Goal: Task Accomplishment & Management: Manage account settings

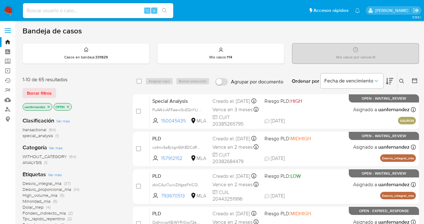
click at [39, 92] on span "Borrar filtros" at bounding box center [39, 93] width 25 height 9
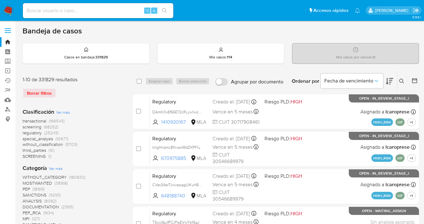
click at [401, 82] on icon at bounding box center [401, 81] width 5 height 5
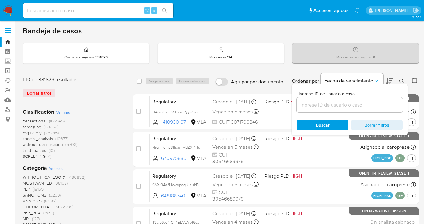
click at [316, 104] on input at bounding box center [349, 105] width 106 height 8
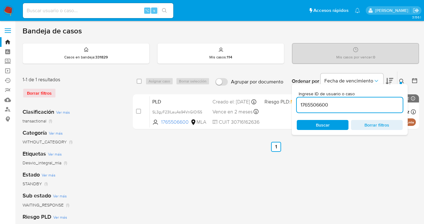
click at [401, 82] on div at bounding box center [400, 83] width 3 height 3
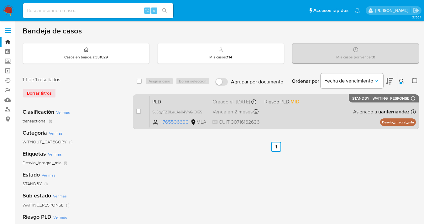
click at [324, 105] on div "PLD SL3gyF23ILauAs94VnGIOl5S 1765506600 MLA Riesgo PLD: MID Creado el: 12/08/20…" at bounding box center [283, 112] width 266 height 32
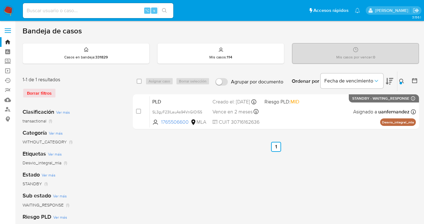
drag, startPoint x: 402, startPoint y: 80, endPoint x: 397, endPoint y: 84, distance: 6.5
click at [402, 80] on icon at bounding box center [401, 81] width 5 height 5
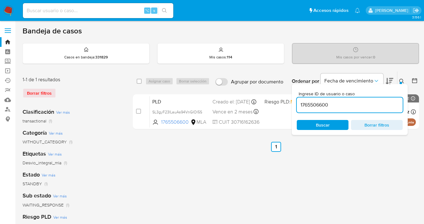
drag, startPoint x: 344, startPoint y: 107, endPoint x: 297, endPoint y: 101, distance: 47.3
click at [297, 101] on input "1765506600" at bounding box center [349, 105] width 106 height 8
click at [401, 83] on div at bounding box center [400, 83] width 3 height 3
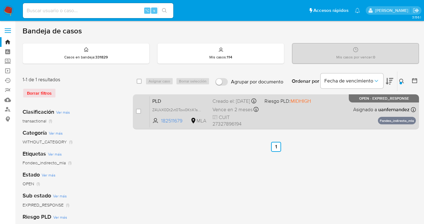
click at [330, 107] on div "PLD Z4UkX0Dt2vt0Tow0KtiK1sOb 182511679 MLA Riesgo PLD: MIDHIGH Creado el: 12/08…" at bounding box center [283, 112] width 266 height 32
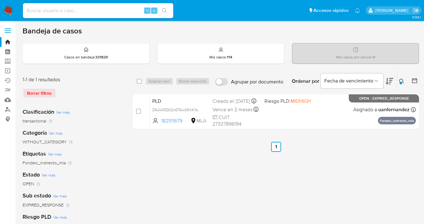
drag, startPoint x: 403, startPoint y: 81, endPoint x: 397, endPoint y: 84, distance: 5.9
click at [402, 81] on icon at bounding box center [401, 81] width 5 height 5
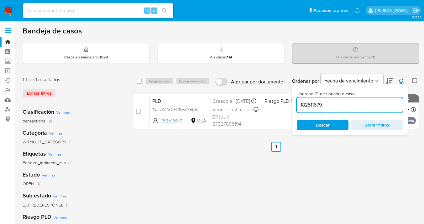
drag, startPoint x: 356, startPoint y: 106, endPoint x: 298, endPoint y: 104, distance: 57.6
click at [298, 104] on input "182511679" at bounding box center [349, 105] width 106 height 8
click at [401, 81] on icon at bounding box center [401, 81] width 5 height 5
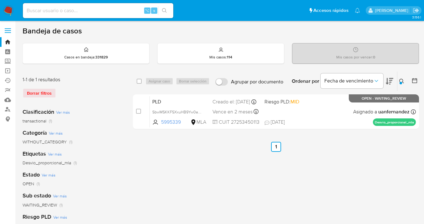
click at [400, 80] on icon at bounding box center [401, 81] width 5 height 5
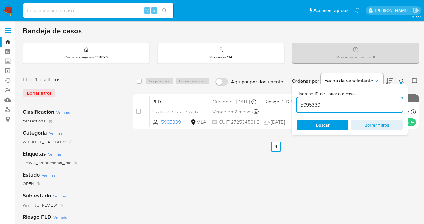
drag, startPoint x: 329, startPoint y: 106, endPoint x: 294, endPoint y: 97, distance: 36.3
click at [294, 97] on div "Ingrese ID de usuario o caso 5995339 Buscar Borrar filtros" at bounding box center [349, 109] width 116 height 51
click at [402, 80] on icon at bounding box center [401, 81] width 5 height 5
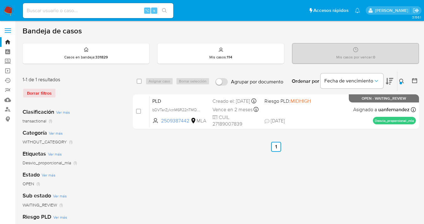
click at [401, 80] on icon at bounding box center [401, 81] width 5 height 5
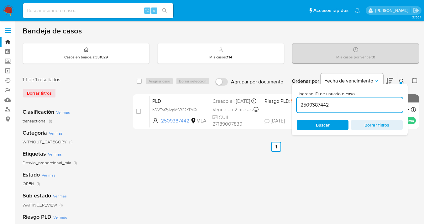
drag, startPoint x: 347, startPoint y: 103, endPoint x: 301, endPoint y: 101, distance: 46.4
click at [301, 101] on input "2509387442" at bounding box center [349, 105] width 106 height 8
click at [400, 80] on icon at bounding box center [401, 81] width 5 height 5
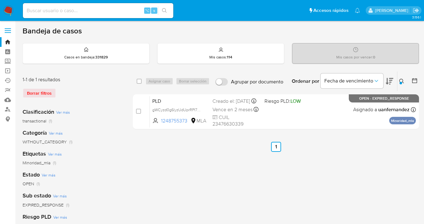
click at [401, 80] on icon at bounding box center [401, 81] width 5 height 5
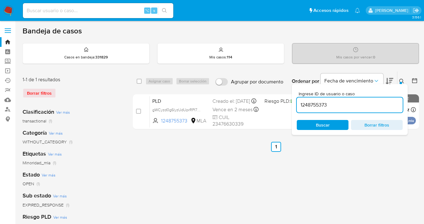
click at [331, 101] on div "1248755373" at bounding box center [349, 105] width 106 height 15
drag, startPoint x: 332, startPoint y: 105, endPoint x: 297, endPoint y: 101, distance: 34.6
click at [297, 101] on input "1248755373" at bounding box center [349, 105] width 106 height 8
paste input "5995339"
type input "5995339"
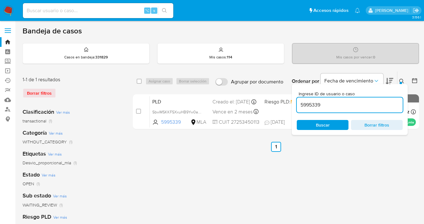
click at [401, 80] on icon at bounding box center [401, 81] width 5 height 5
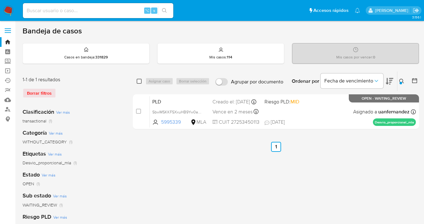
click at [138, 82] on input "checkbox" at bounding box center [139, 81] width 5 height 5
checkbox input "true"
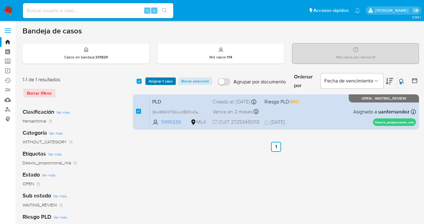
click at [153, 84] on span "Asignar 1 caso" at bounding box center [160, 81] width 24 height 6
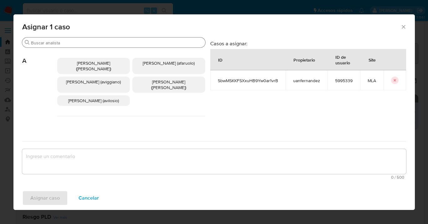
click at [127, 41] on input "Buscar" at bounding box center [117, 43] width 172 height 6
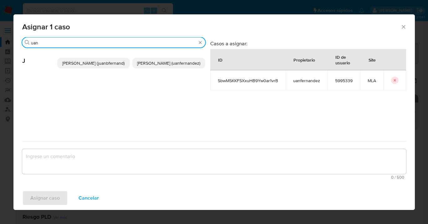
type input "uan"
click at [178, 65] on span "Juan Pablo Fernandez (uanfernandez)" at bounding box center [168, 63] width 63 height 6
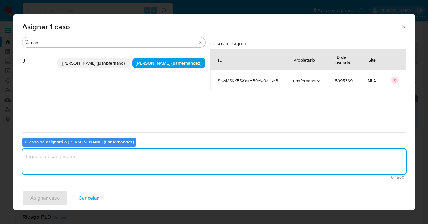
click at [136, 162] on textarea "assign-modal" at bounding box center [214, 161] width 384 height 25
type textarea "asig"
click at [49, 202] on span "Asignar caso" at bounding box center [44, 199] width 29 height 14
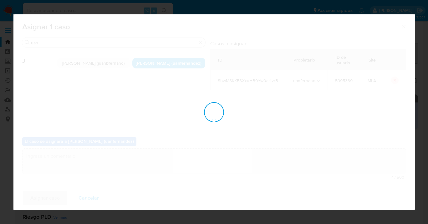
checkbox input "false"
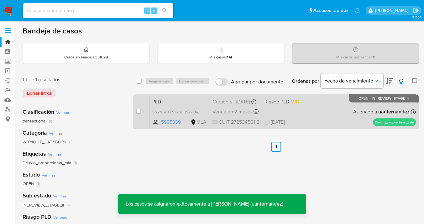
click at [336, 124] on span "27/08/2025 27/08/2025 20:35" at bounding box center [313, 122] width 99 height 7
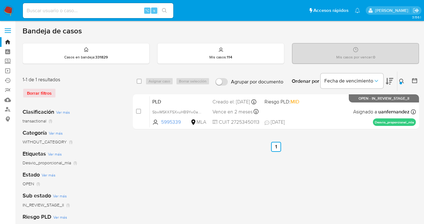
click at [400, 80] on icon at bounding box center [401, 81] width 5 height 5
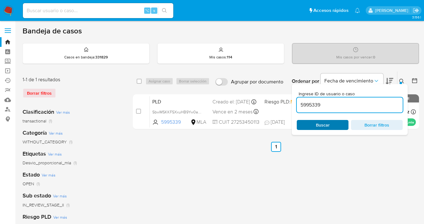
click at [337, 127] on span "Buscar" at bounding box center [322, 125] width 43 height 9
click at [403, 79] on icon at bounding box center [401, 81] width 5 height 5
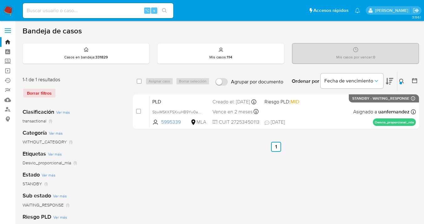
drag, startPoint x: 400, startPoint y: 82, endPoint x: 399, endPoint y: 85, distance: 3.4
click at [400, 82] on div at bounding box center [400, 83] width 3 height 3
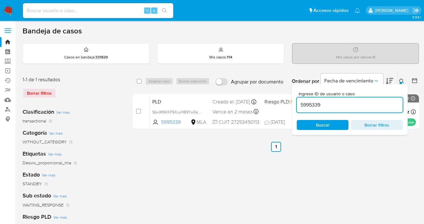
click at [376, 104] on input "5995339" at bounding box center [349, 105] width 106 height 8
drag, startPoint x: 333, startPoint y: 103, endPoint x: 297, endPoint y: 103, distance: 36.3
click at [296, 103] on input "5995339" at bounding box center [349, 105] width 106 height 8
type input "182511679"
click at [400, 80] on icon at bounding box center [401, 81] width 5 height 5
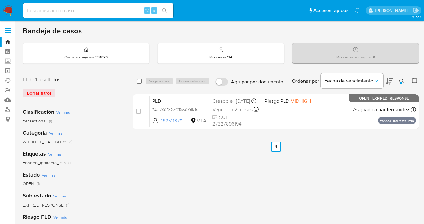
click at [140, 80] on input "checkbox" at bounding box center [139, 81] width 5 height 5
checkbox input "true"
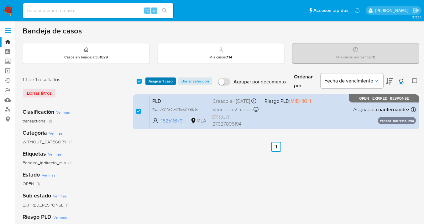
click at [149, 82] on span "Asignar 1 caso" at bounding box center [160, 81] width 24 height 6
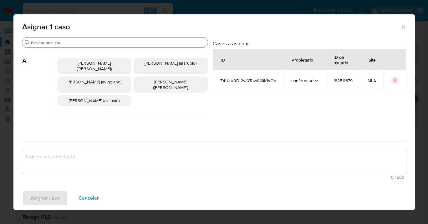
click at [130, 43] on input "Buscar" at bounding box center [118, 43] width 174 height 6
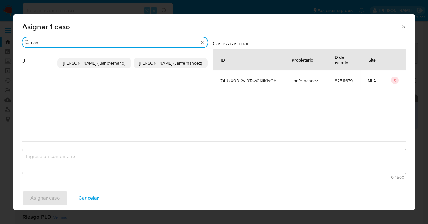
type input "uan"
click at [177, 66] on span "Juan Pablo Fernandez (uanfernandez)" at bounding box center [170, 63] width 63 height 6
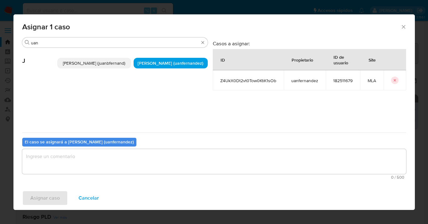
click at [130, 162] on textarea "assign-modal" at bounding box center [214, 161] width 384 height 25
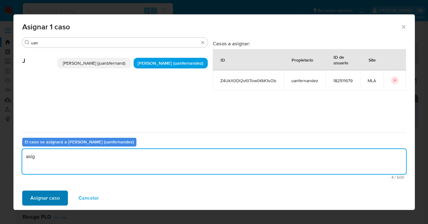
type textarea "asig"
click at [42, 203] on span "Asignar caso" at bounding box center [44, 199] width 29 height 14
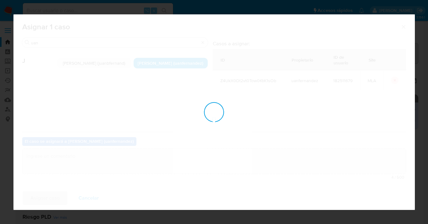
checkbox input "false"
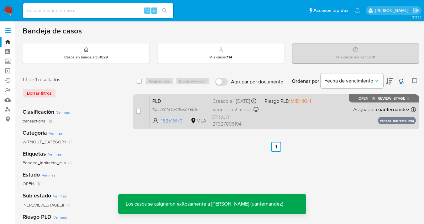
click at [301, 118] on div "PLD Z4UkX0Dt2vt0Tow0KtiK1sOb 182511679 MLA Riesgo PLD: MIDHIGH Creado el: 12/08…" at bounding box center [283, 112] width 266 height 32
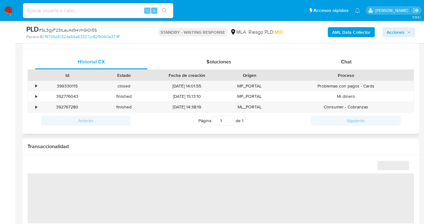
scroll to position [255, 0]
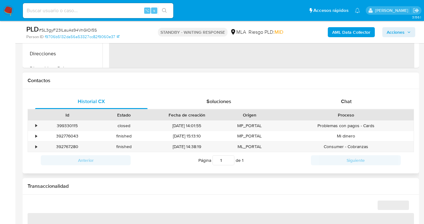
select select "10"
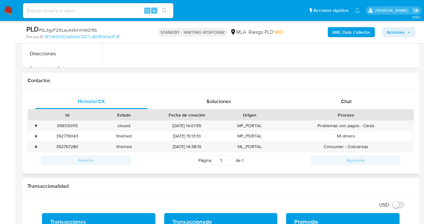
click at [344, 112] on div "Proceso" at bounding box center [345, 115] width 127 height 6
click at [348, 102] on span "Chat" at bounding box center [346, 101] width 11 height 7
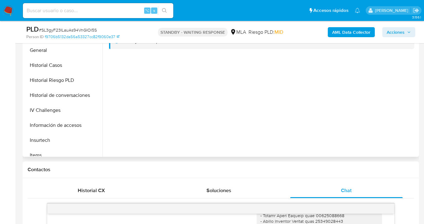
scroll to position [237, 0]
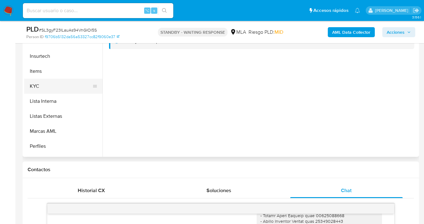
click at [75, 86] on button "KYC" at bounding box center [60, 86] width 73 height 15
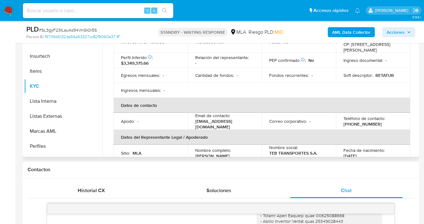
scroll to position [106, 0]
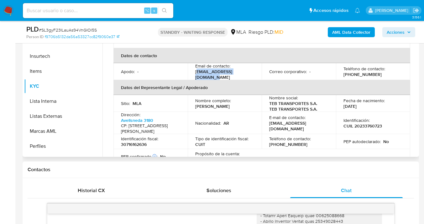
drag, startPoint x: 195, startPoint y: 74, endPoint x: 243, endPoint y: 75, distance: 48.2
click at [243, 75] on p "info@teb-transportes.com" at bounding box center [223, 74] width 57 height 11
click at [234, 80] on th "Datos del Representante Legal / Apoderado" at bounding box center [261, 87] width 296 height 15
drag, startPoint x: 245, startPoint y: 75, endPoint x: 195, endPoint y: 76, distance: 50.1
click at [195, 76] on div "Email de contacto : info@teb-transportes.com" at bounding box center [224, 71] width 59 height 17
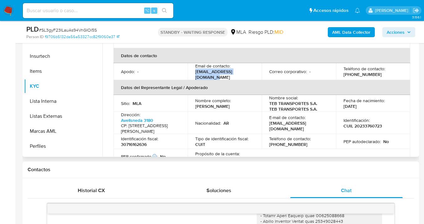
copy p "info@teb-transportes.com"
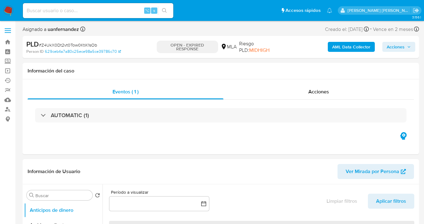
select select "10"
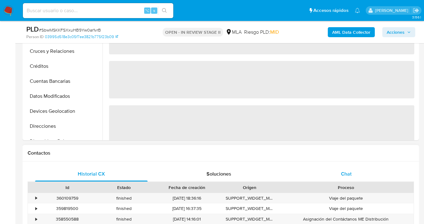
select select "10"
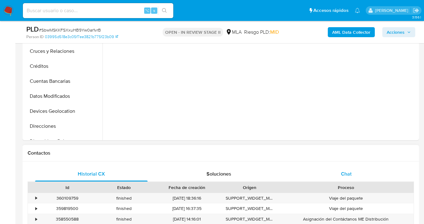
click at [365, 168] on div "Chat" at bounding box center [346, 174] width 112 height 15
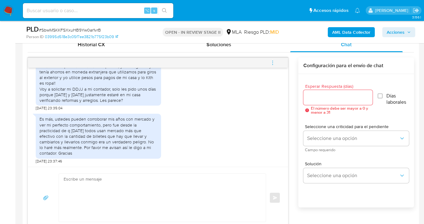
scroll to position [978, 0]
click at [310, 97] on input "Esperar Respuesta (días)" at bounding box center [338, 98] width 70 height 8
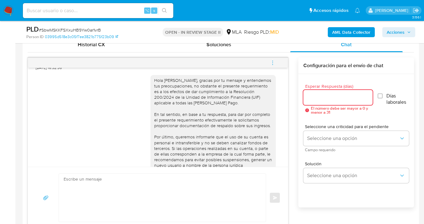
scroll to position [778, 0]
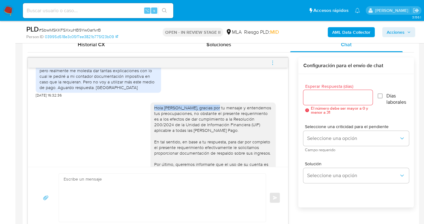
drag, startPoint x: 150, startPoint y: 125, endPoint x: 208, endPoint y: 128, distance: 58.0
click at [208, 128] on div "Hola Jessica Gabriela Bonifazi, gracias por tu mensaje y entendemos tus preocup…" at bounding box center [213, 167] width 118 height 125
copy div "Hola Jessica Gabriela Bonifazi,"
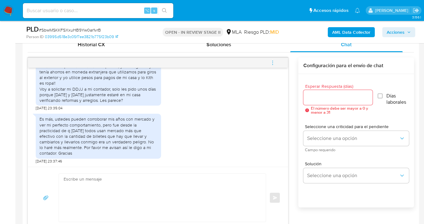
scroll to position [978, 0]
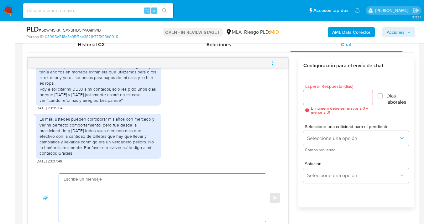
click at [97, 183] on textarea at bounding box center [161, 198] width 194 height 48
paste textarea "Hola Jessica Gabriela Bonifazi,"
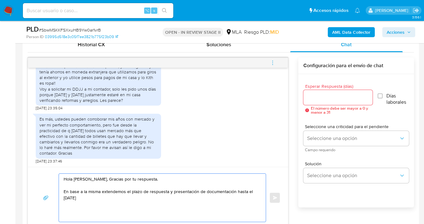
paste textarea "Tené en cuenta que, además de los ejemplos mencionados, podés adjuntar voluntar…"
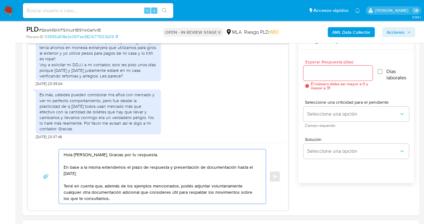
scroll to position [369, 0]
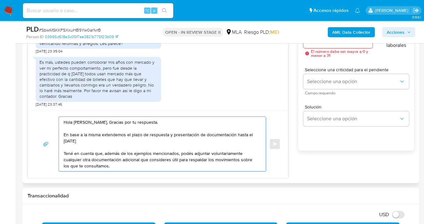
drag, startPoint x: 104, startPoint y: 154, endPoint x: 178, endPoint y: 157, distance: 74.6
click at [178, 157] on textarea "Hola Jessica Gabriela Bonifazi, Gracias por tu respuesta. En base a la misma ex…" at bounding box center [161, 144] width 194 height 54
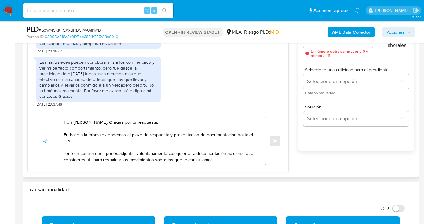
drag, startPoint x: 187, startPoint y: 154, endPoint x: 193, endPoint y: 155, distance: 6.1
click at [193, 155] on textarea "Hola Jessica Gabriela Bonifazi, Gracias por tu respuesta. En base a la misma ex…" at bounding box center [161, 141] width 194 height 48
drag, startPoint x: 218, startPoint y: 152, endPoint x: 234, endPoint y: 156, distance: 17.0
click at [234, 156] on textarea "Hola Jessica Gabriela Bonifazi, Gracias por tu respuesta. En base a la misma ex…" at bounding box center [161, 141] width 194 height 48
drag, startPoint x: 94, startPoint y: 160, endPoint x: 122, endPoint y: 160, distance: 28.8
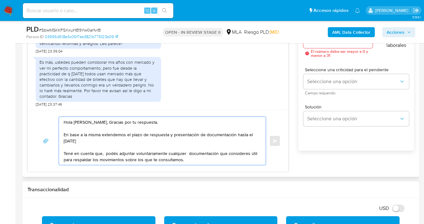
click at [122, 160] on textarea "Hola Jessica Gabriela Bonifazi, Gracias por tu respuesta. En base a la misma ex…" at bounding box center [161, 141] width 194 height 48
click at [181, 124] on textarea "Hola Jessica Gabriela Bonifazi, Gracias por tu respuesta. En base a la misma ex…" at bounding box center [161, 141] width 194 height 48
click at [100, 135] on textarea "Hola Jessica Gabriela Bonifazi, Gracias por tu respuesta. En base a la misma ex…" at bounding box center [161, 141] width 194 height 48
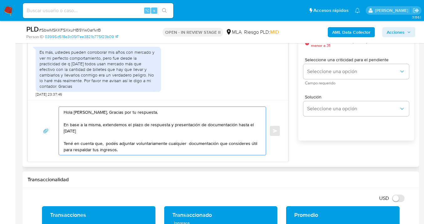
click at [123, 151] on textarea "Hola Jessica Gabriela Bonifazi, Gracias por tu respuesta. En base a la misma, e…" at bounding box center [161, 131] width 194 height 48
click at [188, 143] on textarea "Hola Jessica Gabriela Bonifazi, Gracias por tu respuesta. En base a la misma, e…" at bounding box center [161, 131] width 194 height 48
click at [135, 149] on textarea "Hola Jessica Gabriela Bonifazi, Gracias por tu respuesta. En base a la misma, e…" at bounding box center [161, 131] width 194 height 48
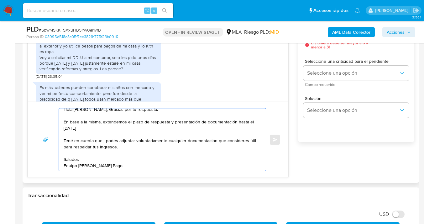
scroll to position [0, 0]
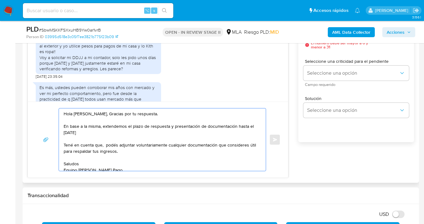
drag, startPoint x: 140, startPoint y: 168, endPoint x: 43, endPoint y: 67, distance: 140.2
click at [42, 65] on div "18/08/2025 17:23:14 Hola 19/08/2025 15:52:10 Les mando mi declaración jurada 19…" at bounding box center [158, 85] width 260 height 186
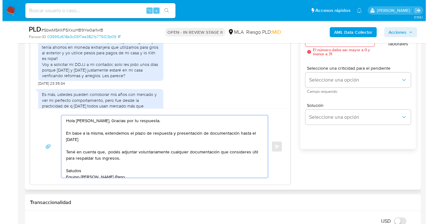
scroll to position [309, 0]
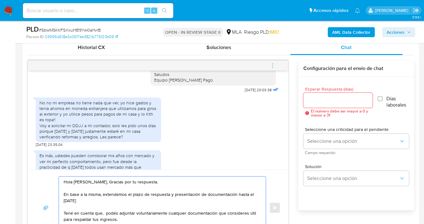
type textarea "Hola Jessica Gabriela Bonifazi, Gracias por tu respuesta. En base a la misma, e…"
click at [321, 101] on input "Esperar Respuesta (días)" at bounding box center [338, 100] width 70 height 8
type input "1"
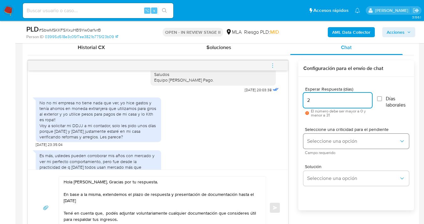
type input "2"
click at [333, 138] on span "Seleccione una opción" at bounding box center [353, 141] width 92 height 6
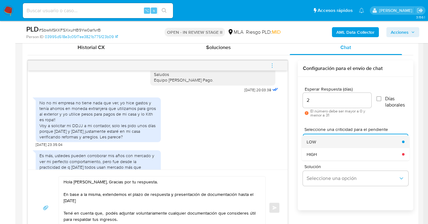
click at [333, 145] on div "LOW" at bounding box center [353, 142] width 92 height 13
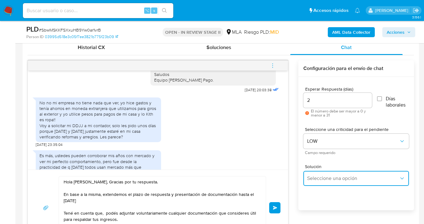
click at [331, 180] on span "Seleccione una opción" at bounding box center [353, 179] width 92 height 6
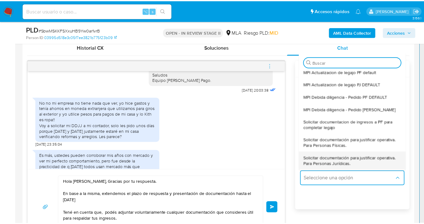
scroll to position [36, 0]
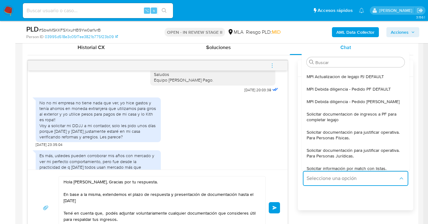
click at [362, 138] on span "Solicitar documentación para justificar operativa. Para Personas Físicas." at bounding box center [354, 135] width 94 height 11
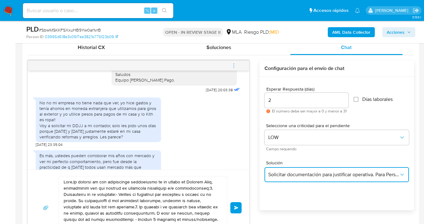
scroll to position [432, 0]
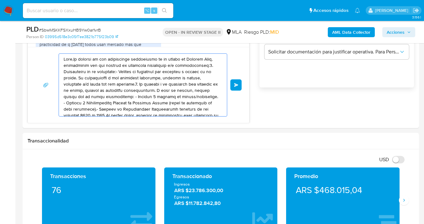
drag, startPoint x: 163, startPoint y: 108, endPoint x: 61, endPoint y: 40, distance: 123.0
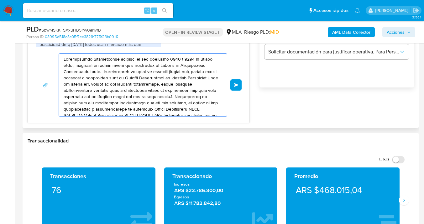
drag, startPoint x: 104, startPoint y: 68, endPoint x: 100, endPoint y: 71, distance: 4.8
click at [97, 65] on textarea at bounding box center [141, 85] width 155 height 63
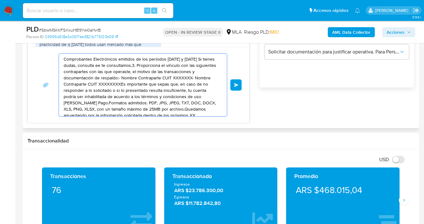
drag, startPoint x: 162, startPoint y: 96, endPoint x: 75, endPoint y: 57, distance: 94.9
click at [75, 57] on textarea "Comprobantes Electrónicos emitidos de los períodos 2024 y 2025 Si tienes dudas,…" at bounding box center [141, 85] width 155 height 63
type textarea "Compcondiciones de uso de Mercado Pago.Formatos admitidos: PDF, JPG, JPEG, TXT,…"
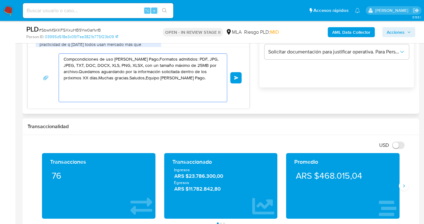
drag, startPoint x: 164, startPoint y: 93, endPoint x: 74, endPoint y: 58, distance: 96.2
click at [60, 50] on div "Compcondiciones de uso de Mercado Pago.Formatos admitidos: PDF, JPG, JPEG, TXT,…" at bounding box center [138, 78] width 221 height 62
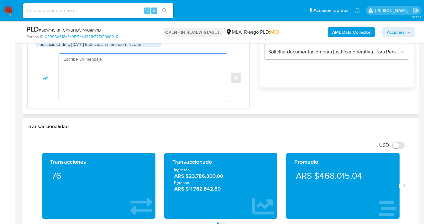
paste textarea "Hola Jessica Gabriela Bonifazi, Gracias por tu respuesta. En base a la misma, e…"
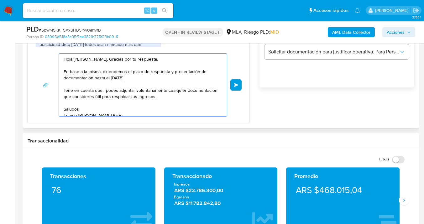
scroll to position [2, 0]
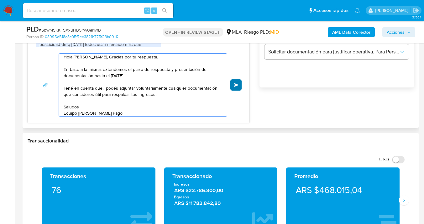
type textarea "Hola Jessica Gabriela Bonifazi, Gracias por tu respuesta. En base a la misma, e…"
click at [235, 84] on span "Enviar" at bounding box center [236, 85] width 4 height 4
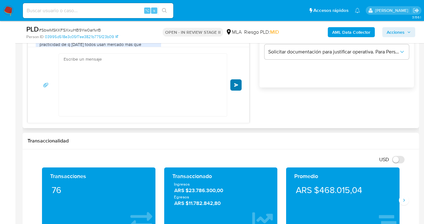
scroll to position [1059, 0]
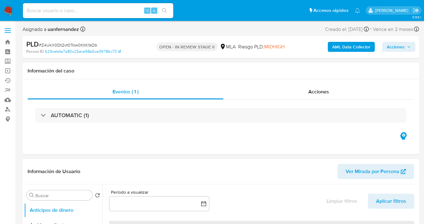
select select "10"
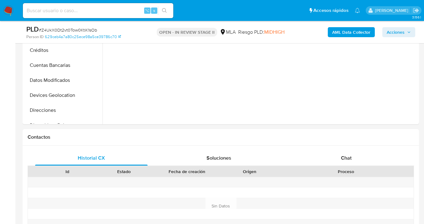
scroll to position [221, 0]
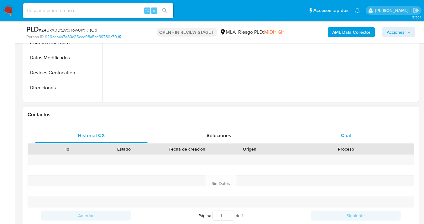
click at [354, 136] on div "Chat" at bounding box center [346, 135] width 112 height 15
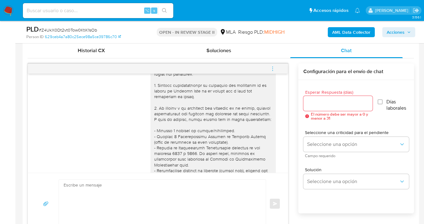
scroll to position [0, 0]
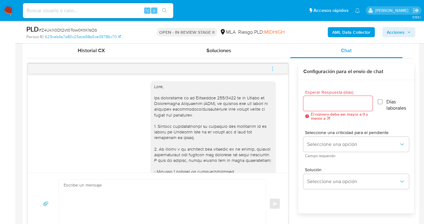
drag, startPoint x: 224, startPoint y: 105, endPoint x: 206, endPoint y: 114, distance: 20.3
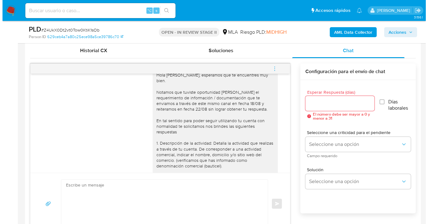
scroll to position [487, 0]
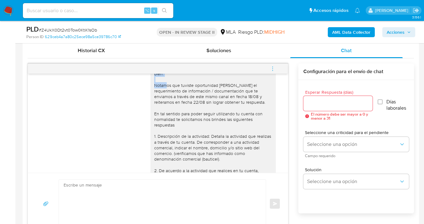
drag, startPoint x: 150, startPoint y: 85, endPoint x: 159, endPoint y: 90, distance: 10.9
click at [159, 90] on div "Hola Julia Noemi Silveyra, esperamos que te encuentres muy bien. Notamos que tu…" at bounding box center [213, 187] width 118 height 245
copy div "Hola Julia Noemi Silveyra, esperamos que te encuentres muy bien."
click at [321, 102] on input "Esperar Respuesta (días)" at bounding box center [338, 104] width 70 height 8
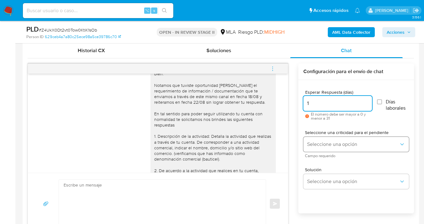
type input "1"
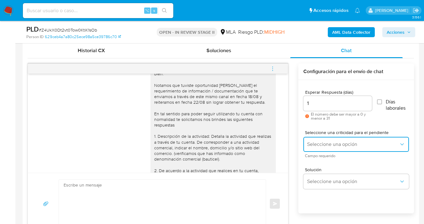
click at [324, 146] on span "Seleccione una opción" at bounding box center [353, 145] width 92 height 6
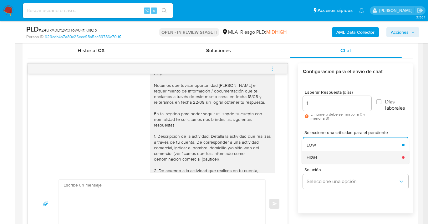
click at [322, 160] on div "HIGH" at bounding box center [353, 158] width 92 height 13
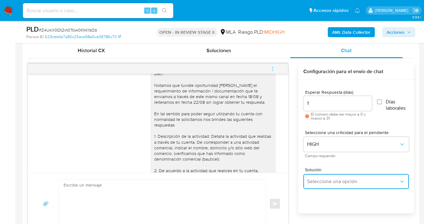
click at [329, 183] on span "Seleccione una opción" at bounding box center [353, 182] width 92 height 6
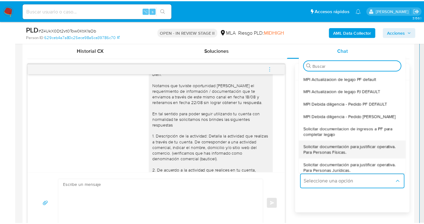
scroll to position [35, 0]
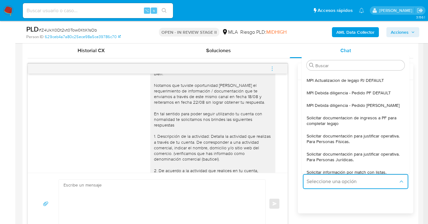
drag, startPoint x: 347, startPoint y: 141, endPoint x: 326, endPoint y: 143, distance: 21.1
click at [347, 141] on span "Solicitar documentación para justificar operativa. Para Personas Físicas." at bounding box center [354, 138] width 94 height 11
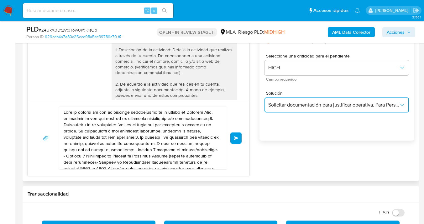
scroll to position [372, 0]
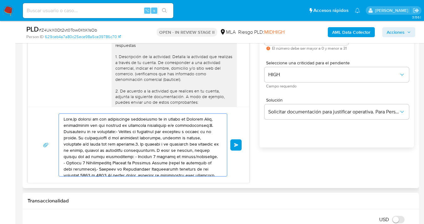
drag, startPoint x: 168, startPoint y: 161, endPoint x: 75, endPoint y: 111, distance: 105.6
click at [75, 111] on div "Enviar" at bounding box center [138, 145] width 221 height 76
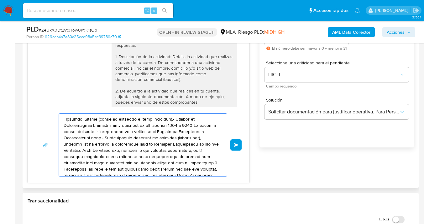
drag, startPoint x: 167, startPoint y: 168, endPoint x: 103, endPoint y: 130, distance: 74.4
click at [102, 131] on textarea at bounding box center [141, 145] width 155 height 63
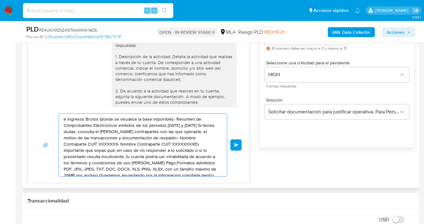
drag, startPoint x: 170, startPoint y: 159, endPoint x: 91, endPoint y: 127, distance: 84.7
click at [88, 126] on textarea "e Ingresos Brutos (donde se visualice la base imponible).- Resumen de Comproban…" at bounding box center [141, 145] width 155 height 63
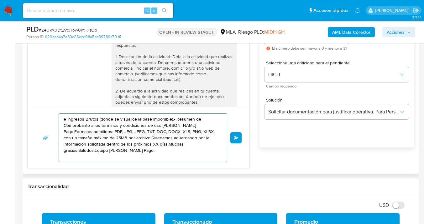
type textarea "e Ingresos Brutos (donde se visualice la base imponible).- Resumen de Comproban…"
drag, startPoint x: 182, startPoint y: 165, endPoint x: 79, endPoint y: 121, distance: 111.5
click at [70, 116] on div "e Ingresos Brutos (donde se visualice la base imponible).- Resumen de Comproban…" at bounding box center [138, 138] width 221 height 62
drag, startPoint x: 55, startPoint y: 125, endPoint x: 53, endPoint y: 117, distance: 8.0
click at [53, 118] on div "e Ingresos Brutos (donde se visualice la base imponible).- Resumen de Comproban…" at bounding box center [138, 138] width 206 height 49
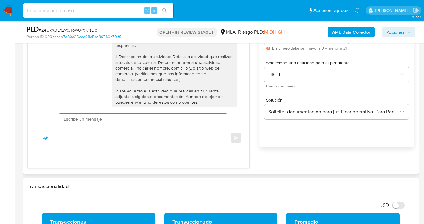
paste textarea "Hola Julia Noemi Silveyra, esperamos que te encuentres muy bien."
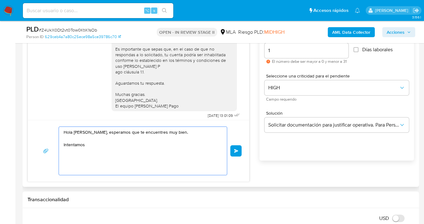
scroll to position [323, 0]
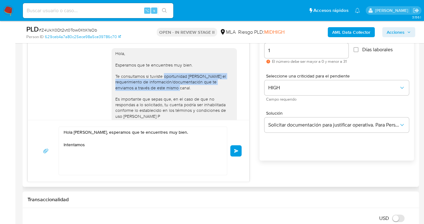
drag, startPoint x: 188, startPoint y: 100, endPoint x: 159, endPoint y: 89, distance: 31.8
click at [159, 89] on div "Hola, Esperamos que te encuentres muy bien. Te consultamos si tuviste oportunid…" at bounding box center [174, 105] width 118 height 108
copy div "oportunidad de leer el requerimiento de información/documentación que te enviam…"
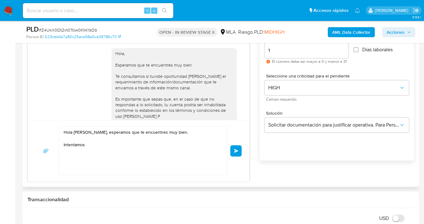
click at [96, 147] on textarea "Hola Julia Noemi Silveyra, esperamos que te encuentres muy bien. Intentamos" at bounding box center [141, 151] width 155 height 48
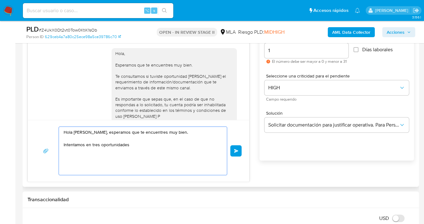
paste textarea "oportunidad de leer el requerimiento de información/documentación que te enviam…"
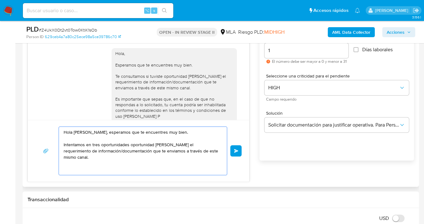
drag, startPoint x: 130, startPoint y: 146, endPoint x: 168, endPoint y: 144, distance: 37.9
click at [168, 144] on textarea "Hola Julia Noemi Silveyra, esperamos que te encuentres muy bien. Intentamos en …" at bounding box center [141, 151] width 155 height 48
drag, startPoint x: 149, startPoint y: 151, endPoint x: 118, endPoint y: 153, distance: 30.8
click at [118, 153] on textarea "Hola Julia Noemi Silveyra, esperamos que te encuentres muy bien. Intentamos en …" at bounding box center [141, 151] width 155 height 48
click at [85, 151] on textarea "Hola Julia Noemi Silveyra, esperamos que te encuentres muy bien. Intentamos en …" at bounding box center [141, 151] width 155 height 48
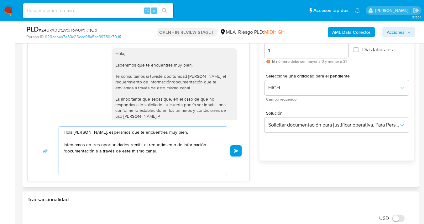
click at [65, 150] on textarea "Hola Julia Noemi Silveyra, esperamos que te encuentres muy bien. Intentamos en …" at bounding box center [141, 151] width 155 height 48
click at [166, 153] on textarea "Hola Julia Noemi Silveyra, esperamos que te encuentres muy bien. Intentamos en …" at bounding box center [141, 151] width 155 height 48
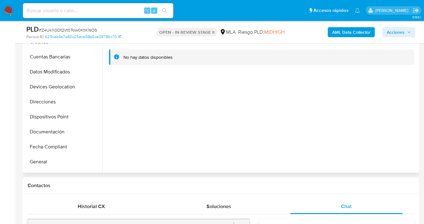
scroll to position [59, 0]
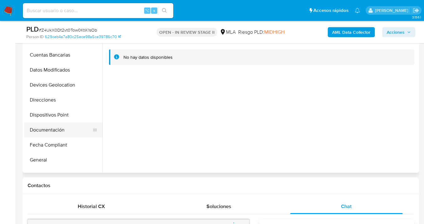
click at [64, 133] on button "Documentación" at bounding box center [60, 130] width 73 height 15
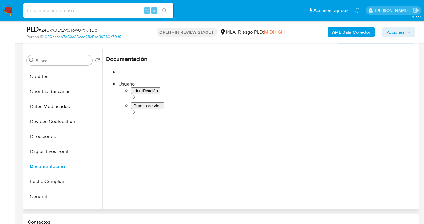
scroll to position [88, 0]
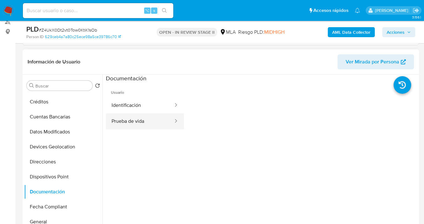
click at [142, 119] on button "Prueba de vida" at bounding box center [140, 122] width 68 height 16
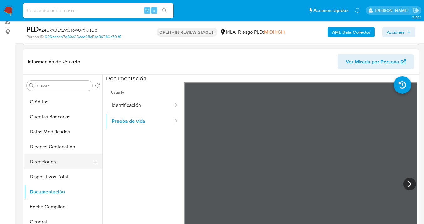
click at [61, 162] on button "Direcciones" at bounding box center [60, 162] width 73 height 15
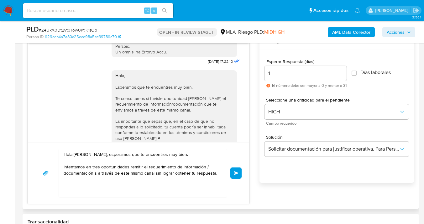
scroll to position [341, 0]
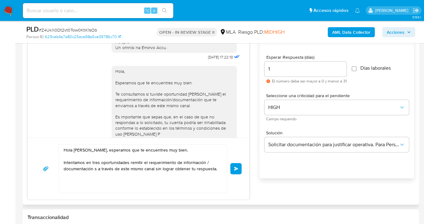
click at [97, 169] on textarea "Hola Julia Noemi Silveyra, esperamos que te encuentres muy bien. Intentamos en …" at bounding box center [141, 169] width 155 height 48
click at [215, 170] on textarea "Hola Julia Noemi Silveyra, esperamos que te encuentres muy bien. Intentamos en …" at bounding box center [141, 169] width 155 height 48
paste textarea "el uso de la cuenta es personal y no se deben canalizar fondos de terceros. Si …"
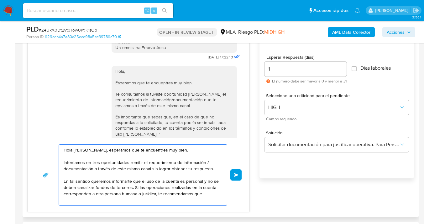
click at [162, 182] on textarea "Hola Julia Noemi Silveyra, esperamos que te encuentres muy bien. Intentamos en …" at bounding box center [141, 175] width 155 height 61
click at [131, 189] on textarea "Hola Julia Noemi Silveyra, esperamos que te encuentres muy bien. Intentamos en …" at bounding box center [141, 175] width 155 height 61
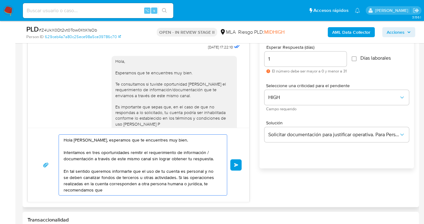
scroll to position [351, 0]
click at [166, 184] on textarea "Hola Julia Noemi Silveyra, esperamos que te encuentres muy bien. Intentamos en …" at bounding box center [141, 165] width 155 height 61
click at [212, 158] on textarea "Hola Julia Noemi Silveyra, esperamos que te encuentres muy bien. Intentamos en …" at bounding box center [141, 165] width 155 height 61
click at [131, 172] on textarea "Hola Julia Noemi Silveyra, esperamos que te encuentres muy bien. Intentamos en …" at bounding box center [141, 165] width 155 height 61
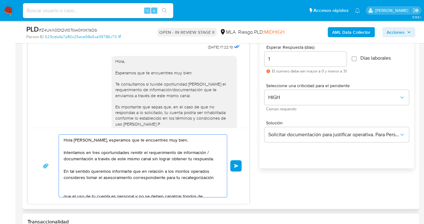
click at [208, 171] on textarea "Hola Julia Noemi Silveyra, esperamos que te encuentres muy bien. Intentamos en …" at bounding box center [141, 166] width 155 height 63
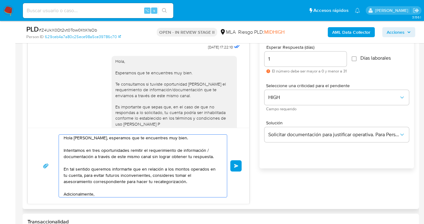
scroll to position [8, 0]
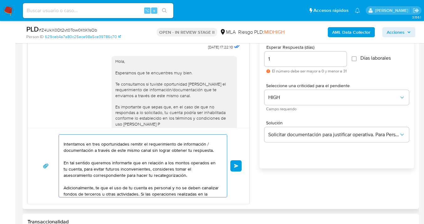
drag, startPoint x: 172, startPoint y: 169, endPoint x: 173, endPoint y: 173, distance: 3.5
click at [172, 169] on textarea "Hola Julia Noemi Silveyra, esperamos que te encuentres muy bien. Intentamos en …" at bounding box center [141, 166] width 155 height 63
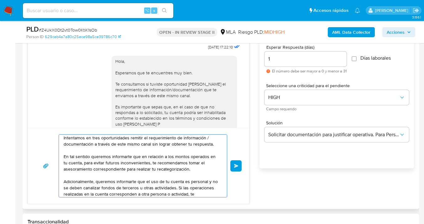
scroll to position [23, 0]
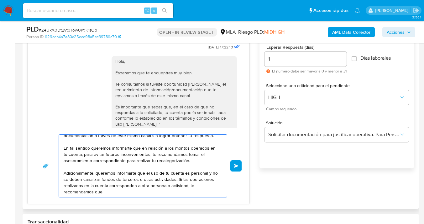
click at [109, 193] on textarea "Hola Julia Noemi Silveyra, esperamos que te encuentres muy bien. Intentamos en …" at bounding box center [141, 166] width 155 height 63
paste textarea "posibles suspensiones"
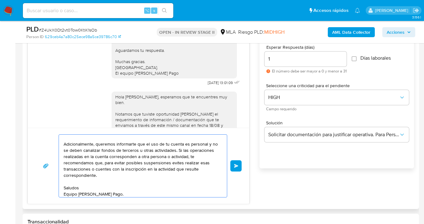
scroll to position [444, 0]
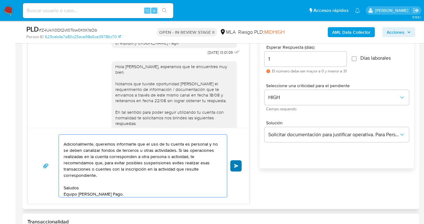
type textarea "Hola Julia Noemi Silveyra, esperamos que te encuentres muy bien. Intentamos en …"
click at [236, 167] on span "Enviar" at bounding box center [236, 166] width 4 height 4
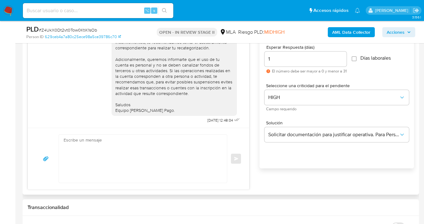
scroll to position [799, 0]
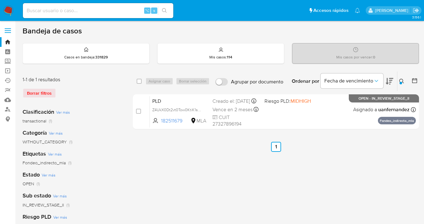
click at [401, 79] on icon at bounding box center [401, 81] width 5 height 5
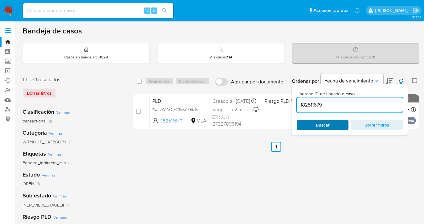
click at [342, 125] on span "Buscar" at bounding box center [322, 125] width 43 height 9
click at [401, 80] on icon at bounding box center [401, 81] width 5 height 5
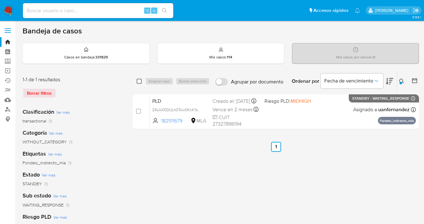
click at [140, 82] on input "checkbox" at bounding box center [139, 81] width 5 height 5
checkbox input "true"
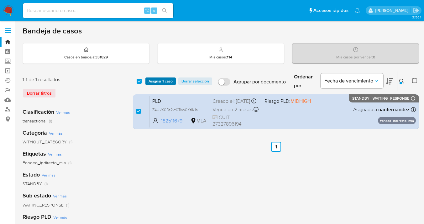
click at [154, 84] on span "Asignar 1 caso" at bounding box center [160, 81] width 24 height 6
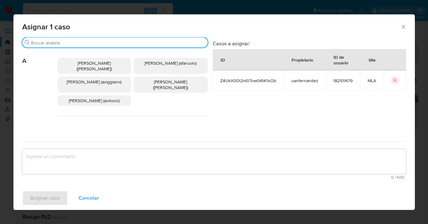
click at [124, 40] on input "Buscar" at bounding box center [118, 43] width 174 height 6
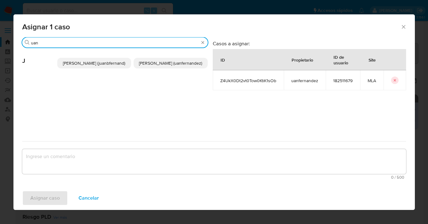
type input "uan"
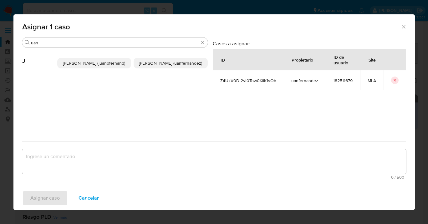
click at [162, 64] on span "[PERSON_NAME] (uanfernandez)" at bounding box center [170, 63] width 63 height 6
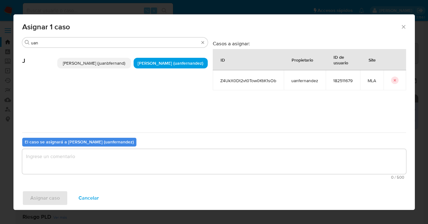
click at [133, 165] on textarea "assign-modal" at bounding box center [214, 161] width 384 height 25
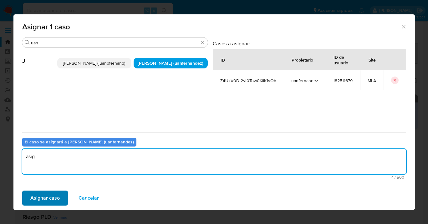
type textarea "asig"
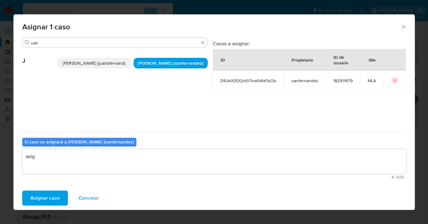
click at [38, 197] on span "Asignar caso" at bounding box center [44, 199] width 29 height 14
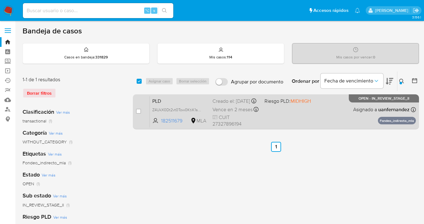
click at [315, 113] on div "PLD Z4UkX0Dt2vt0Tow0KtiK1sOb 182511679 MLA Riesgo PLD: MIDHIGH Creado el: [DATE…" at bounding box center [283, 112] width 266 height 32
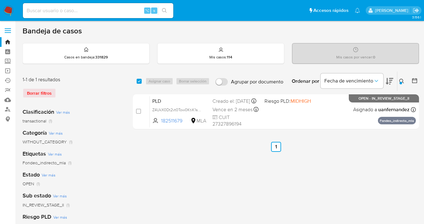
click at [402, 80] on icon at bounding box center [401, 81] width 5 height 5
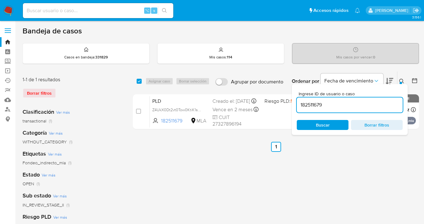
drag, startPoint x: 336, startPoint y: 126, endPoint x: 381, endPoint y: 103, distance: 50.8
click at [336, 126] on span "Buscar" at bounding box center [322, 125] width 43 height 9
click at [401, 81] on icon at bounding box center [401, 81] width 5 height 5
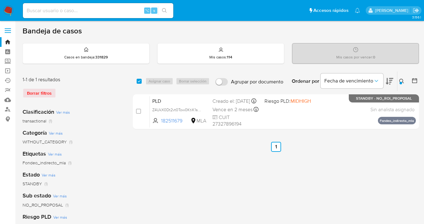
click at [400, 80] on icon at bounding box center [401, 81] width 5 height 5
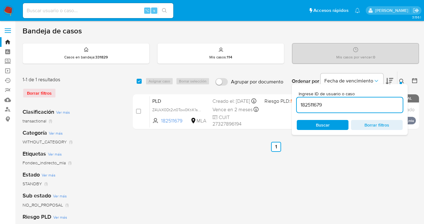
drag, startPoint x: 335, startPoint y: 106, endPoint x: 300, endPoint y: 100, distance: 35.2
click at [300, 100] on div "182511679" at bounding box center [349, 105] width 106 height 15
type input "2509387442"
click at [400, 80] on icon at bounding box center [401, 81] width 5 height 5
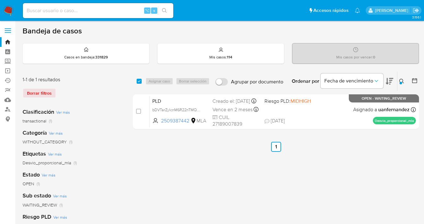
click at [140, 82] on input "checkbox" at bounding box center [139, 81] width 5 height 5
checkbox input "true"
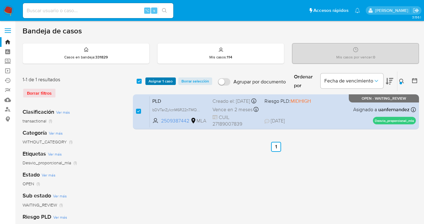
click at [154, 81] on span "Asignar 1 caso" at bounding box center [160, 81] width 24 height 6
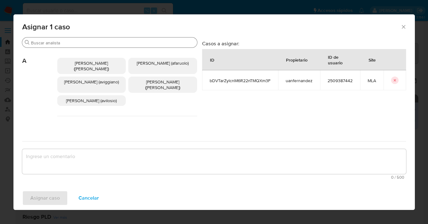
click at [106, 45] on input "Buscar" at bounding box center [113, 43] width 164 height 6
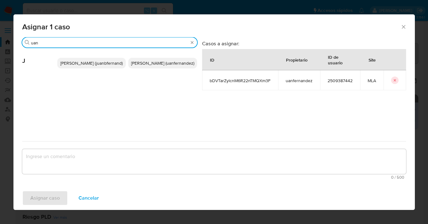
type input "uan"
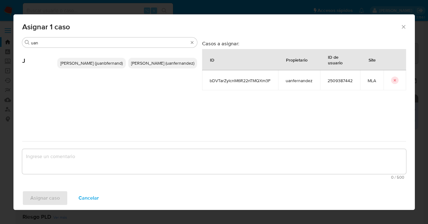
click at [162, 66] on span "Juan Pablo Fernandez (uanfernandez)" at bounding box center [162, 63] width 63 height 6
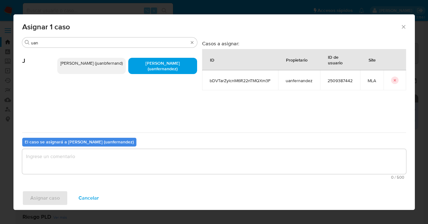
click at [150, 162] on textarea "assign-modal" at bounding box center [214, 161] width 384 height 25
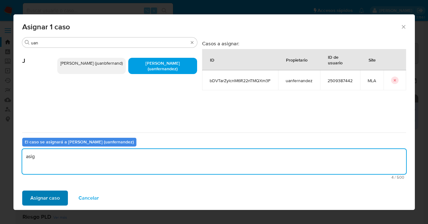
type textarea "asig"
click at [54, 200] on span "Asignar caso" at bounding box center [44, 199] width 29 height 14
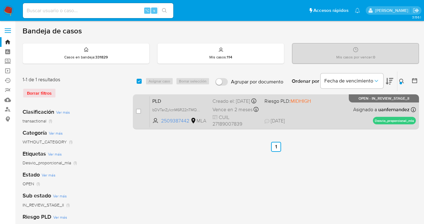
click at [318, 111] on div "PLD bDVTarZylcnM6R22nTMQXm3F 2509387442 MLA Riesgo PLD: MIDHIGH Creado el: 12/0…" at bounding box center [283, 112] width 266 height 32
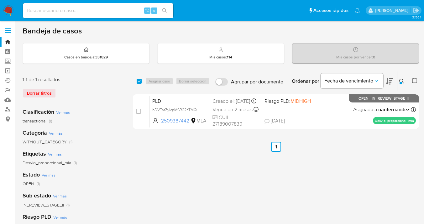
click at [402, 78] on button at bounding box center [402, 82] width 10 height 8
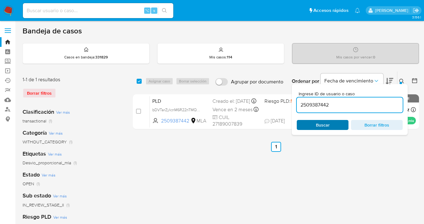
click at [334, 129] on span "Buscar" at bounding box center [322, 125] width 43 height 9
click at [401, 80] on icon at bounding box center [401, 81] width 5 height 5
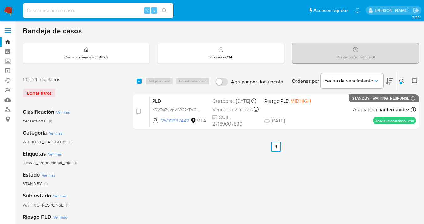
click at [401, 80] on icon at bounding box center [401, 81] width 5 height 5
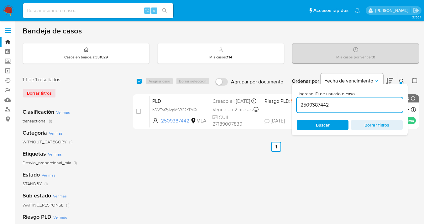
drag, startPoint x: 335, startPoint y: 106, endPoint x: 294, endPoint y: 106, distance: 40.7
click at [294, 107] on div "Ingrese ID de usuario o caso 2509387442 Buscar Borrar filtros" at bounding box center [349, 109] width 116 height 51
type input "1248755373"
click at [401, 80] on icon at bounding box center [401, 81] width 5 height 5
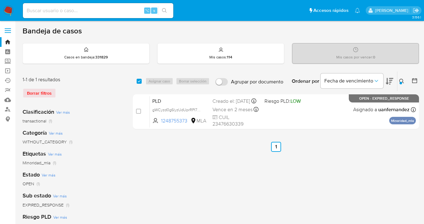
click at [142, 80] on div "select-all-cases-checkbox" at bounding box center [141, 82] width 8 height 8
click at [153, 81] on div "Asignar caso Borrar selección" at bounding box center [178, 82] width 67 height 8
click at [139, 81] on input "checkbox" at bounding box center [139, 81] width 5 height 5
checkbox input "true"
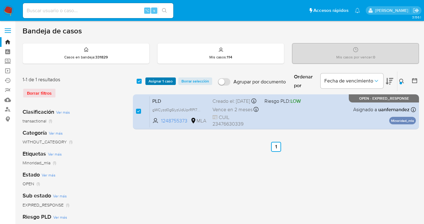
click at [148, 81] on button "Asignar 1 caso" at bounding box center [160, 82] width 30 height 8
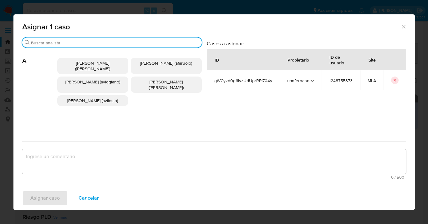
click at [118, 44] on input "Buscar" at bounding box center [115, 43] width 168 height 6
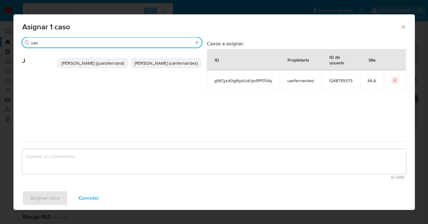
type input "uan"
click at [149, 68] on p "Juan Pablo Fernandez (uanfernandez)" at bounding box center [166, 63] width 71 height 11
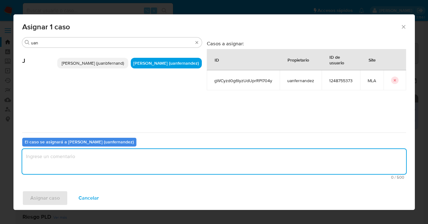
click at [122, 157] on textarea "assign-modal" at bounding box center [214, 161] width 384 height 25
type textarea "asig"
click at [49, 195] on span "Asignar caso" at bounding box center [44, 199] width 29 height 14
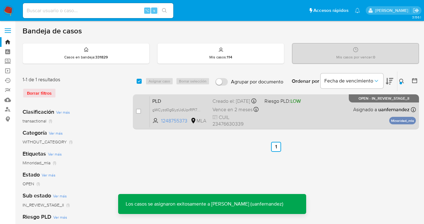
click at [309, 105] on span "Riesgo PLD: LOW" at bounding box center [287, 101] width 47 height 8
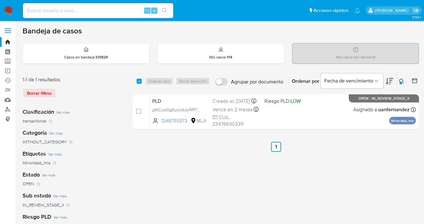
drag, startPoint x: 403, startPoint y: 80, endPoint x: 392, endPoint y: 86, distance: 12.1
click at [403, 80] on icon at bounding box center [401, 81] width 5 height 5
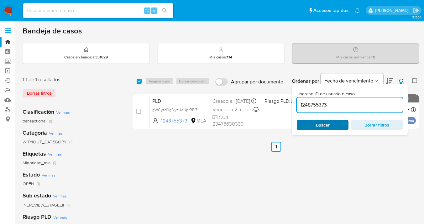
click at [331, 125] on span "Buscar" at bounding box center [322, 125] width 43 height 9
click at [401, 81] on icon at bounding box center [401, 81] width 5 height 5
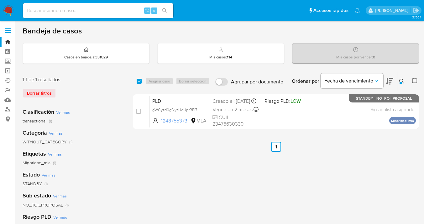
click at [400, 79] on icon at bounding box center [401, 81] width 5 height 5
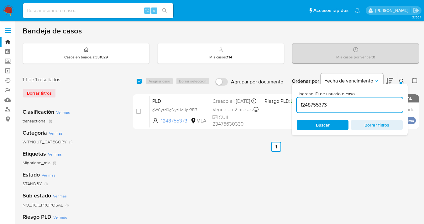
drag, startPoint x: 335, startPoint y: 104, endPoint x: 299, endPoint y: 102, distance: 36.1
click at [299, 102] on input "1248755373" at bounding box center [349, 105] width 106 height 8
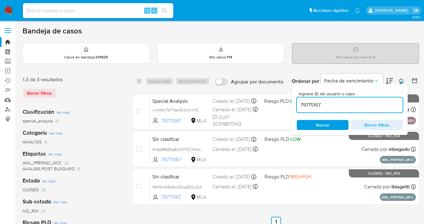
click at [400, 81] on icon at bounding box center [401, 81] width 5 height 5
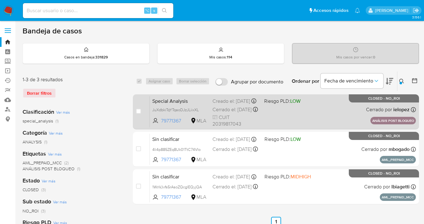
click at [319, 118] on div "Special Analysis JuXdbkiTqYTqaoDJzJLiixXL 79771367 MLA Riesgo PLD: LOW Creado e…" at bounding box center [283, 112] width 266 height 32
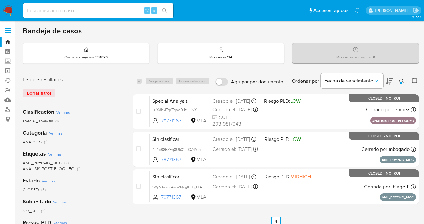
click at [401, 80] on icon at bounding box center [401, 81] width 5 height 5
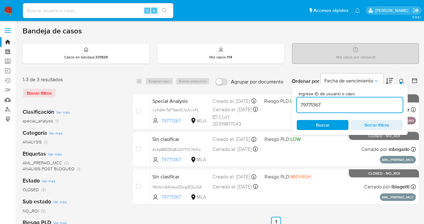
drag, startPoint x: 322, startPoint y: 129, endPoint x: 401, endPoint y: 114, distance: 80.4
click at [322, 129] on span "Buscar" at bounding box center [323, 125] width 14 height 10
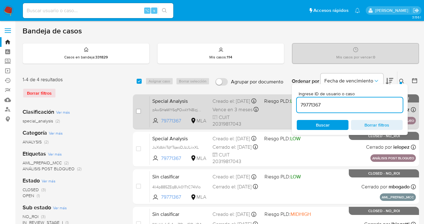
drag, startPoint x: 400, startPoint y: 80, endPoint x: 360, endPoint y: 101, distance: 45.4
click at [400, 80] on icon at bounding box center [401, 81] width 5 height 5
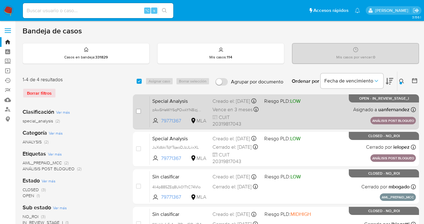
click at [331, 112] on div "Special Analysis zAw5HeWY6qPOwkYN8izjhjx6 79771367 MLA Riesgo PLD: LOW Creado e…" at bounding box center [283, 112] width 266 height 32
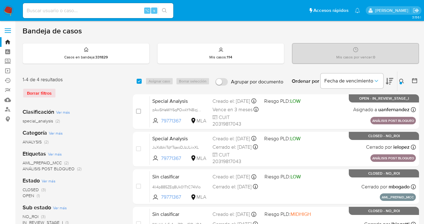
click at [397, 84] on button at bounding box center [402, 82] width 10 height 8
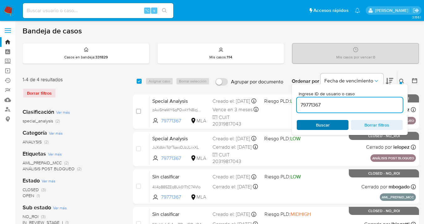
click at [327, 127] on span "Buscar" at bounding box center [323, 125] width 14 height 10
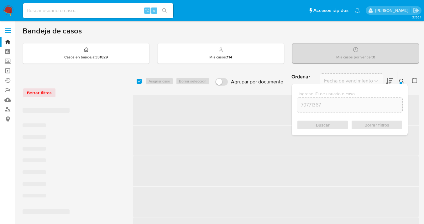
click at [401, 80] on icon at bounding box center [401, 81] width 5 height 5
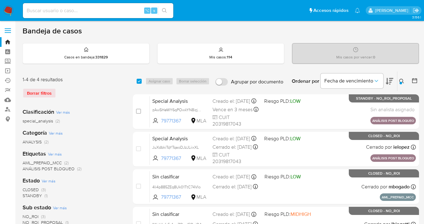
click at [399, 81] on icon at bounding box center [401, 81] width 5 height 5
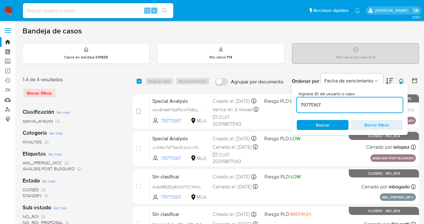
click at [352, 105] on input "79771367" at bounding box center [349, 105] width 106 height 8
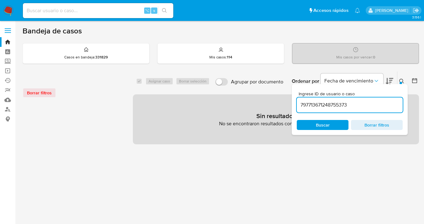
drag, startPoint x: 353, startPoint y: 106, endPoint x: 296, endPoint y: 98, distance: 57.2
click at [287, 100] on div "select-all-cases-checkbox Asignar caso Borrar selección Agrupar por documento O…" at bounding box center [276, 107] width 286 height 73
paste input
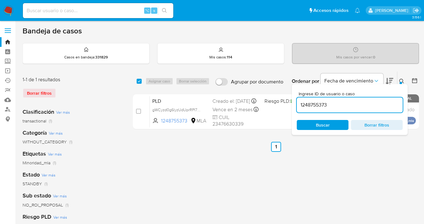
click at [401, 80] on icon at bounding box center [401, 81] width 5 height 5
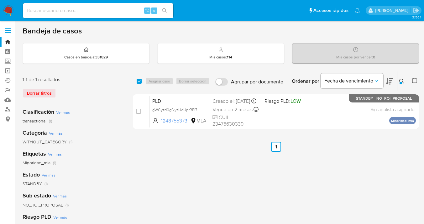
click at [400, 81] on icon at bounding box center [401, 81] width 5 height 5
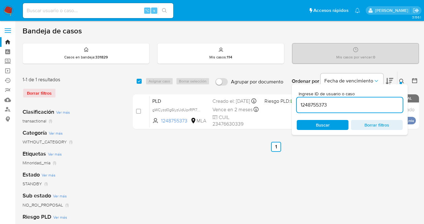
drag, startPoint x: 345, startPoint y: 107, endPoint x: 296, endPoint y: 99, distance: 49.7
click at [296, 99] on div "Ingrese ID de usuario o caso 1248755373 Buscar Borrar filtros" at bounding box center [349, 109] width 116 height 51
type input "321911889"
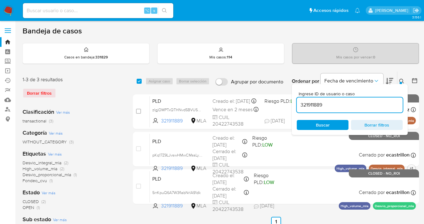
drag, startPoint x: 401, startPoint y: 81, endPoint x: 385, endPoint y: 93, distance: 20.2
click at [401, 81] on icon at bounding box center [401, 81] width 5 height 5
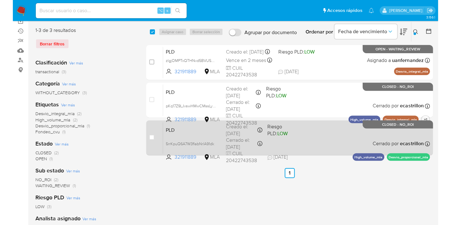
scroll to position [49, 0]
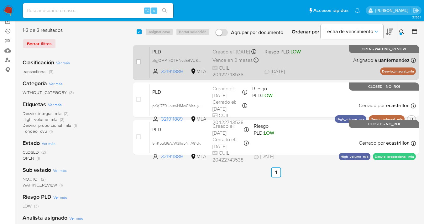
click at [318, 62] on div "PLD zlgjOMPTxQTHNvd5BVUS4TIt 321911889 MLA Riesgo PLD: LOW Creado el: 12/08/202…" at bounding box center [283, 63] width 266 height 32
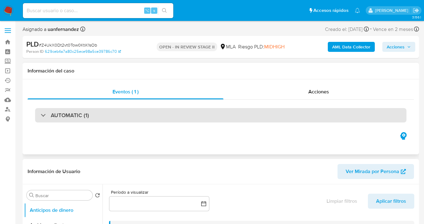
select select "10"
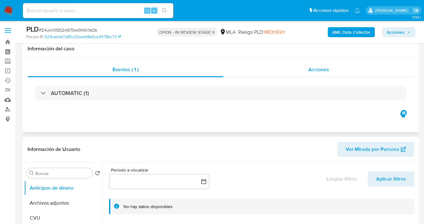
scroll to position [134, 0]
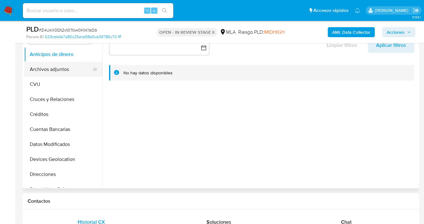
click at [64, 68] on button "Archivos adjuntos" at bounding box center [60, 69] width 73 height 15
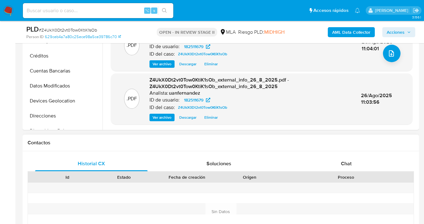
scroll to position [204, 0]
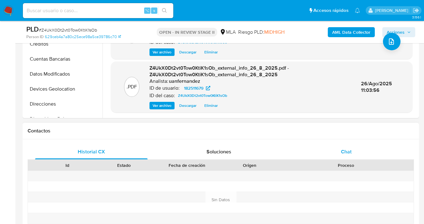
click at [345, 152] on span "Chat" at bounding box center [346, 151] width 11 height 7
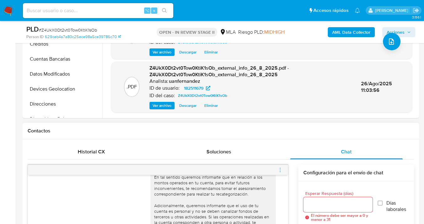
scroll to position [266, 0]
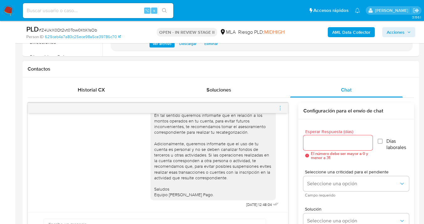
click at [279, 106] on icon "menu-action" at bounding box center [280, 109] width 6 height 6
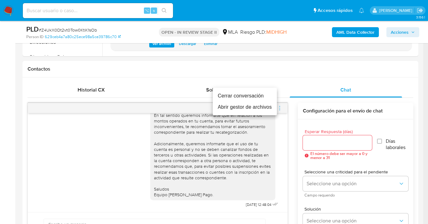
click at [250, 96] on li "Cerrar conversación" at bounding box center [245, 95] width 64 height 11
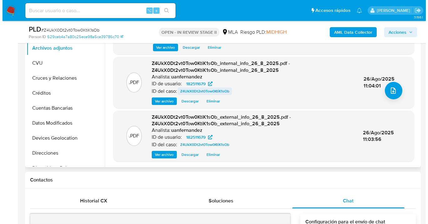
scroll to position [136, 0]
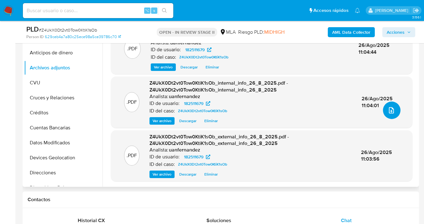
click at [390, 111] on icon "upload-file" at bounding box center [391, 111] width 8 height 8
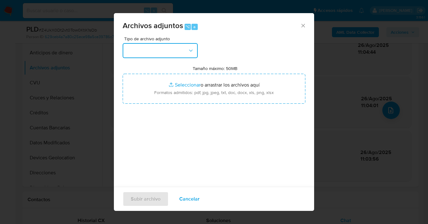
click at [192, 46] on button "button" at bounding box center [160, 50] width 75 height 15
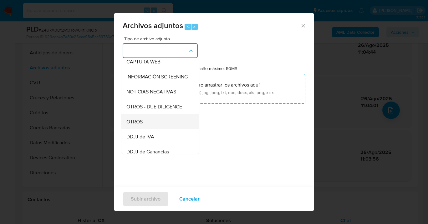
scroll to position [67, 0]
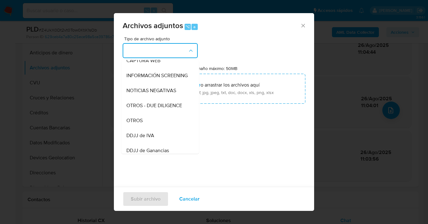
drag, startPoint x: 167, startPoint y: 123, endPoint x: 203, endPoint y: 107, distance: 38.8
click at [167, 123] on div "OTROS" at bounding box center [158, 120] width 64 height 15
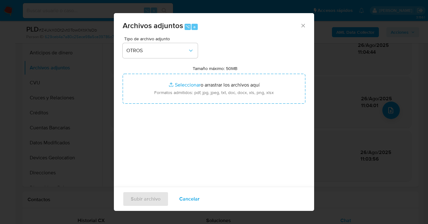
click at [203, 106] on div "Tipo de archivo adjunto OTROS Tamaño máximo: 50MB Seleccionar archivos Seleccio…" at bounding box center [214, 111] width 183 height 148
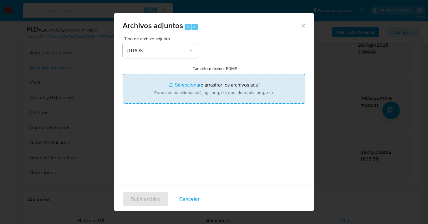
click at [206, 96] on input "Tamaño máximo: 50MB Seleccionar archivos" at bounding box center [214, 89] width 183 height 30
click at [192, 87] on input "Tamaño máximo: 50MB Seleccionar archivos" at bounding box center [214, 89] width 183 height 30
type input "C:\fakepath\182511679 analisis no roi Caselog Z4UkX0Dt2vt0Tow0KtiK1sOb_2025_08_…"
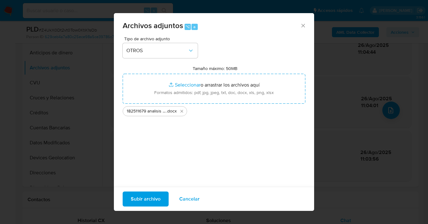
click at [142, 202] on span "Subir archivo" at bounding box center [146, 200] width 30 height 14
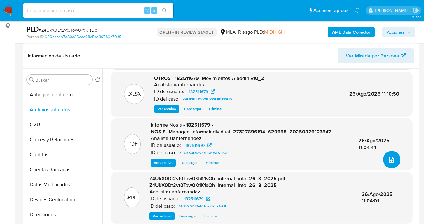
scroll to position [80, 0]
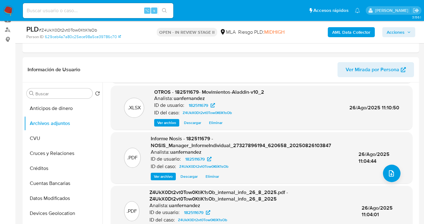
click at [393, 34] on span "Acciones" at bounding box center [395, 32] width 18 height 10
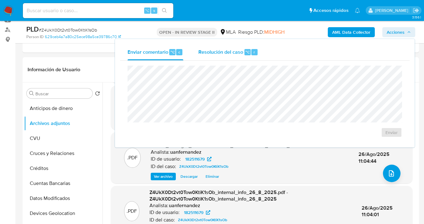
click at [211, 57] on div "Resolución del caso ⌥ r" at bounding box center [228, 52] width 60 height 16
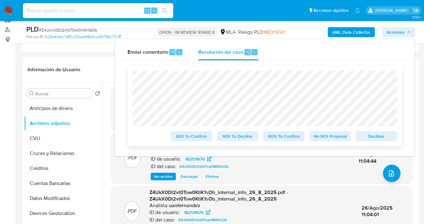
click at [341, 140] on span "No ROI Proposal" at bounding box center [330, 136] width 33 height 9
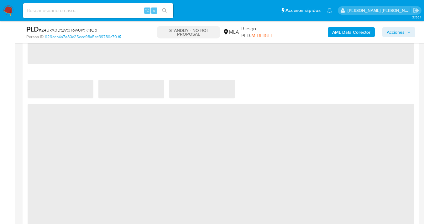
scroll to position [602, 0]
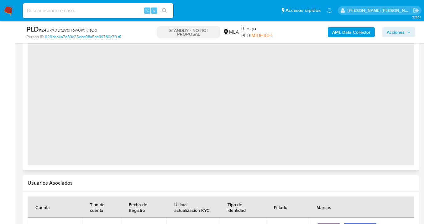
select select "10"
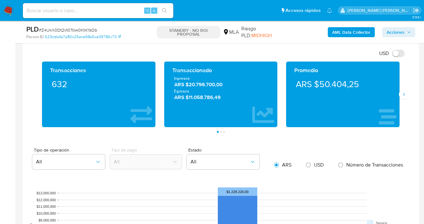
scroll to position [389, 0]
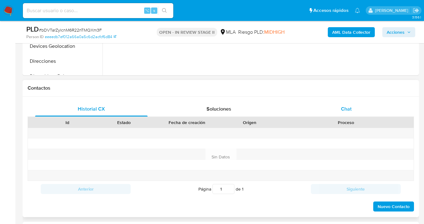
select select "10"
click at [347, 108] on span "Chat" at bounding box center [346, 109] width 11 height 7
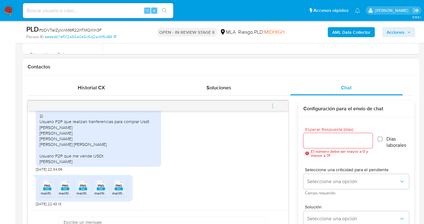
scroll to position [953, 0]
click at [50, 188] on rect at bounding box center [47, 189] width 8 height 3
click at [66, 189] on rect at bounding box center [65, 189] width 8 height 3
click at [82, 188] on span "PNG" at bounding box center [83, 186] width 6 height 4
click at [102, 189] on rect at bounding box center [101, 189] width 8 height 3
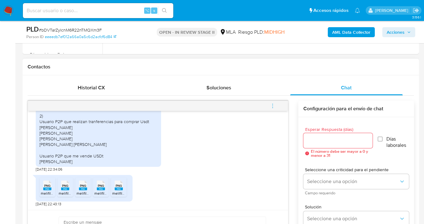
click at [120, 186] on span "PNG" at bounding box center [119, 186] width 6 height 4
click at [312, 150] on span "El número debe ser mayor a 0 y menor a 31" at bounding box center [341, 154] width 60 height 8
click at [311, 139] on input "Esperar Respuesta (días)" at bounding box center [338, 141] width 70 height 8
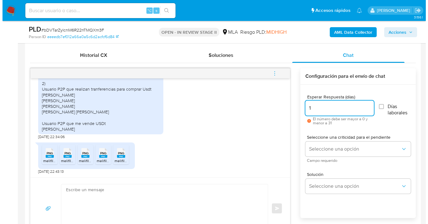
scroll to position [322, 0]
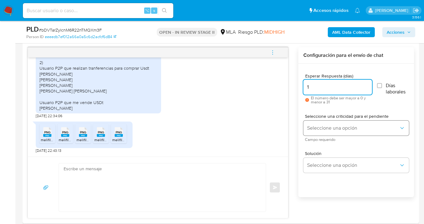
type input "1"
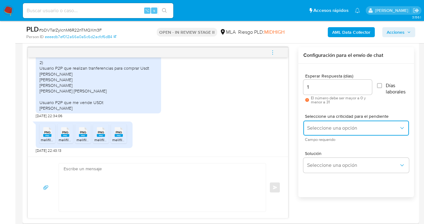
click at [321, 130] on span "Seleccione una opción" at bounding box center [353, 128] width 92 height 6
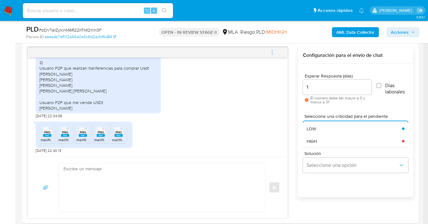
drag, startPoint x: 326, startPoint y: 139, endPoint x: 324, endPoint y: 154, distance: 15.5
click at [326, 139] on div "HIGH" at bounding box center [353, 141] width 92 height 13
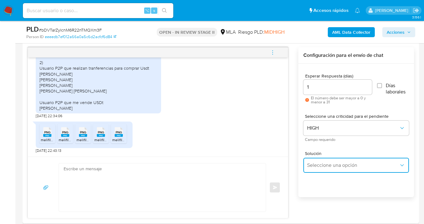
click at [324, 171] on button "Seleccione una opción" at bounding box center [356, 165] width 106 height 15
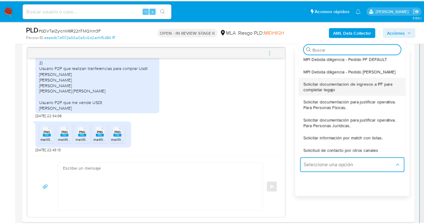
scroll to position [59, 0]
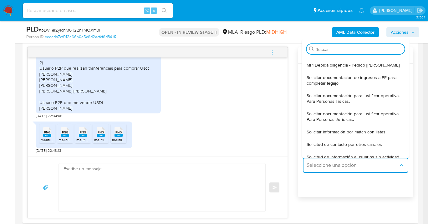
click at [347, 101] on span "Solicitar documentación para justificar operativa. Para Personas Físicas." at bounding box center [354, 98] width 94 height 11
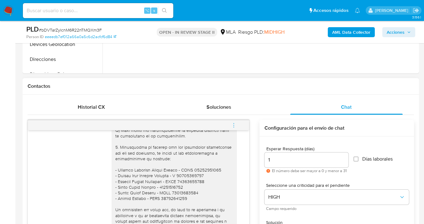
scroll to position [535, 0]
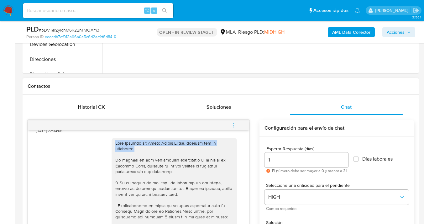
drag, startPoint x: 131, startPoint y: 161, endPoint x: 103, endPoint y: 152, distance: 29.3
copy div "Hola Soledad del Rocío Garzón Ortega, gracias por tu respuesta."
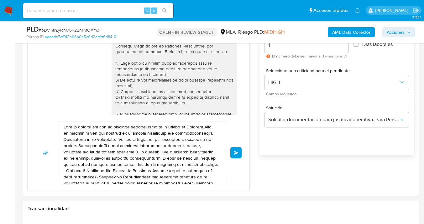
scroll to position [375, 0]
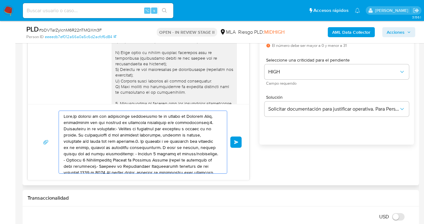
drag, startPoint x: 176, startPoint y: 165, endPoint x: 57, endPoint y: 111, distance: 131.5
click at [56, 113] on div "Enviar" at bounding box center [138, 142] width 206 height 63
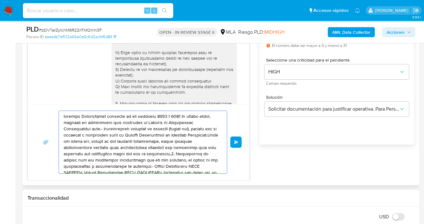
drag, startPoint x: 169, startPoint y: 162, endPoint x: 61, endPoint y: 125, distance: 114.8
click at [61, 125] on div at bounding box center [141, 142] width 165 height 63
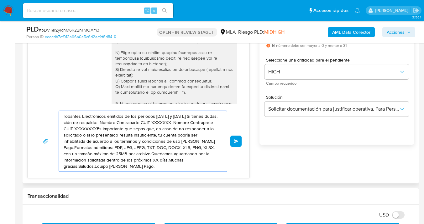
drag, startPoint x: 129, startPoint y: 147, endPoint x: 90, endPoint y: 143, distance: 39.9
click at [36, 113] on div "robantes Electrónicos emitidos de los períodos 2024 y 2025 Si tienes dudas, ció…" at bounding box center [138, 141] width 206 height 61
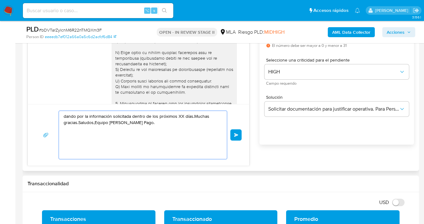
drag, startPoint x: 165, startPoint y: 143, endPoint x: 63, endPoint y: 113, distance: 106.6
click at [70, 116] on textarea "dando por la información solicitada dentro de los próximos XX días.Muchas graci…" at bounding box center [141, 135] width 155 height 48
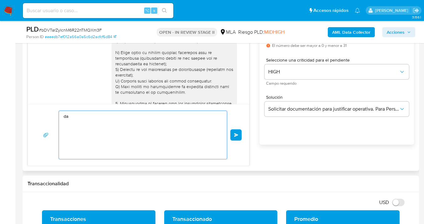
type textarea "d"
paste textarea "Hola Soledad del Rocío Garzón Ortega, gracias por tu respuesta."
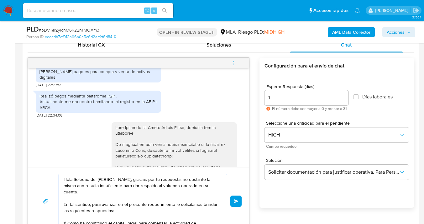
scroll to position [489, 0]
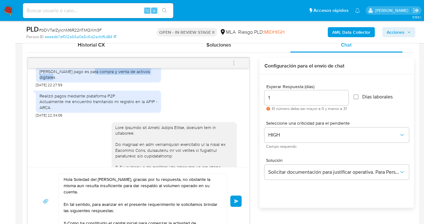
drag, startPoint x: 84, startPoint y: 88, endPoint x: 152, endPoint y: 90, distance: 68.3
click at [152, 80] on div "Buenas tardes Informar que la actividad que realizó con mi cuenta de mercado pa…" at bounding box center [98, 68] width 118 height 23
copy div "compra y venta de activos digitales ."
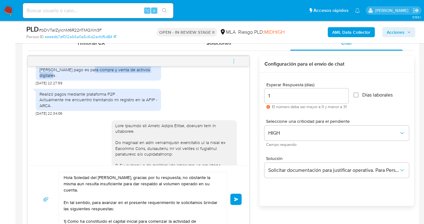
scroll to position [362, 0]
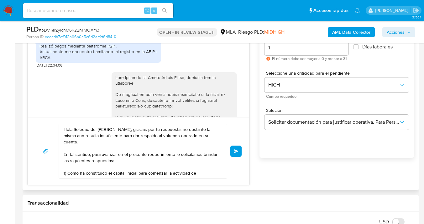
click at [68, 173] on textarea "Hola Soledad del Rocío Garzón Ortega, gracias por tu respuesta, no obstante la …" at bounding box center [141, 151] width 155 height 54
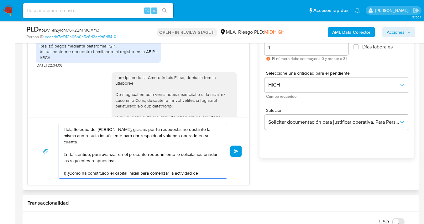
click at [203, 174] on textarea "Hola Soledad del Rocío Garzón Ortega, gracias por tu respuesta, no obstante la …" at bounding box center [141, 151] width 155 height 54
paste textarea "compra y venta de activos digitales ."
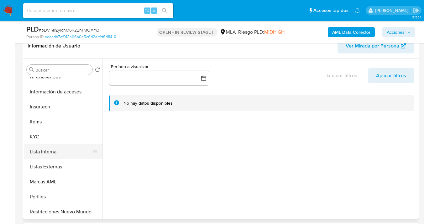
scroll to position [247, 0]
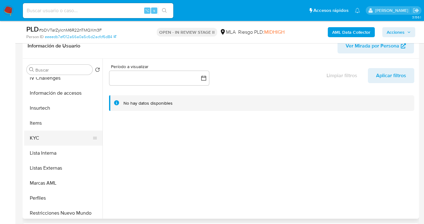
click at [66, 139] on button "KYC" at bounding box center [60, 138] width 73 height 15
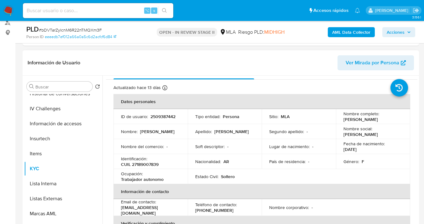
scroll to position [12, 0]
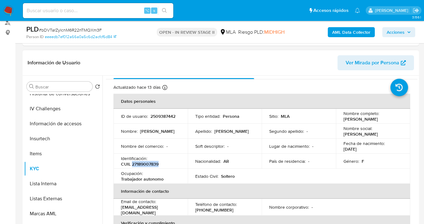
drag, startPoint x: 133, startPoint y: 165, endPoint x: 158, endPoint y: 166, distance: 25.7
click at [158, 166] on p "CUIL 27189007839" at bounding box center [140, 165] width 38 height 6
copy p "27189007839"
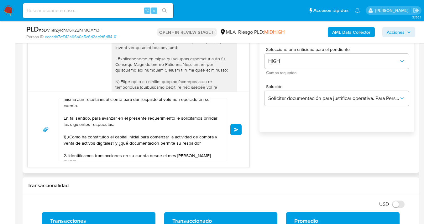
scroll to position [391, 0]
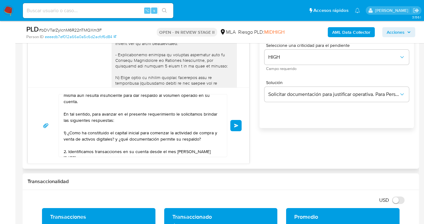
click at [208, 152] on textarea "Hola Soledad del Rocío Garzón Ortega, gracias por tu respuesta, no obstante la …" at bounding box center [141, 126] width 155 height 63
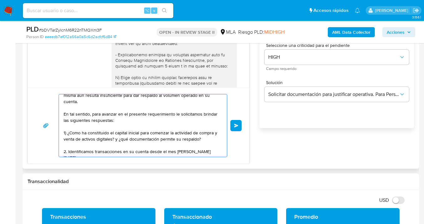
drag, startPoint x: 206, startPoint y: 151, endPoint x: 90, endPoint y: 150, distance: 115.2
click at [90, 150] on textarea "Hola Soledad del Rocío Garzón Ortega, gracias por tu respuesta, no obstante la …" at bounding box center [141, 126] width 155 height 63
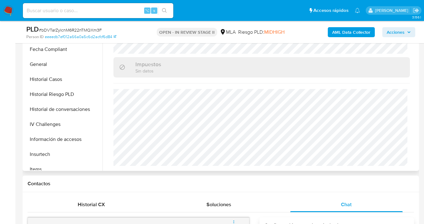
scroll to position [152, 0]
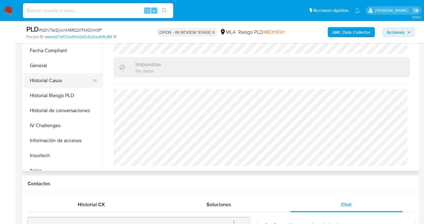
click at [64, 74] on button "Historial Casos" at bounding box center [60, 80] width 73 height 15
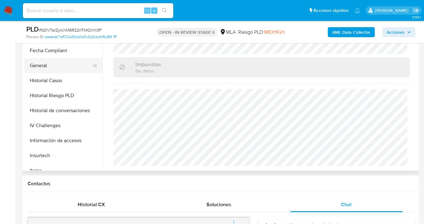
scroll to position [0, 0]
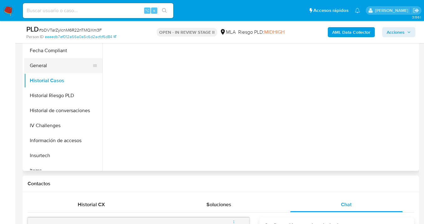
click at [64, 66] on button "General" at bounding box center [60, 65] width 73 height 15
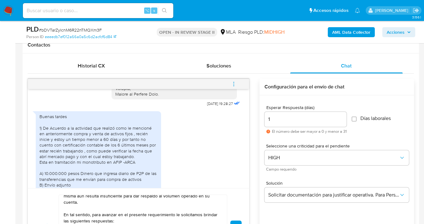
scroll to position [418, 0]
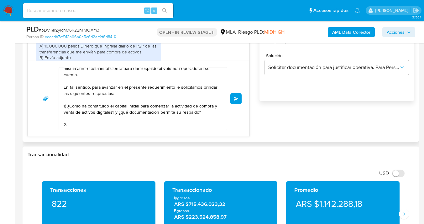
click at [78, 122] on textarea "Hola Soledad del Rocío Garzón Ortega, gracias por tu respuesta, no obstante la …" at bounding box center [141, 99] width 155 height 63
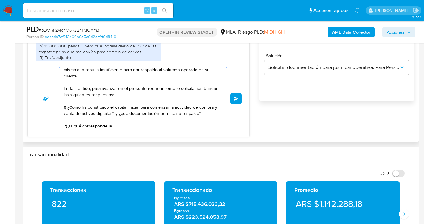
scroll to position [11, 0]
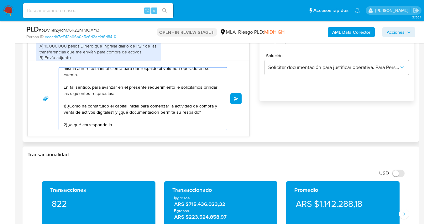
drag, startPoint x: 116, startPoint y: 125, endPoint x: 71, endPoint y: 124, distance: 44.5
click at [71, 124] on textarea "Hola Soledad del Rocío Garzón Ortega, gracias por tu respuesta, no obstante la …" at bounding box center [141, 99] width 155 height 63
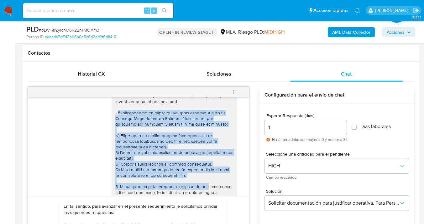
scroll to position [640, 0]
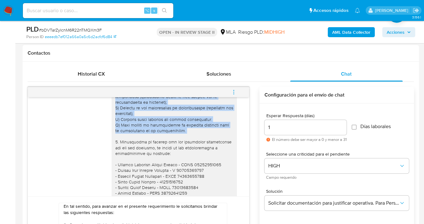
drag, startPoint x: 113, startPoint y: 134, endPoint x: 195, endPoint y: 148, distance: 82.7
click at [195, 148] on div at bounding box center [174, 145] width 118 height 285
copy div "Certificación contable de ingresos legalizada ante el Consejo Profesional de Ci…"
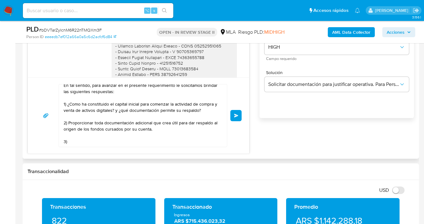
scroll to position [406, 0]
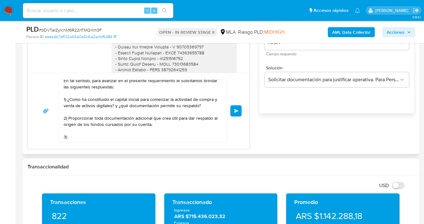
click at [135, 117] on textarea "Hola Soledad del Rocío Garzón Ortega, gracias por tu respuesta, no obstante la …" at bounding box center [141, 111] width 155 height 63
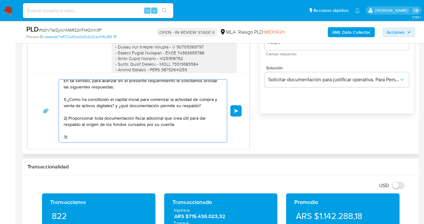
click at [146, 121] on textarea "Hola Soledad del Rocío Garzón Ortega, gracias por tu respuesta, no obstante la …" at bounding box center [141, 111] width 155 height 63
drag, startPoint x: 72, startPoint y: 137, endPoint x: 69, endPoint y: 116, distance: 21.5
click at [69, 116] on textarea "Hola Soledad del Rocío Garzón Ortega, gracias por tu respuesta, no obstante la …" at bounding box center [141, 111] width 155 height 63
paste textarea "Certificación contable de ingresos legalizada ante el Consejo Profesional de Ci…"
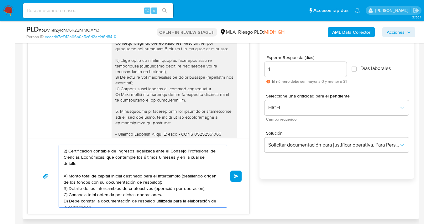
scroll to position [612, 0]
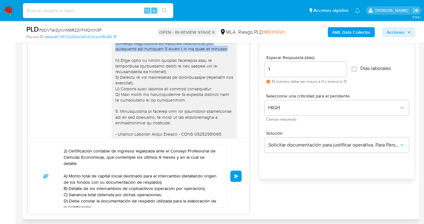
drag, startPoint x: 111, startPoint y: 49, endPoint x: 197, endPoint y: 59, distance: 86.6
click at [197, 59] on div at bounding box center [174, 114] width 118 height 285
copy div "- Certificación contable de ingresos legalizada ante el Consejo Profesional de …"
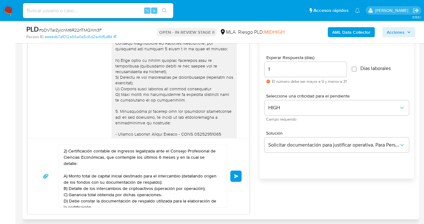
click at [85, 168] on textarea "Hola Soledad del Rocío Garzón Ortega, gracias por tu respuesta, no obstante la …" at bounding box center [141, 176] width 155 height 63
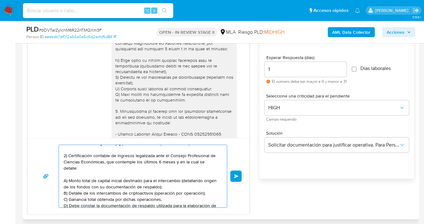
scroll to position [49, 0]
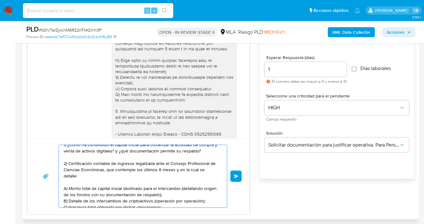
click at [166, 170] on textarea "Hola Soledad del Rocío Garzón Ortega, gracias por tu respuesta, no obstante la …" at bounding box center [141, 176] width 155 height 63
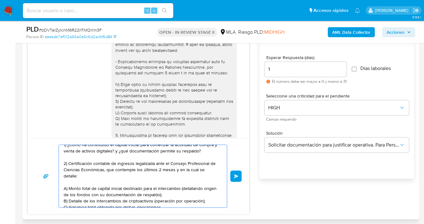
scroll to position [577, 0]
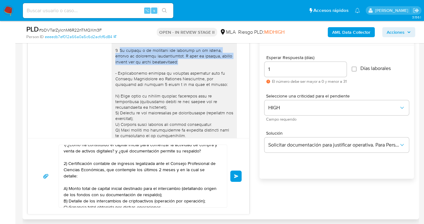
drag, startPoint x: 115, startPoint y: 61, endPoint x: 181, endPoint y: 71, distance: 67.0
click at [181, 71] on div at bounding box center [174, 150] width 118 height 285
copy div "De acuerdo a la actividad que realices en tu cuenta, adjunta la siguiente docum…"
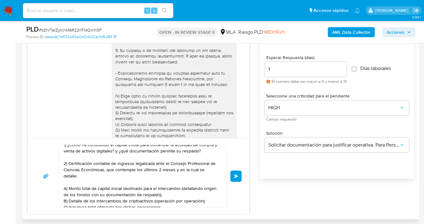
click at [69, 163] on textarea "Hola Soledad del Rocío Garzón Ortega, gracias por tu respuesta, no obstante la …" at bounding box center [141, 176] width 155 height 63
paste textarea "De acuerdo a la actividad que realices en tu cuenta, adjunta la siguiente docum…"
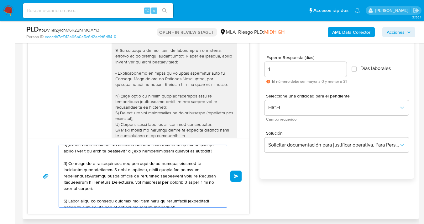
click at [142, 162] on textarea at bounding box center [141, 176] width 155 height 63
drag, startPoint x: 114, startPoint y: 169, endPoint x: 91, endPoint y: 176, distance: 23.9
click at [91, 176] on textarea at bounding box center [141, 176] width 155 height 63
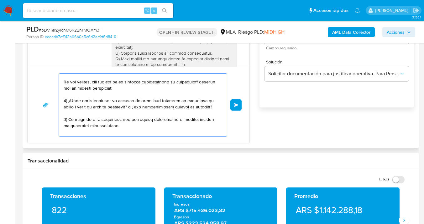
scroll to position [92, 0]
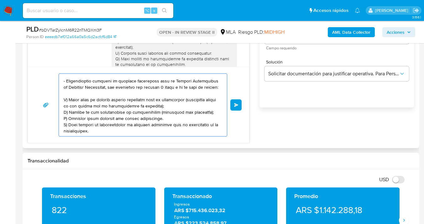
click at [104, 129] on textarea at bounding box center [141, 105] width 155 height 63
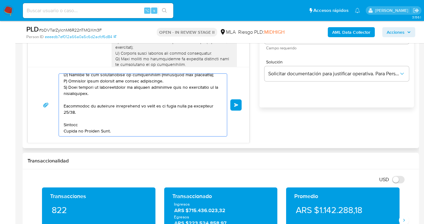
scroll to position [120, 0]
drag, startPoint x: 115, startPoint y: 109, endPoint x: 117, endPoint y: 112, distance: 3.4
click at [117, 112] on textarea at bounding box center [141, 105] width 155 height 63
click at [118, 113] on textarea at bounding box center [141, 105] width 155 height 63
drag, startPoint x: 115, startPoint y: 110, endPoint x: 118, endPoint y: 115, distance: 6.1
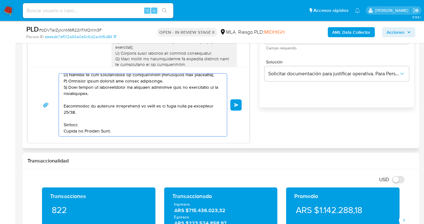
click at [118, 115] on textarea at bounding box center [141, 105] width 155 height 63
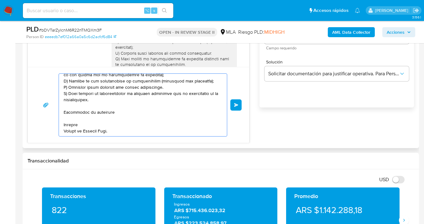
scroll to position [117, 0]
click at [129, 117] on textarea at bounding box center [141, 105] width 155 height 63
click at [126, 111] on textarea at bounding box center [141, 105] width 155 height 63
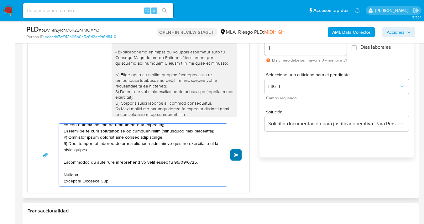
type textarea "Hola Soledad del Rocío Garzón Ortega, gracias por tu respuesta, no obstante la …"
click at [236, 156] on span "Enviar" at bounding box center [236, 155] width 4 height 4
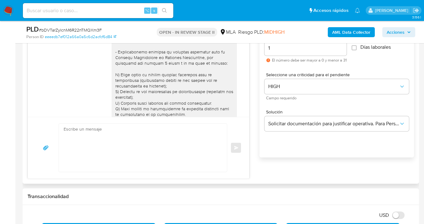
scroll to position [1153, 0]
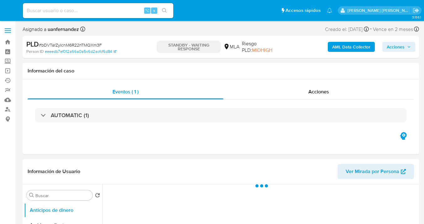
select select "10"
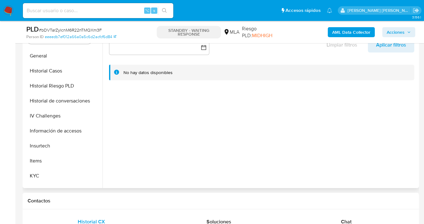
scroll to position [179, 0]
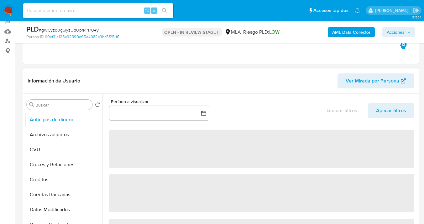
select select "10"
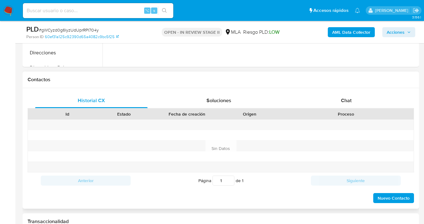
scroll to position [261, 0]
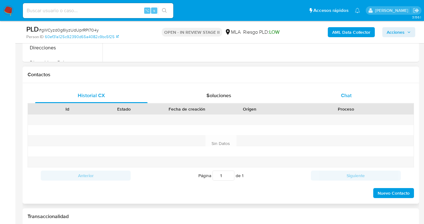
click at [342, 96] on span "Chat" at bounding box center [346, 95] width 11 height 7
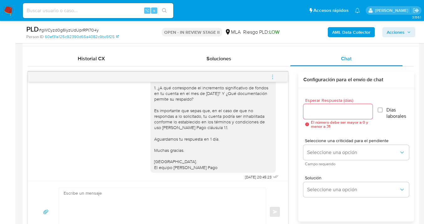
scroll to position [480, 0]
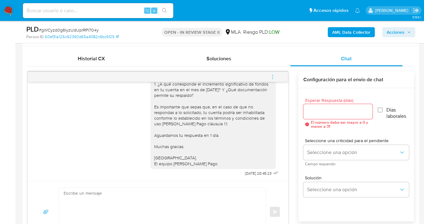
click at [270, 79] on icon "menu-action" at bounding box center [273, 77] width 6 height 6
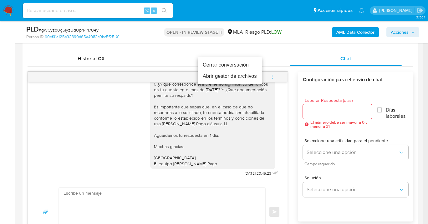
click at [228, 64] on li "Cerrar conversación" at bounding box center [230, 64] width 64 height 11
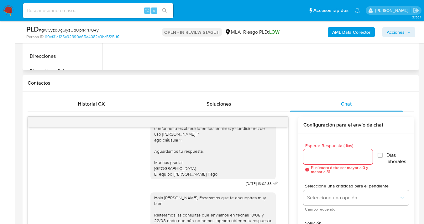
scroll to position [131, 0]
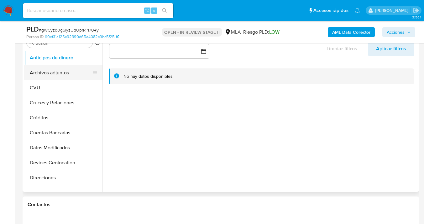
drag, startPoint x: 71, startPoint y: 75, endPoint x: 75, endPoint y: 78, distance: 5.0
click at [71, 75] on button "Archivos adjuntos" at bounding box center [60, 72] width 73 height 15
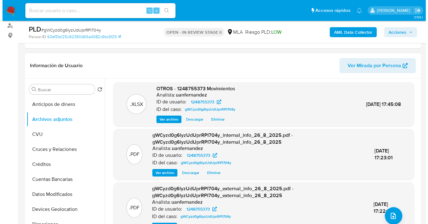
scroll to position [2, 0]
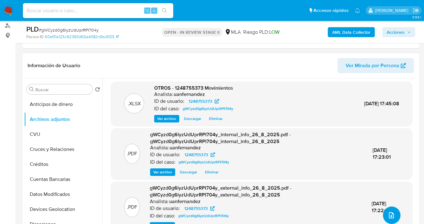
click at [389, 217] on icon "upload-file" at bounding box center [391, 216] width 5 height 6
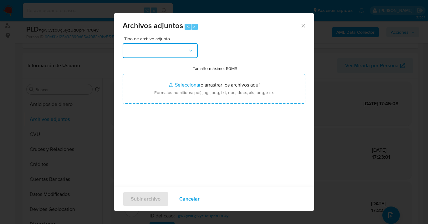
click at [169, 52] on button "button" at bounding box center [160, 50] width 75 height 15
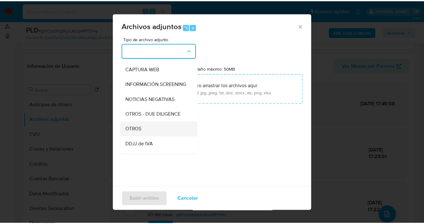
scroll to position [64, 0]
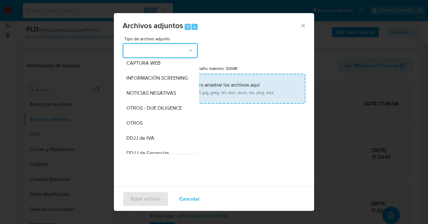
drag, startPoint x: 157, startPoint y: 126, endPoint x: 225, endPoint y: 94, distance: 75.1
click at [157, 126] on div "OTROS" at bounding box center [158, 123] width 64 height 15
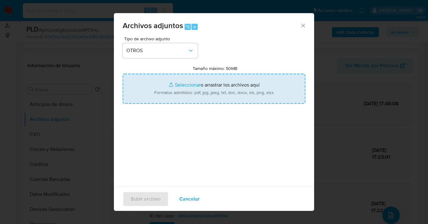
click at [224, 94] on input "Tamaño máximo: 50MB Seleccionar archivos" at bounding box center [214, 89] width 183 height 30
click at [188, 79] on input "Tamaño máximo: 50MB Seleccionar archivos" at bounding box center [214, 89] width 183 height 30
type input "C:\fakepath\1248755373 analisis no roi Caselog gWCyzd0g6lyzUdUprRPI704y_2025_08…"
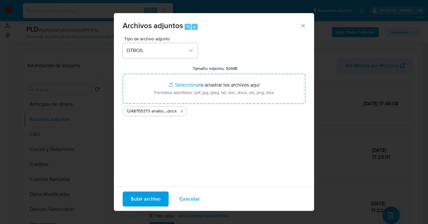
click at [155, 203] on span "Subir archivo" at bounding box center [146, 200] width 30 height 14
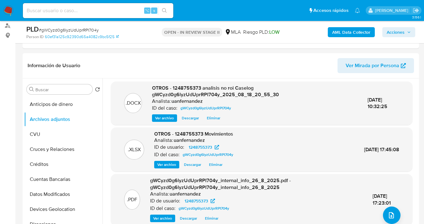
click at [392, 34] on span "Acciones" at bounding box center [395, 32] width 18 height 10
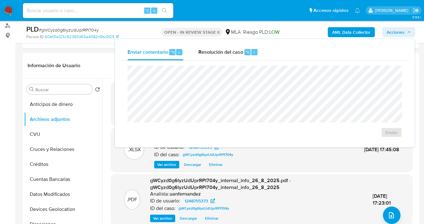
drag, startPoint x: 235, startPoint y: 51, endPoint x: 228, endPoint y: 62, distance: 13.4
click at [234, 52] on span "Resolución del caso" at bounding box center [220, 51] width 45 height 7
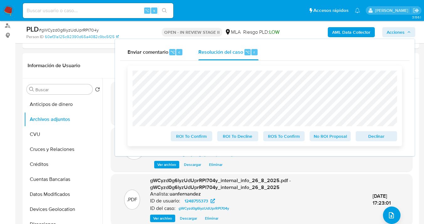
click at [334, 141] on span "No ROI Proposal" at bounding box center [330, 136] width 33 height 9
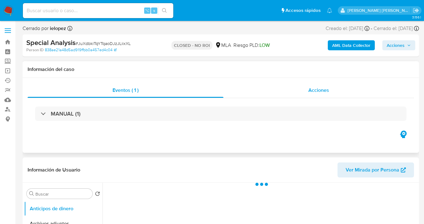
click at [321, 93] on span "Acciones" at bounding box center [318, 90] width 21 height 7
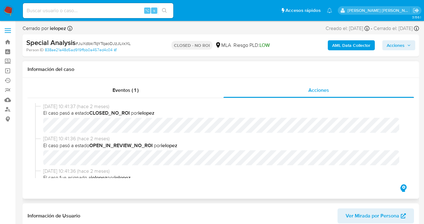
select select "10"
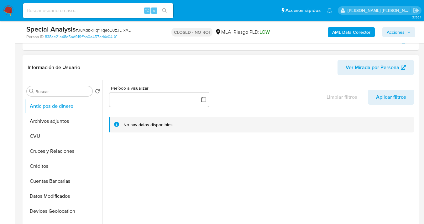
scroll to position [136, 0]
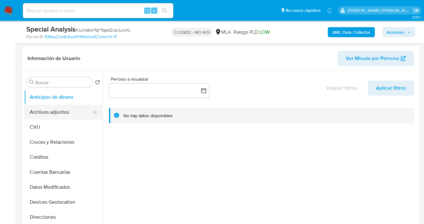
click at [75, 113] on button "Archivos adjuntos" at bounding box center [60, 112] width 73 height 15
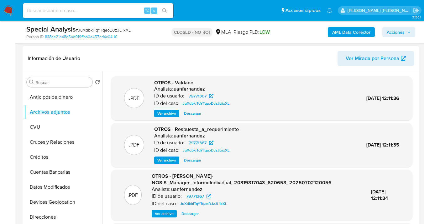
click at [165, 114] on span "Ver archivo" at bounding box center [166, 114] width 19 height 6
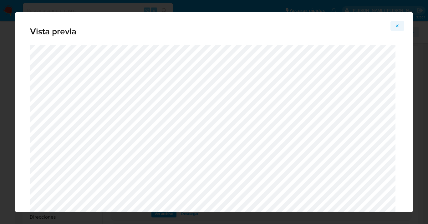
click at [397, 24] on icon "Attachment preview" at bounding box center [397, 25] width 5 height 5
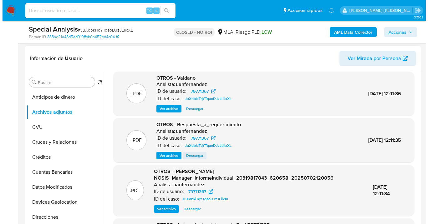
scroll to position [11, 0]
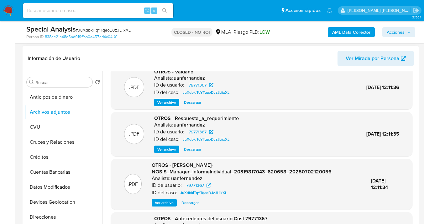
click at [167, 149] on span "Ver archivo" at bounding box center [166, 150] width 19 height 6
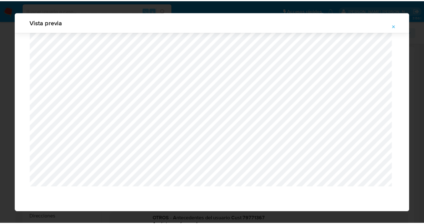
scroll to position [20, 0]
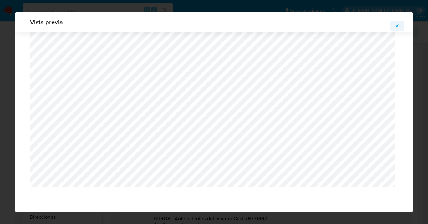
click at [398, 27] on icon "Attachment preview" at bounding box center [397, 25] width 5 height 5
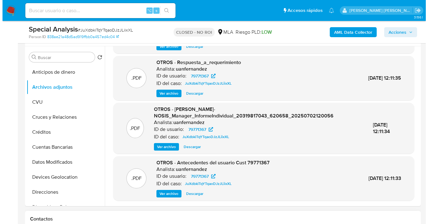
scroll to position [191, 0]
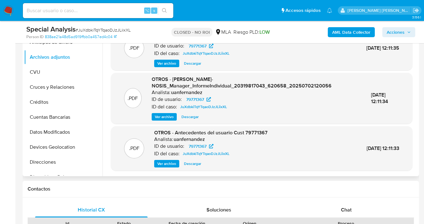
click at [163, 164] on span "Ver archivo" at bounding box center [166, 164] width 19 height 6
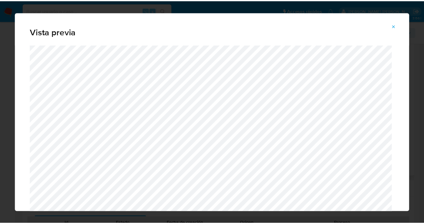
scroll to position [20, 0]
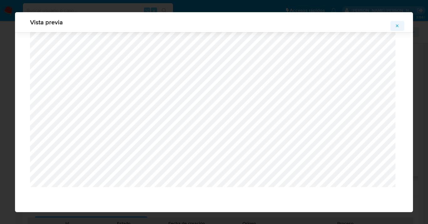
click at [399, 25] on icon "Attachment preview" at bounding box center [397, 25] width 5 height 5
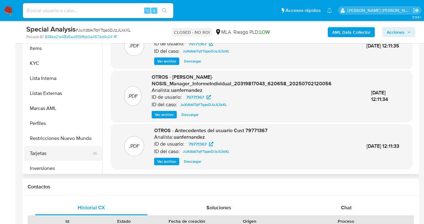
scroll to position [295, 0]
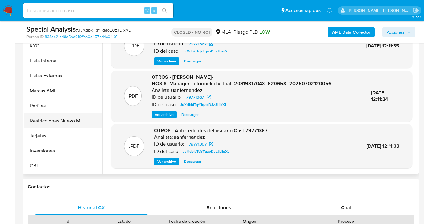
click at [70, 118] on button "Restricciones Nuevo Mundo" at bounding box center [60, 121] width 73 height 15
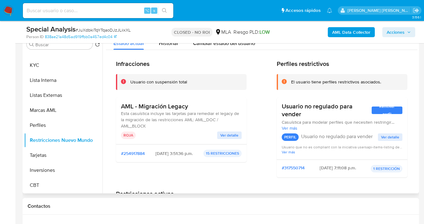
scroll to position [140, 0]
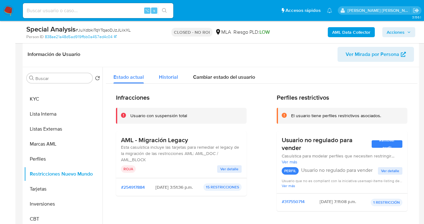
click at [174, 74] on span "Historial" at bounding box center [168, 77] width 19 height 7
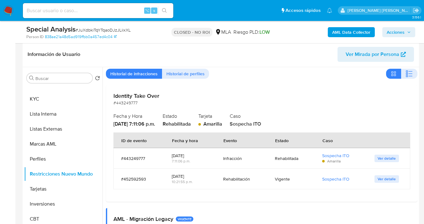
scroll to position [0, 0]
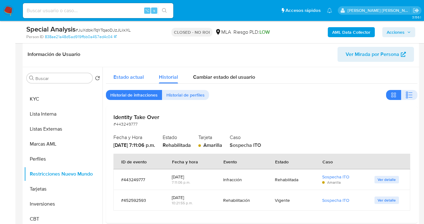
click at [127, 71] on div "Estado actual" at bounding box center [128, 75] width 30 height 17
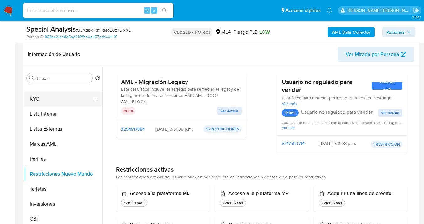
scroll to position [236, 0]
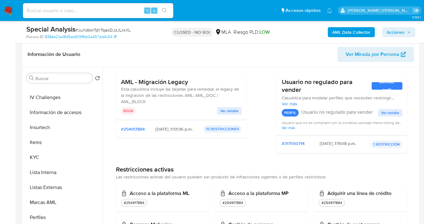
click at [363, 54] on span "Ver Mirada por Persona" at bounding box center [372, 54] width 54 height 15
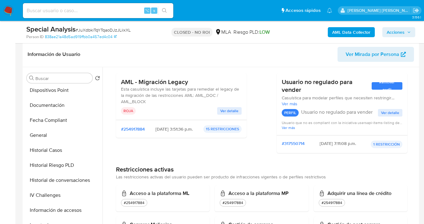
scroll to position [131, 0]
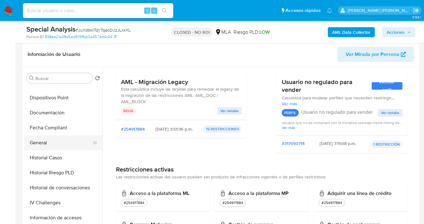
click at [72, 142] on button "General" at bounding box center [60, 143] width 73 height 15
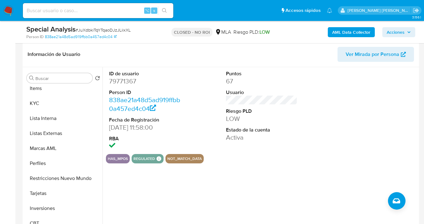
scroll to position [295, 0]
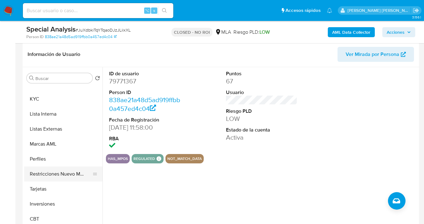
click at [56, 178] on button "Restricciones Nuevo Mundo" at bounding box center [60, 174] width 73 height 15
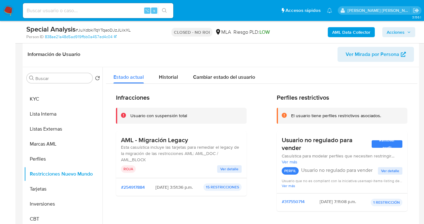
click at [365, 54] on span "Ver Mirada por Persona" at bounding box center [372, 54] width 54 height 15
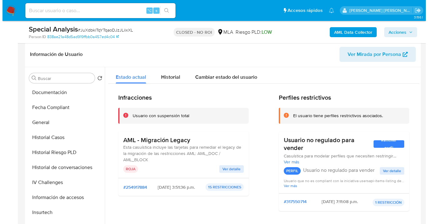
scroll to position [149, 0]
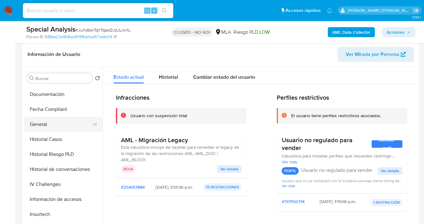
click at [72, 131] on button "General" at bounding box center [60, 124] width 73 height 15
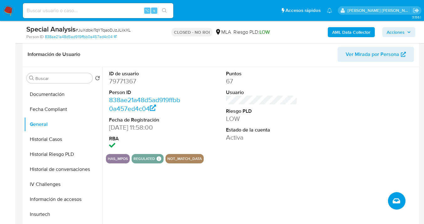
click at [394, 199] on icon "Crear caso manual" at bounding box center [396, 202] width 8 height 8
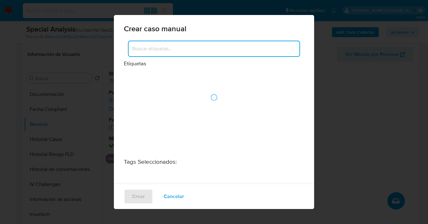
click at [167, 51] on input at bounding box center [214, 49] width 171 height 8
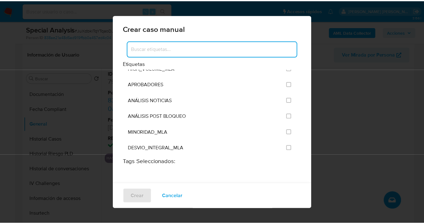
scroll to position [1210, 0]
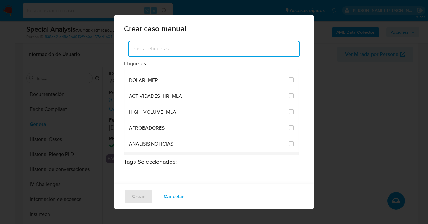
click at [289, 157] on input "3249" at bounding box center [291, 159] width 5 height 5
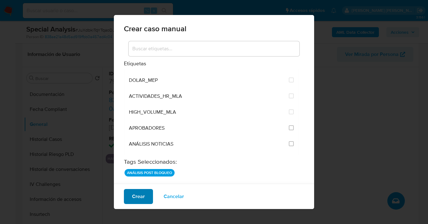
click at [139, 202] on span "Crear" at bounding box center [138, 197] width 13 height 14
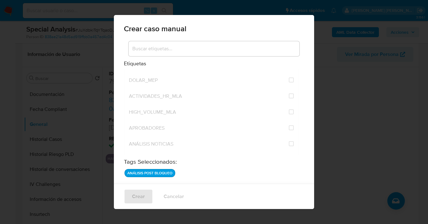
checkbox input "false"
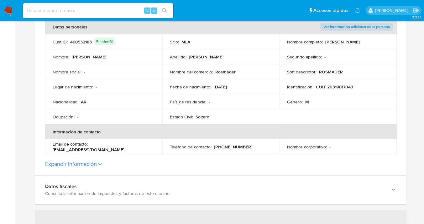
scroll to position [184, 0]
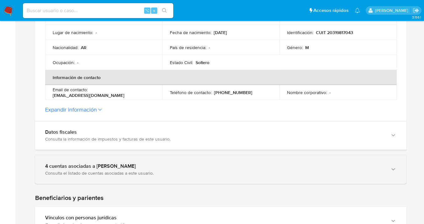
click at [392, 170] on icon "button" at bounding box center [393, 170] width 6 height 6
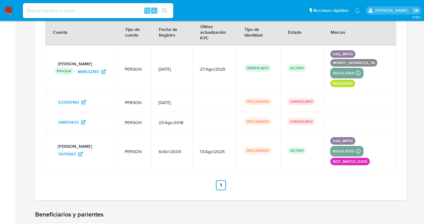
scroll to position [301, 0]
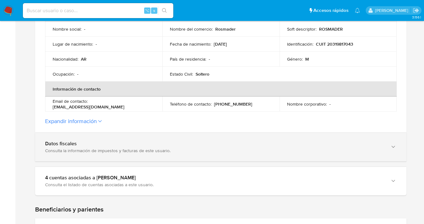
scroll to position [234, 0]
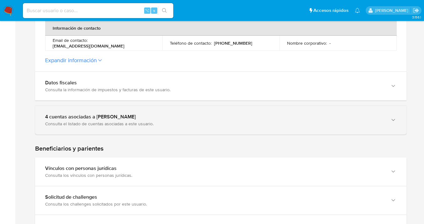
click at [394, 118] on icon "button" at bounding box center [393, 120] width 6 height 6
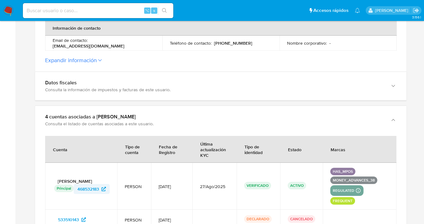
click at [84, 188] on span "468532183" at bounding box center [88, 189] width 22 height 10
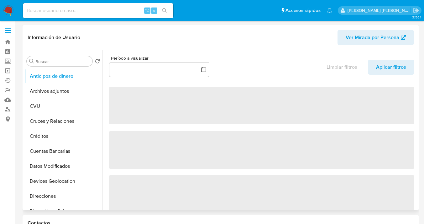
select select "10"
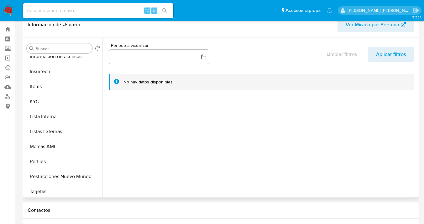
scroll to position [263, 0]
click at [70, 173] on button "Restricciones Nuevo Mundo" at bounding box center [60, 176] width 73 height 15
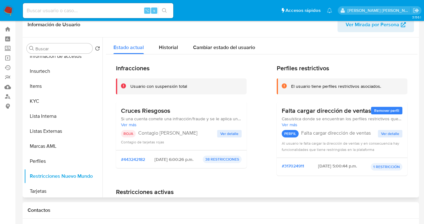
click at [228, 132] on span "Ver detalle" at bounding box center [229, 134] width 18 height 6
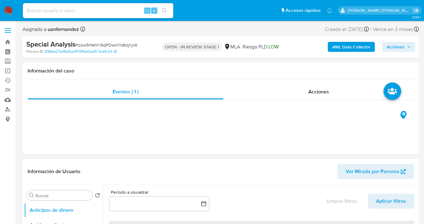
select select "10"
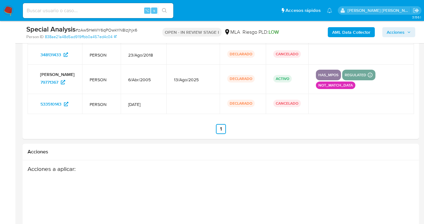
scroll to position [1007, 0]
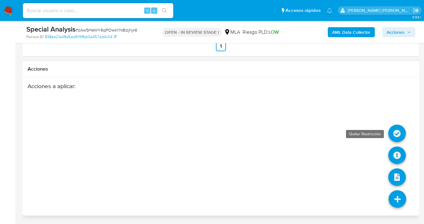
click at [396, 132] on icon at bounding box center [397, 134] width 18 height 18
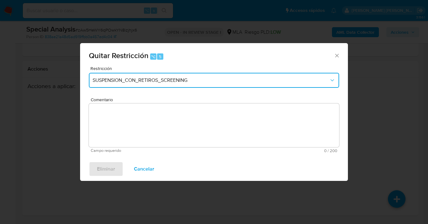
click at [147, 81] on span "SUSPENSION_CON_RETIROS_SCREENING" at bounding box center [211, 80] width 237 height 6
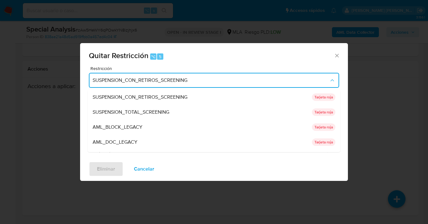
click at [58, 120] on div "Quitar Restricción ⌥ 5 Restricción SUSPENSION_CON_RETIROS_SCREENING SUSPENSION_…" at bounding box center [214, 112] width 428 height 224
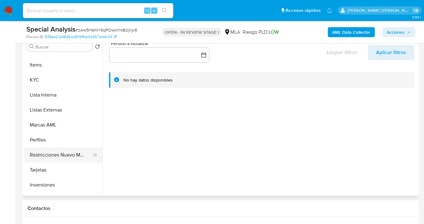
scroll to position [281, 0]
click at [70, 152] on button "Restricciones Nuevo Mundo" at bounding box center [60, 155] width 73 height 15
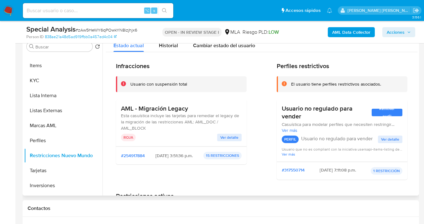
click at [220, 137] on span "Ver detalle" at bounding box center [229, 138] width 18 height 6
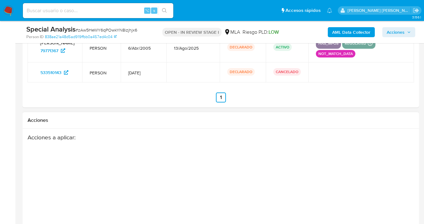
scroll to position [1007, 0]
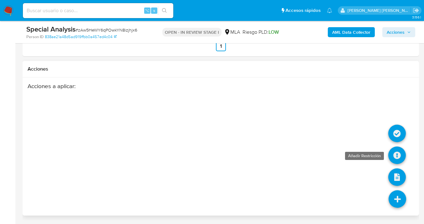
drag, startPoint x: 395, startPoint y: 198, endPoint x: 395, endPoint y: 158, distance: 39.4
click at [395, 197] on icon at bounding box center [397, 200] width 18 height 18
click at [396, 134] on icon at bounding box center [397, 134] width 18 height 18
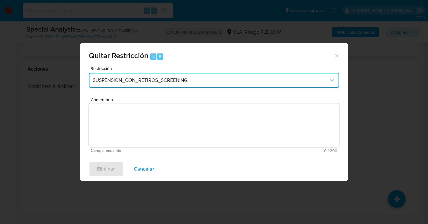
click at [198, 86] on button "SUSPENSION_CON_RETIROS_SCREENING" at bounding box center [214, 80] width 250 height 15
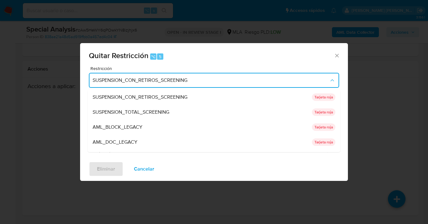
click at [150, 137] on div "AML_DOC_LEGACY" at bounding box center [201, 142] width 216 height 15
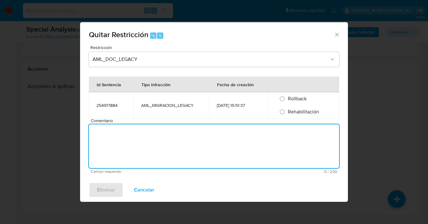
click at [134, 126] on textarea "Comentario" at bounding box center [214, 147] width 250 height 44
click at [281, 111] on input "Rehabilitación" at bounding box center [282, 112] width 10 height 10
radio input "true"
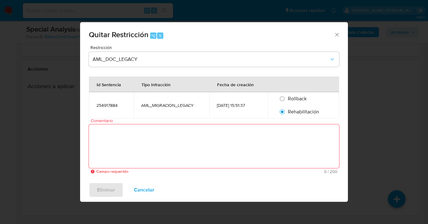
click at [149, 138] on textarea "Comentario" at bounding box center [214, 147] width 250 height 44
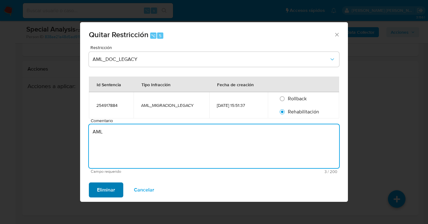
type textarea "AML"
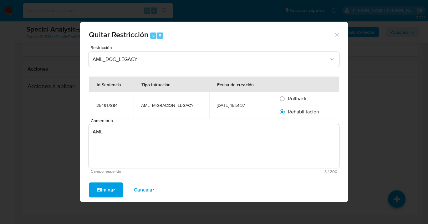
click at [107, 190] on span "Eliminar" at bounding box center [106, 190] width 18 height 14
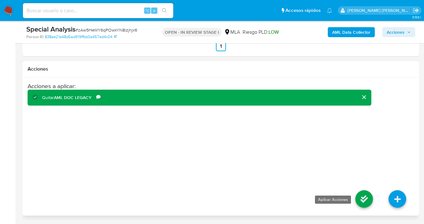
click at [365, 200] on icon at bounding box center [364, 200] width 18 height 18
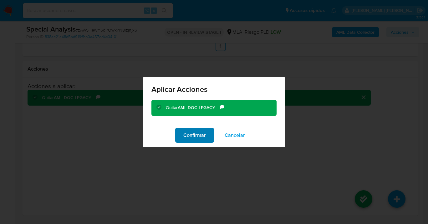
click at [198, 136] on span "Confirmar" at bounding box center [194, 136] width 23 height 14
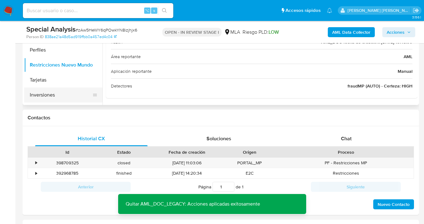
scroll to position [178, 0]
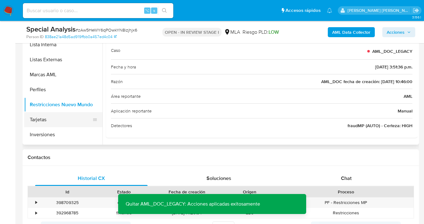
click at [81, 119] on button "Tarjetas" at bounding box center [60, 119] width 73 height 15
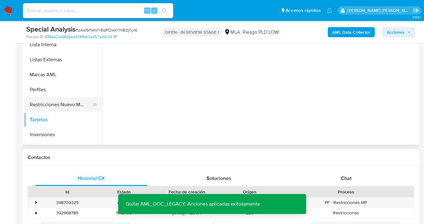
click at [78, 105] on button "Restricciones Nuevo Mundo" at bounding box center [60, 104] width 73 height 15
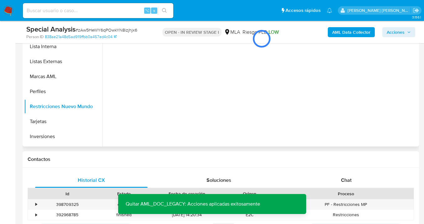
scroll to position [129, 0]
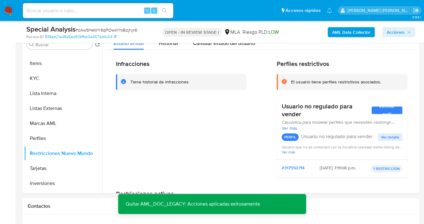
click at [396, 30] on span "Acciones" at bounding box center [395, 32] width 18 height 10
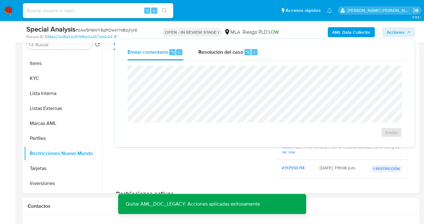
drag, startPoint x: 200, startPoint y: 49, endPoint x: 201, endPoint y: 62, distance: 13.2
click at [200, 49] on span "Resolución del caso" at bounding box center [220, 51] width 45 height 7
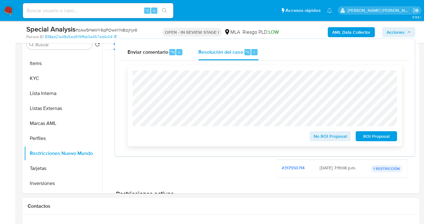
click at [329, 139] on span "No ROI Proposal" at bounding box center [330, 136] width 33 height 9
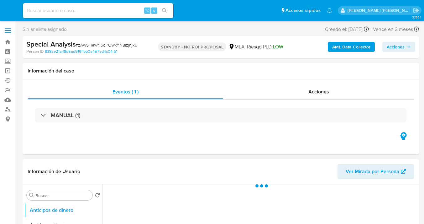
select select "10"
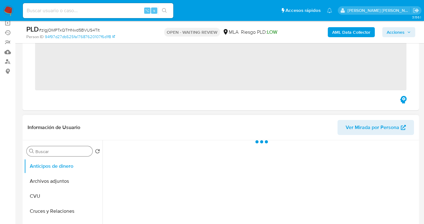
scroll to position [54, 0]
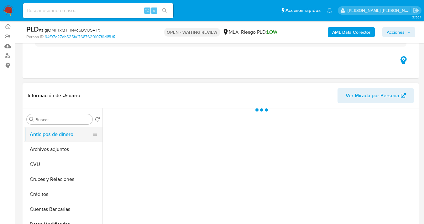
drag, startPoint x: 75, startPoint y: 151, endPoint x: 93, endPoint y: 142, distance: 19.9
click at [75, 151] on button "Archivos adjuntos" at bounding box center [63, 149] width 78 height 15
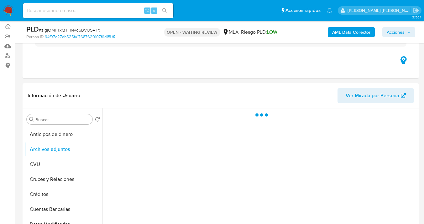
select select "10"
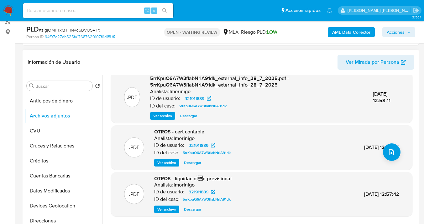
scroll to position [62, 0]
click at [163, 163] on span "Ver archivo" at bounding box center [166, 163] width 19 height 6
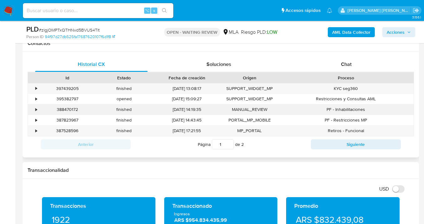
scroll to position [286, 0]
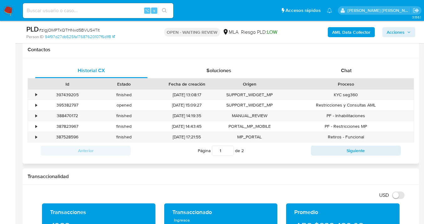
click at [344, 79] on div "Id Estado Fecha de creación Origen Proceso" at bounding box center [221, 84] width 386 height 11
click at [346, 72] on span "Chat" at bounding box center [346, 70] width 11 height 7
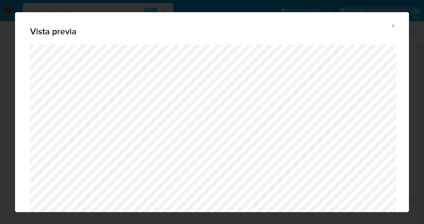
scroll to position [11, 0]
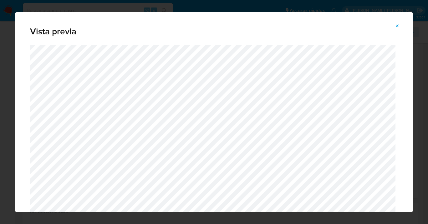
click at [396, 25] on icon "Attachment preview" at bounding box center [397, 25] width 5 height 5
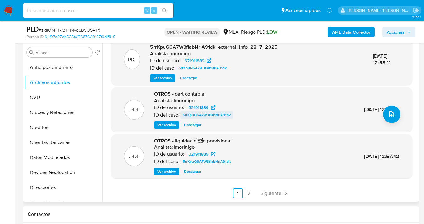
scroll to position [130, 0]
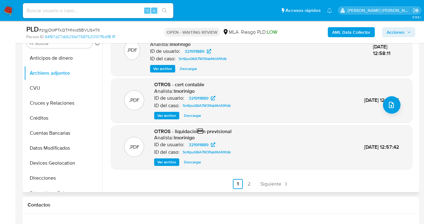
click at [167, 164] on span "Ver archivo" at bounding box center [166, 162] width 19 height 6
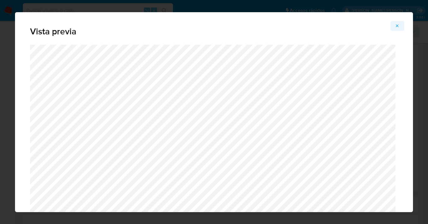
click at [398, 26] on icon "Attachment preview" at bounding box center [397, 25] width 5 height 5
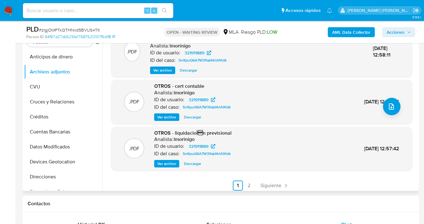
scroll to position [66, 0]
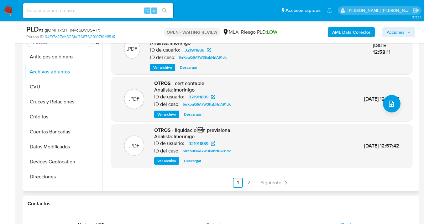
click at [248, 185] on link "2" at bounding box center [249, 183] width 10 height 10
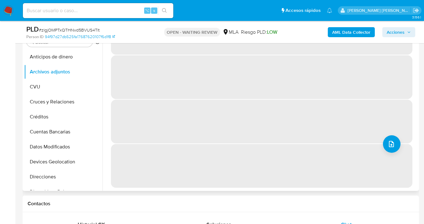
scroll to position [0, 0]
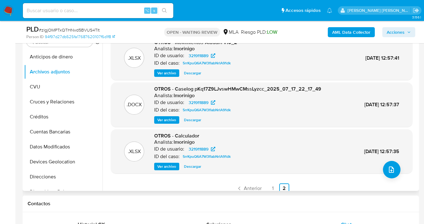
click at [191, 121] on span "Descargar" at bounding box center [192, 120] width 17 height 6
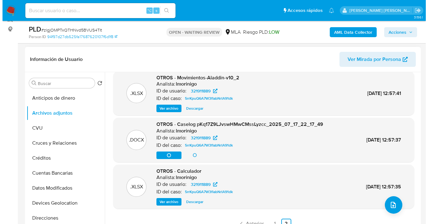
scroll to position [95, 0]
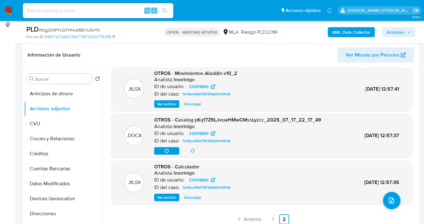
click at [172, 199] on span "Ver archivo" at bounding box center [166, 198] width 19 height 6
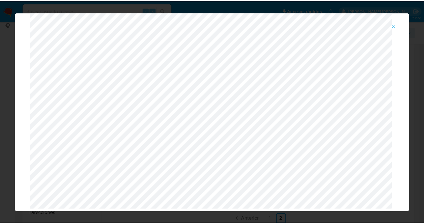
scroll to position [0, 0]
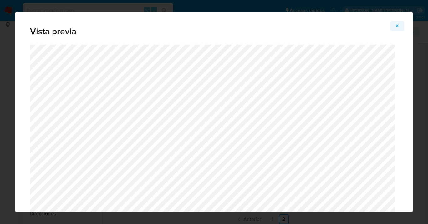
click at [401, 25] on button "Attachment preview" at bounding box center [398, 26] width 14 height 10
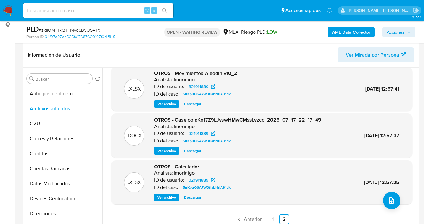
click at [188, 103] on span "Descargar" at bounding box center [192, 104] width 17 height 6
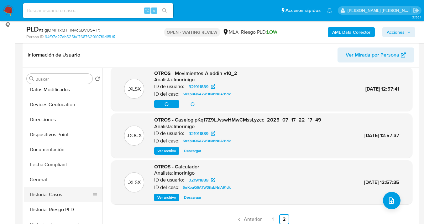
scroll to position [118, 0]
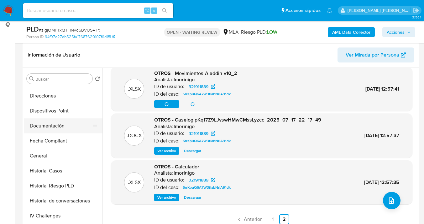
click at [68, 130] on button "Documentación" at bounding box center [60, 126] width 73 height 15
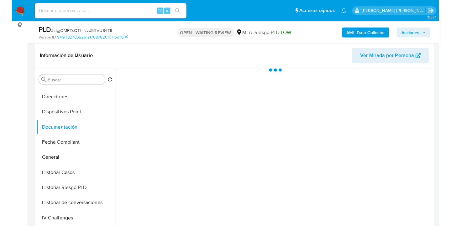
scroll to position [0, 0]
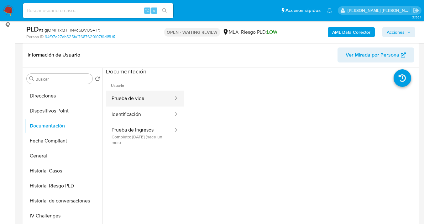
click at [148, 105] on button "Prueba de vida" at bounding box center [140, 99] width 68 height 16
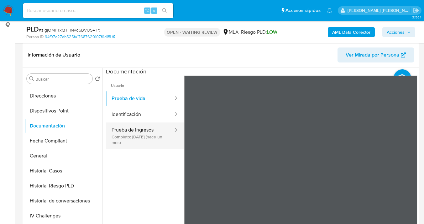
click at [134, 140] on button "Prueba de ingresos Completo: 28/07/2025 (hace un mes)" at bounding box center [140, 136] width 68 height 27
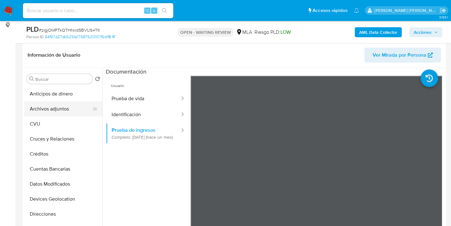
click at [75, 108] on button "Archivos adjuntos" at bounding box center [60, 108] width 73 height 15
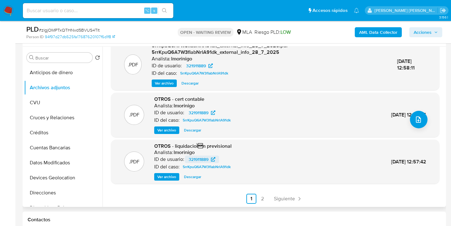
scroll to position [120, 0]
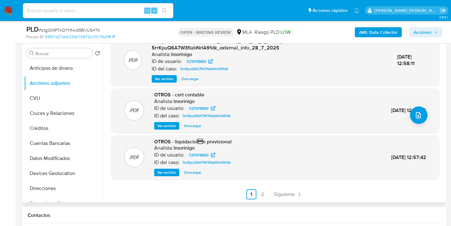
click at [193, 173] on span "Descargar" at bounding box center [192, 172] width 17 height 6
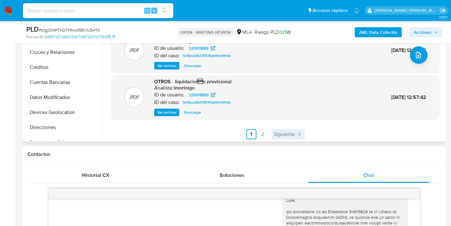
scroll to position [66, 0]
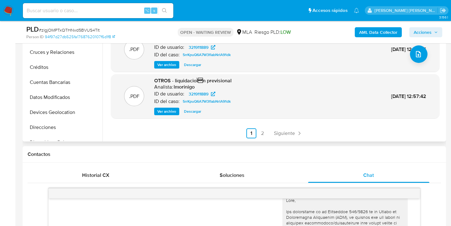
click at [261, 134] on link "2" at bounding box center [262, 133] width 10 height 10
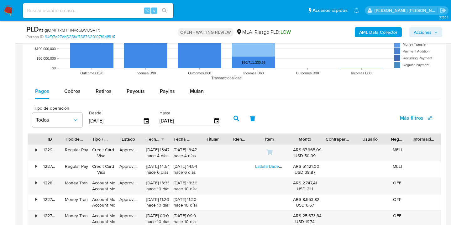
scroll to position [677, 0]
click at [198, 93] on span "Mulan" at bounding box center [197, 91] width 14 height 7
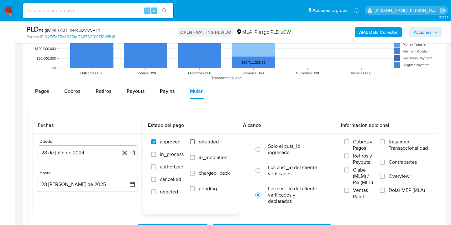
click at [189, 141] on div "approved in_process authorized cancelled rejected refunded in_mediation charged…" at bounding box center [190, 170] width 85 height 63
click at [192, 142] on input "refunded" at bounding box center [192, 142] width 5 height 5
checkbox input "true"
click at [385, 191] on label "Dolar MEP (MLA)" at bounding box center [403, 195] width 48 height 14
click at [384, 191] on input "Dolar MEP (MLA)" at bounding box center [381, 190] width 5 height 5
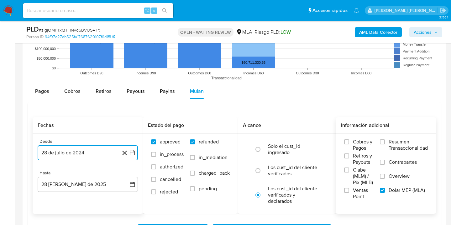
click at [111, 155] on button "28 de julio de 2024" at bounding box center [88, 153] width 100 height 15
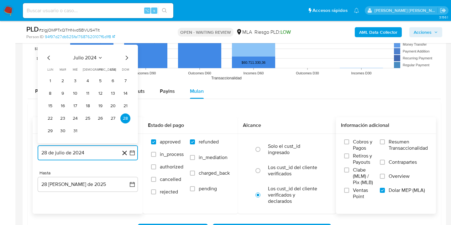
click at [126, 59] on icon "Mes siguiente" at bounding box center [127, 58] width 3 height 4
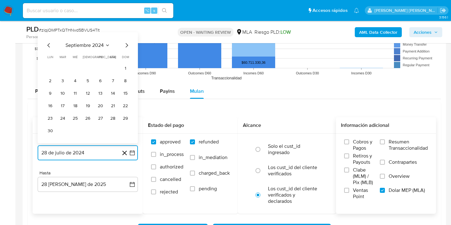
click at [126, 46] on icon "Mes siguiente" at bounding box center [127, 46] width 8 height 8
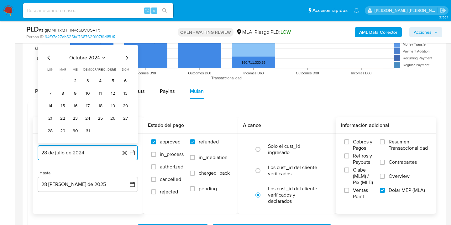
click at [128, 58] on icon "Mes siguiente" at bounding box center [127, 58] width 8 height 8
click at [126, 57] on icon "Mes siguiente" at bounding box center [127, 58] width 3 height 4
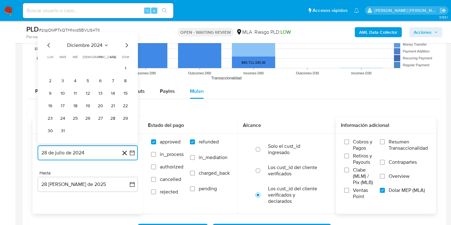
click at [126, 47] on icon "Mes siguiente" at bounding box center [127, 45] width 3 height 4
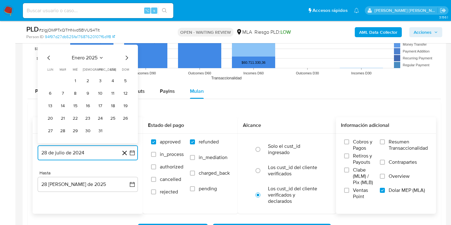
click at [127, 55] on icon "Mes siguiente" at bounding box center [127, 58] width 8 height 8
click at [127, 58] on icon "Mes siguiente" at bounding box center [127, 58] width 8 height 8
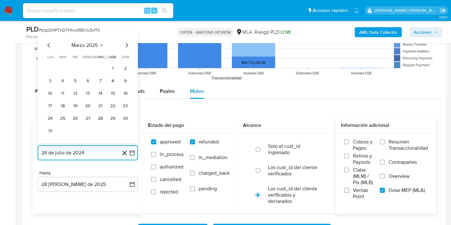
click at [126, 46] on icon "Mes siguiente" at bounding box center [127, 46] width 8 height 8
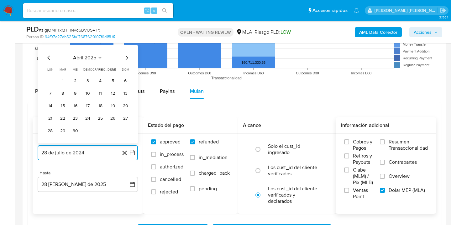
click at [127, 59] on icon "Mes siguiente" at bounding box center [127, 58] width 8 height 8
click at [126, 58] on icon "Mes siguiente" at bounding box center [127, 58] width 8 height 8
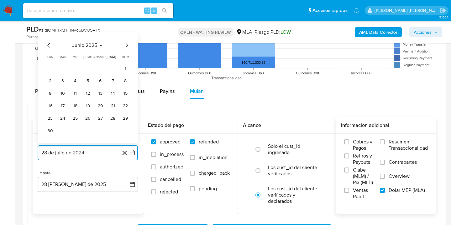
click at [126, 46] on icon "Mes siguiente" at bounding box center [127, 46] width 8 height 8
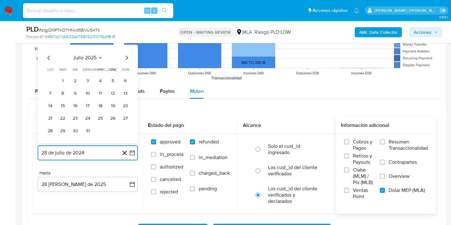
click at [66, 82] on button "1" at bounding box center [63, 81] width 10 height 10
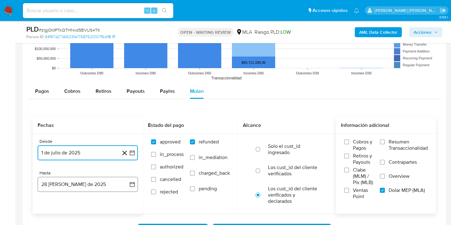
click at [85, 187] on button "28 de agosto de 2025" at bounding box center [88, 184] width 100 height 15
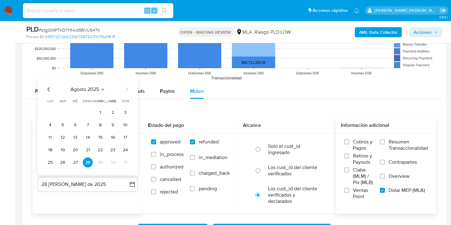
click at [49, 89] on icon "Mes anterior" at bounding box center [49, 90] width 8 height 8
click at [89, 164] on button "31" at bounding box center [88, 163] width 10 height 10
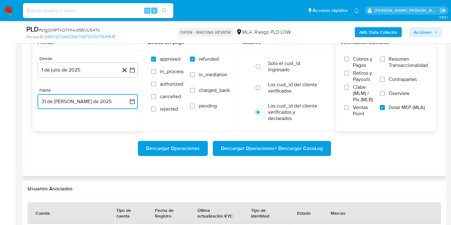
scroll to position [806, 0]
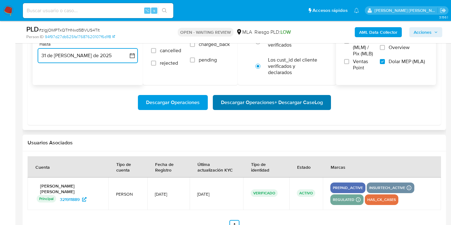
click at [250, 105] on span "Descargar Operaciones + Descargar CaseLog" at bounding box center [272, 103] width 102 height 14
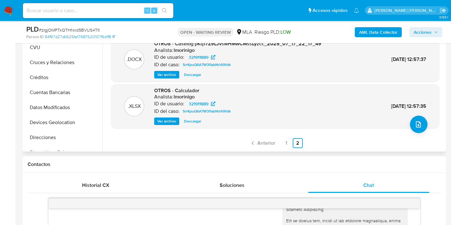
scroll to position [167, 0]
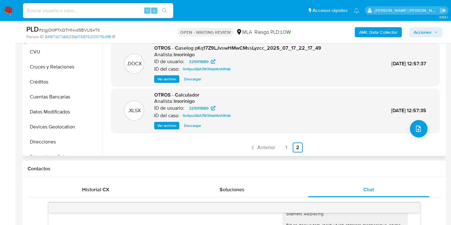
click at [100, 55] on ul "Anticipos de dinero Archivos adjuntos CVU Cruces y Relaciones Créditos Cuentas …" at bounding box center [63, 84] width 78 height 141
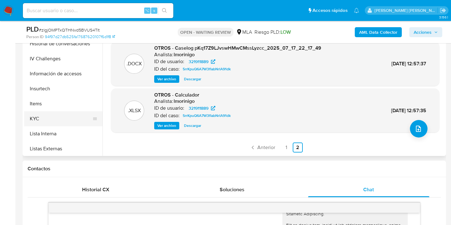
scroll to position [206, 0]
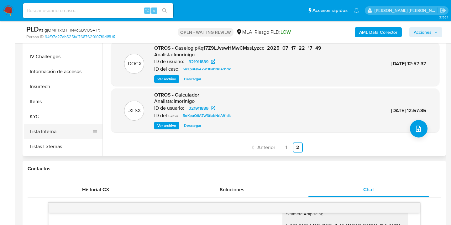
click at [66, 126] on button "Lista Interna" at bounding box center [60, 131] width 73 height 15
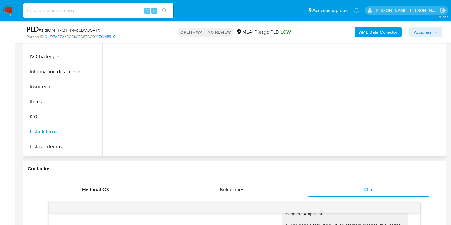
scroll to position [0, 0]
click at [80, 115] on button "KYC" at bounding box center [60, 116] width 73 height 15
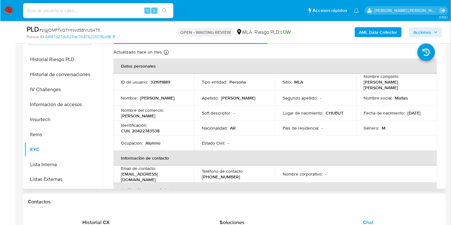
scroll to position [95, 0]
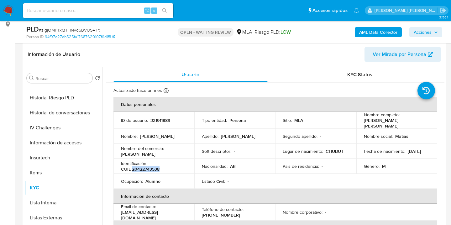
drag, startPoint x: 132, startPoint y: 168, endPoint x: 158, endPoint y: 167, distance: 26.3
click at [158, 167] on p "CUIL 20422743538" at bounding box center [140, 170] width 39 height 6
copy p "20422743538"
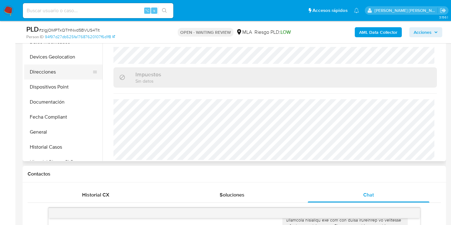
scroll to position [54, 0]
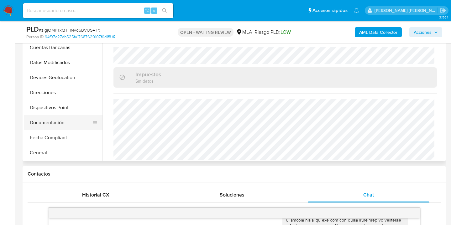
drag, startPoint x: 60, startPoint y: 119, endPoint x: 63, endPoint y: 118, distance: 3.4
click at [60, 119] on button "Documentación" at bounding box center [60, 122] width 73 height 15
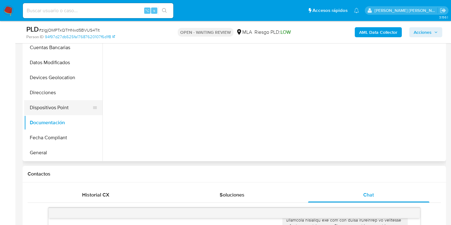
scroll to position [0, 0]
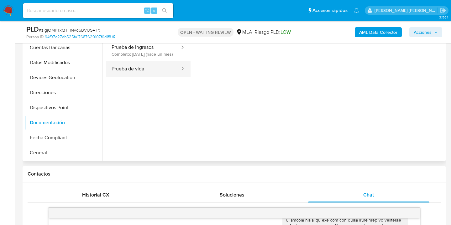
click at [153, 77] on button "Prueba de vida" at bounding box center [143, 69] width 75 height 16
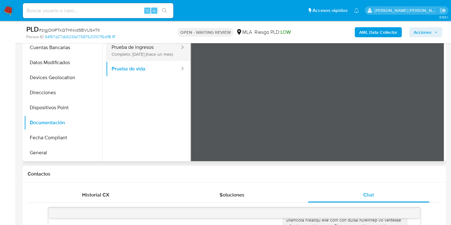
click at [133, 54] on button "Prueba de ingresos Completo: 28/07/2025 (hace un mes)" at bounding box center [143, 50] width 75 height 21
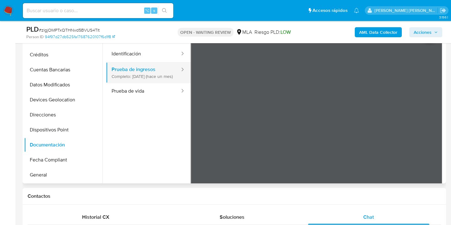
scroll to position [114, 0]
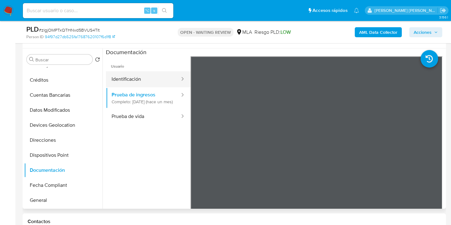
drag, startPoint x: 147, startPoint y: 82, endPoint x: 166, endPoint y: 83, distance: 19.4
click at [147, 82] on button "Identificación" at bounding box center [143, 79] width 75 height 16
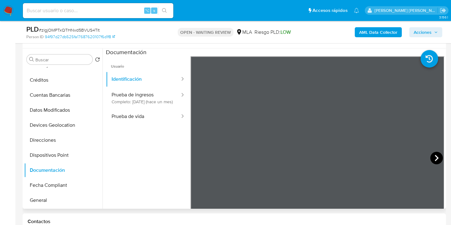
click at [428, 156] on icon at bounding box center [436, 158] width 13 height 13
click at [201, 157] on icon at bounding box center [198, 158] width 13 height 13
click at [49, 144] on button "Direcciones" at bounding box center [60, 140] width 73 height 15
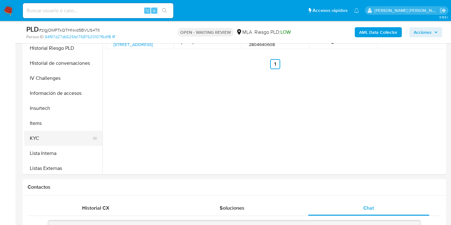
scroll to position [203, 0]
click at [78, 135] on button "KYC" at bounding box center [60, 137] width 73 height 15
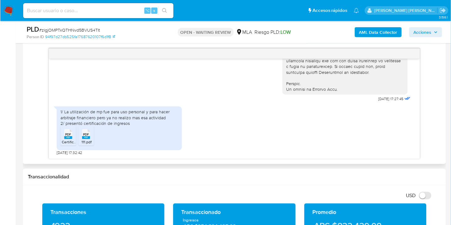
scroll to position [321, 0]
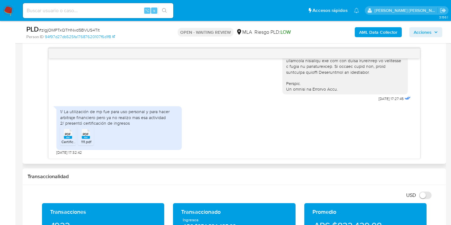
click at [66, 134] on span "PDF" at bounding box center [68, 134] width 6 height 4
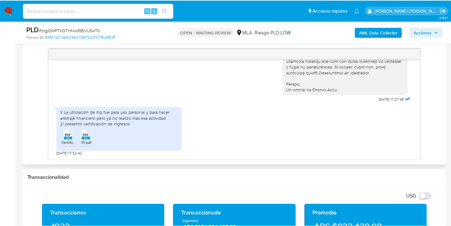
scroll to position [312, 0]
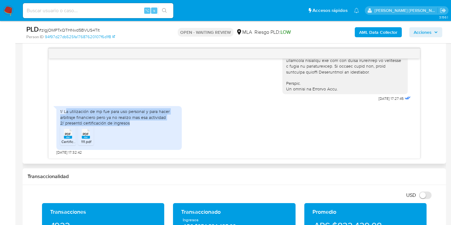
drag, startPoint x: 65, startPoint y: 113, endPoint x: 133, endPoint y: 123, distance: 68.7
click at [133, 123] on div "1/ La utilización de mp fue para uso personal y para hacer arbitraje financiero…" at bounding box center [119, 117] width 118 height 17
copy div "a utilización de mp fue para uso personal y para hacer arbitraje financiero per…"
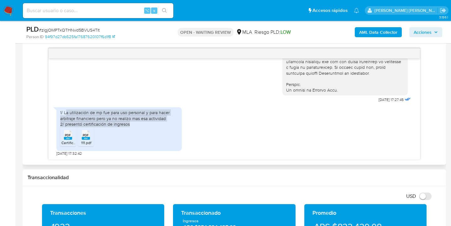
scroll to position [312, 0]
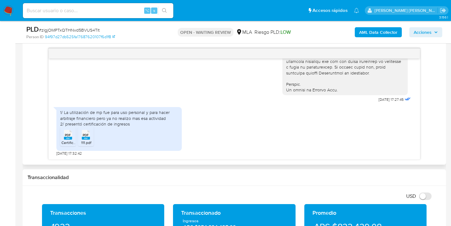
click at [147, 121] on div "1/ La utilización de mp fue para uso personal y para hacer arbitraje financiero…" at bounding box center [119, 118] width 118 height 17
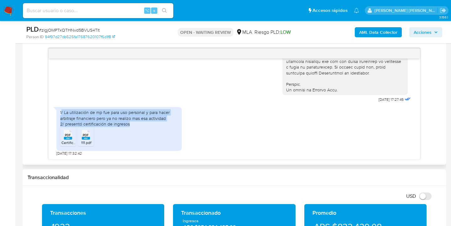
drag, startPoint x: 112, startPoint y: 119, endPoint x: 126, endPoint y: 145, distance: 29.9
click at [61, 111] on div "1/ La utilización de mp fue para uso personal y para hacer arbitraje financiero…" at bounding box center [119, 118] width 118 height 17
copy div "/ La utilización de mp fue para uso personal y para hacer arbitraje financiero …"
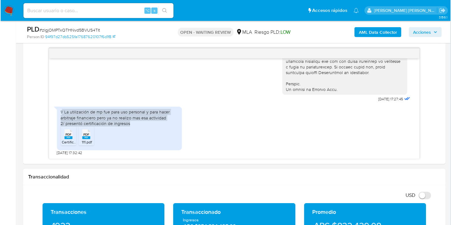
scroll to position [312, 0]
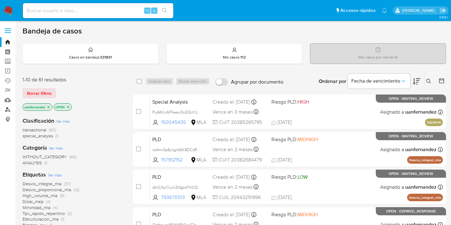
click at [7, 110] on link "Buscador de personas" at bounding box center [37, 110] width 75 height 10
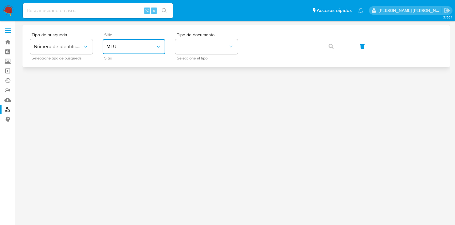
click at [154, 49] on span "MLU" at bounding box center [130, 47] width 49 height 6
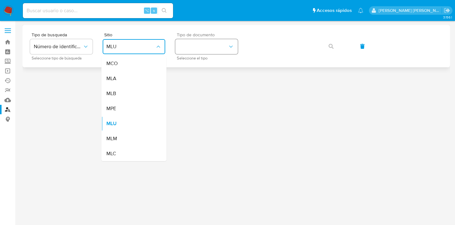
drag, startPoint x: 147, startPoint y: 79, endPoint x: 200, endPoint y: 53, distance: 58.9
click at [149, 77] on div "MLA" at bounding box center [131, 78] width 51 height 15
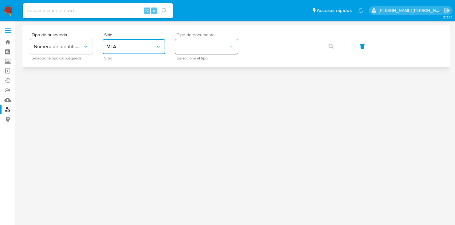
drag, startPoint x: 206, startPoint y: 48, endPoint x: 207, endPoint y: 51, distance: 3.6
click at [206, 48] on button "identificationType" at bounding box center [206, 46] width 63 height 15
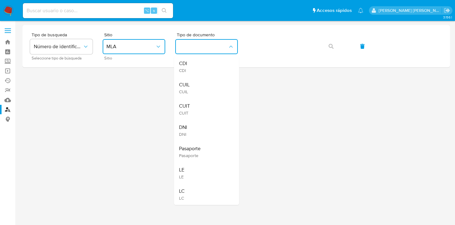
click at [202, 87] on div "CUIL CUIL" at bounding box center [204, 87] width 51 height 21
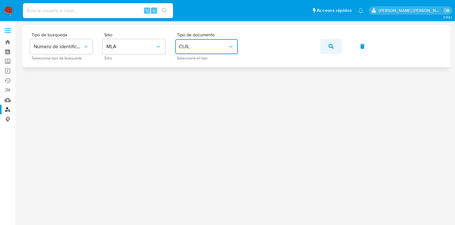
click at [334, 47] on button "button" at bounding box center [331, 46] width 21 height 15
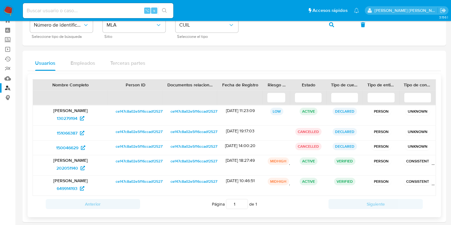
scroll to position [28, 0]
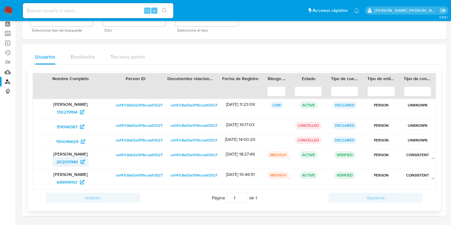
click at [64, 162] on span "202051140" at bounding box center [67, 162] width 22 height 10
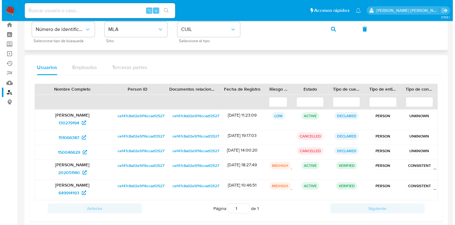
scroll to position [0, 0]
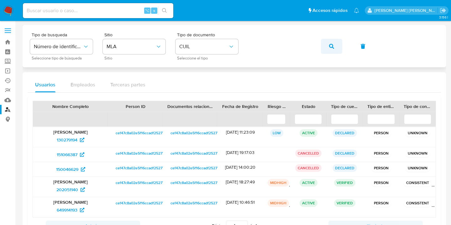
click at [330, 48] on icon "button" at bounding box center [331, 46] width 5 height 5
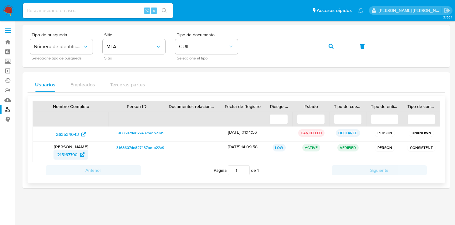
click at [64, 156] on span "215167790" at bounding box center [67, 155] width 20 height 10
click at [334, 47] on button "button" at bounding box center [331, 46] width 21 height 15
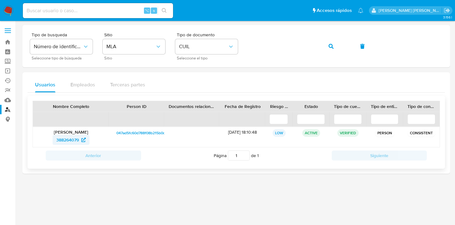
click at [68, 138] on span "388264079" at bounding box center [67, 140] width 23 height 10
click at [247, 42] on div "Tipo de busqueda Número de identificación Seleccione tipo de búsqueda Sitio MLA…" at bounding box center [236, 46] width 413 height 27
click at [330, 45] on icon "button" at bounding box center [331, 46] width 5 height 5
click at [69, 139] on span "687343944" at bounding box center [67, 140] width 22 height 10
click at [331, 45] on icon "button" at bounding box center [331, 46] width 5 height 5
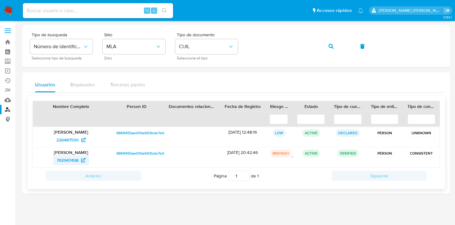
click at [66, 162] on span "792947498" at bounding box center [68, 160] width 22 height 10
click at [240, 46] on div "Tipo de busqueda Número de identificación Seleccione tipo de búsqueda Sitio MLA…" at bounding box center [236, 46] width 413 height 27
drag, startPoint x: 330, startPoint y: 48, endPoint x: 318, endPoint y: 55, distance: 13.9
click at [330, 48] on icon "button" at bounding box center [331, 46] width 5 height 5
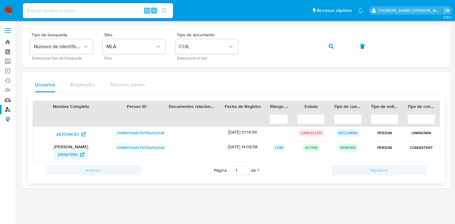
click at [64, 154] on span "215167790" at bounding box center [67, 155] width 20 height 10
click at [329, 47] on icon "button" at bounding box center [331, 46] width 5 height 5
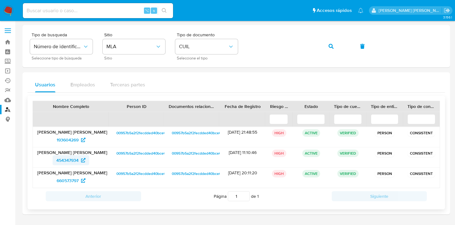
click at [64, 162] on span "454347934" at bounding box center [67, 160] width 22 height 10
click at [244, 45] on div "Tipo de busqueda Número de identificación Seleccione tipo de búsqueda Sitio MLA…" at bounding box center [236, 46] width 413 height 27
click at [332, 46] on icon "button" at bounding box center [331, 46] width 5 height 5
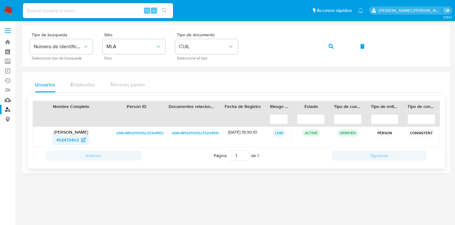
click at [70, 142] on span "452472402" at bounding box center [67, 140] width 23 height 10
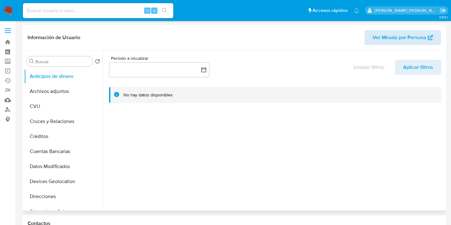
select select "10"
click at [401, 36] on span "Ver Mirada por Persona" at bounding box center [399, 37] width 54 height 15
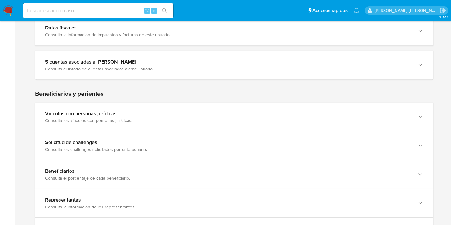
scroll to position [233, 0]
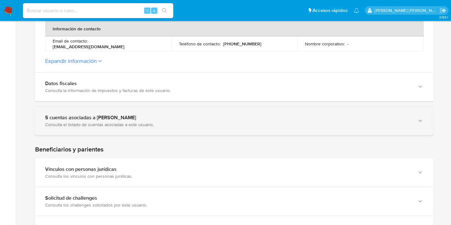
click at [419, 121] on icon "button" at bounding box center [420, 121] width 6 height 6
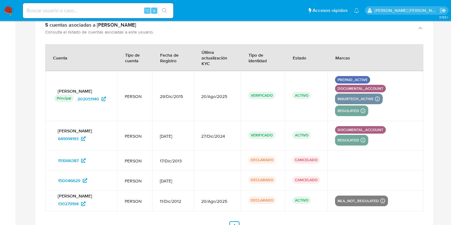
scroll to position [314, 0]
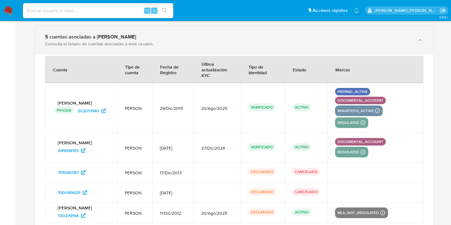
click at [421, 39] on icon "button" at bounding box center [420, 40] width 6 height 6
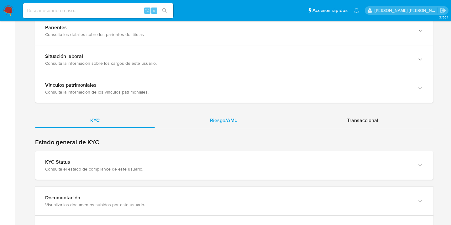
click at [229, 121] on span "Riesgo/AML" at bounding box center [223, 120] width 27 height 7
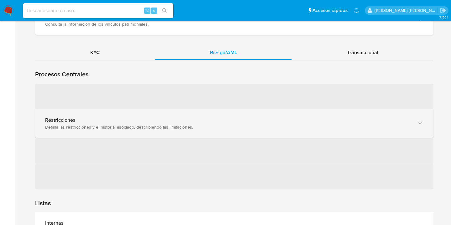
scroll to position [594, 0]
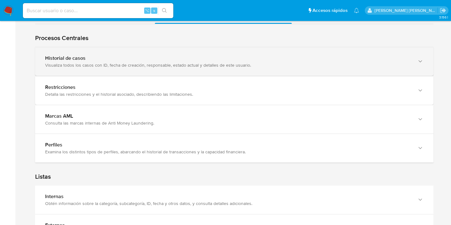
click at [422, 61] on icon "button" at bounding box center [420, 61] width 6 height 6
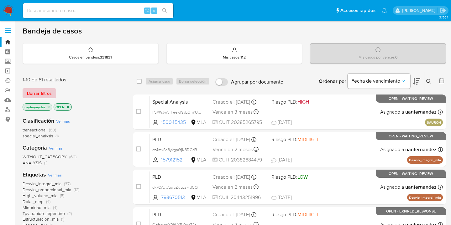
click at [28, 94] on span "Borrar filtros" at bounding box center [39, 93] width 25 height 9
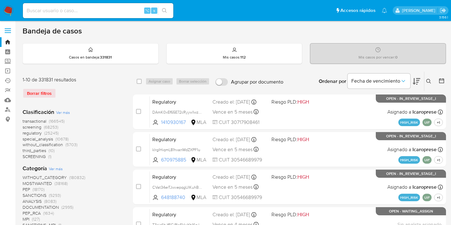
click at [430, 82] on icon at bounding box center [428, 81] width 5 height 5
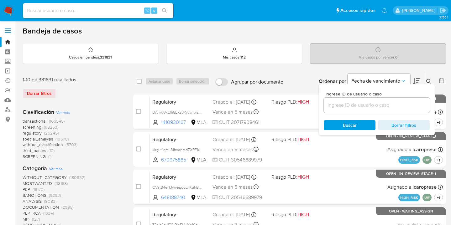
click at [393, 102] on input at bounding box center [376, 105] width 106 height 8
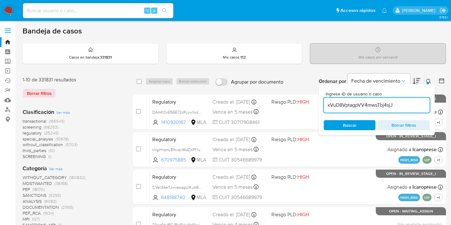
type input "xVuD8VptagpVV4mwsTbj4sjJ"
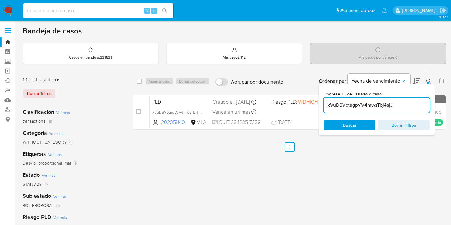
click at [428, 81] on icon at bounding box center [428, 81] width 5 height 5
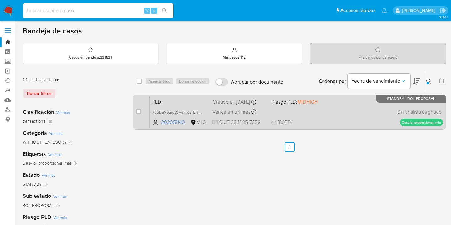
click at [365, 118] on div "PLD xVuD8VptagpVV4mwsTbj4sjJ 202051140 MLA Riesgo PLD: MIDHIGH Creado el: 12/07…" at bounding box center [296, 112] width 293 height 32
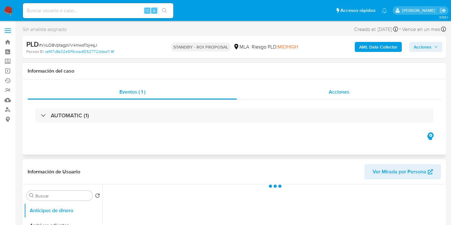
click at [348, 95] on span "Acciones" at bounding box center [338, 91] width 21 height 7
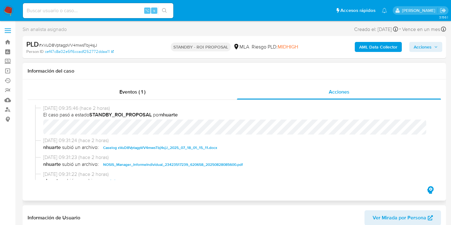
select select "10"
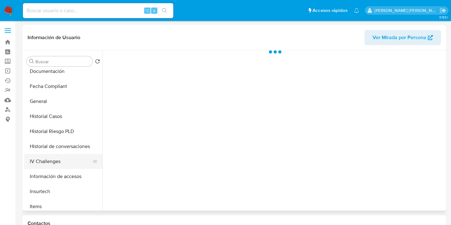
scroll to position [156, 0]
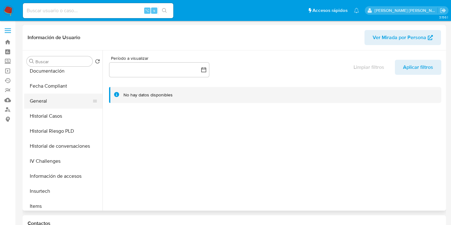
select select "10"
click at [67, 100] on button "General" at bounding box center [60, 101] width 73 height 15
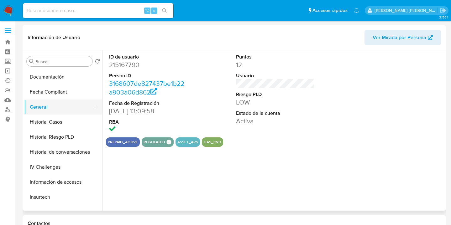
scroll to position [143, 0]
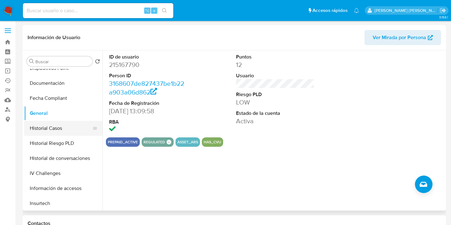
click at [61, 131] on button "Historial Casos" at bounding box center [60, 128] width 73 height 15
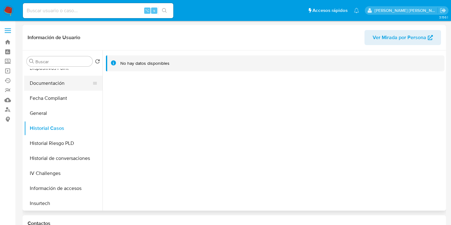
drag, startPoint x: 75, startPoint y: 82, endPoint x: 87, endPoint y: 83, distance: 11.4
click at [75, 82] on button "Documentación" at bounding box center [60, 83] width 73 height 15
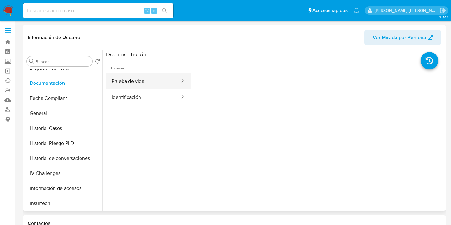
drag, startPoint x: 145, startPoint y: 86, endPoint x: 159, endPoint y: 87, distance: 14.1
click at [145, 86] on button "Prueba de vida" at bounding box center [143, 81] width 75 height 16
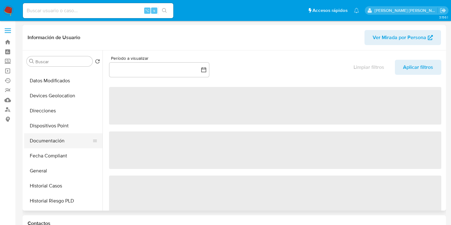
scroll to position [87, 0]
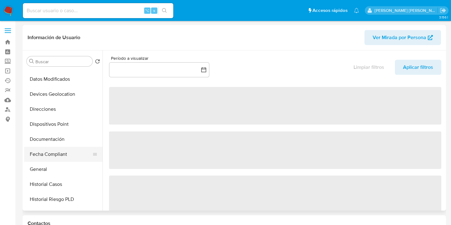
select select "10"
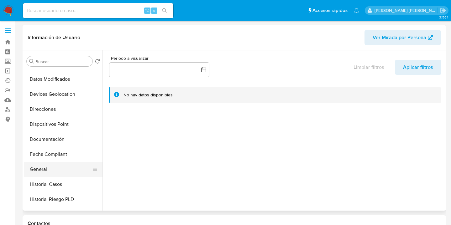
click at [70, 169] on button "General" at bounding box center [60, 169] width 73 height 15
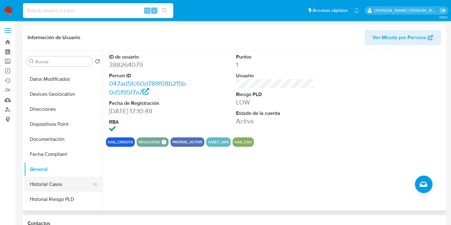
click at [68, 181] on button "Historial Casos" at bounding box center [60, 184] width 73 height 15
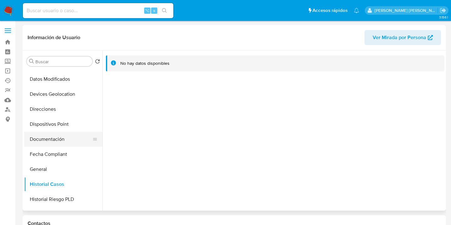
click at [71, 136] on button "Documentación" at bounding box center [60, 139] width 73 height 15
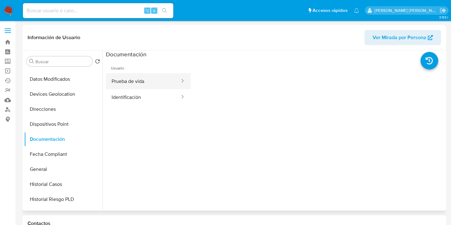
drag, startPoint x: 119, startPoint y: 104, endPoint x: 143, endPoint y: 82, distance: 32.1
click at [143, 82] on button "Prueba de vida" at bounding box center [143, 81] width 75 height 16
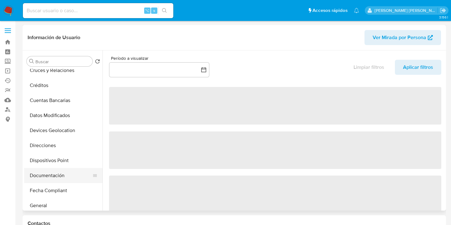
scroll to position [100, 0]
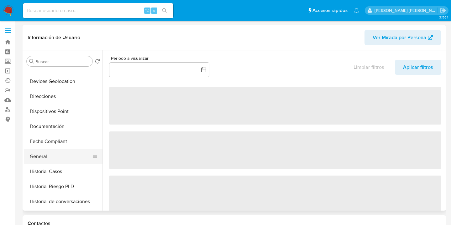
select select "10"
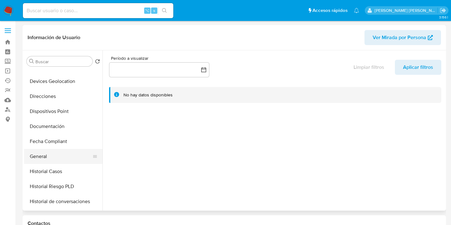
click at [65, 153] on button "General" at bounding box center [60, 156] width 73 height 15
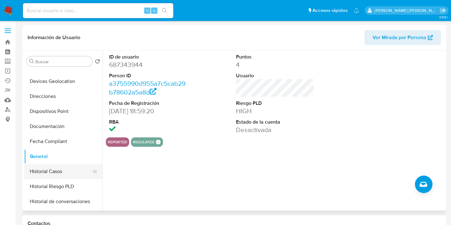
drag, startPoint x: 64, startPoint y: 172, endPoint x: 93, endPoint y: 166, distance: 29.1
click at [64, 172] on button "Historial Casos" at bounding box center [60, 171] width 73 height 15
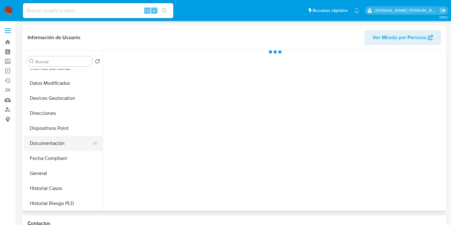
scroll to position [95, 0]
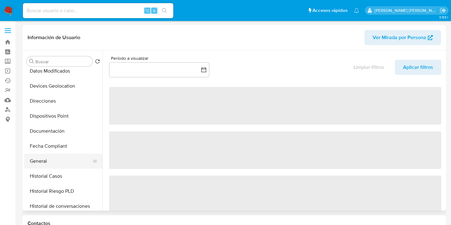
select select "10"
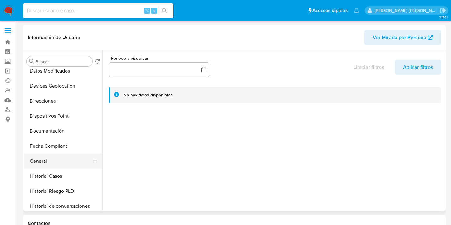
click at [64, 159] on button "General" at bounding box center [60, 161] width 73 height 15
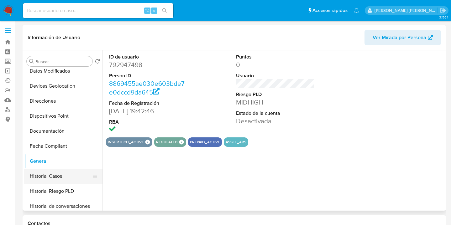
click at [70, 177] on button "Historial Casos" at bounding box center [60, 176] width 73 height 15
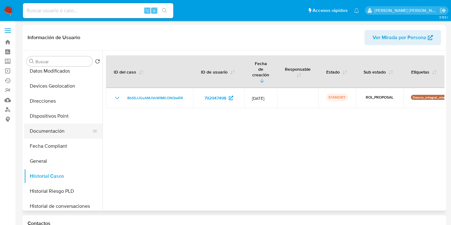
click at [76, 129] on button "Documentación" at bounding box center [60, 131] width 73 height 15
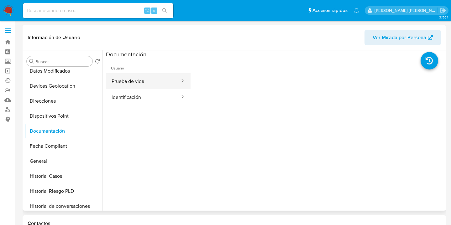
click at [132, 86] on button "Prueba de vida" at bounding box center [143, 81] width 75 height 16
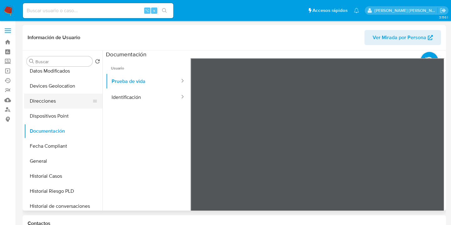
click at [73, 105] on button "Direcciones" at bounding box center [60, 101] width 73 height 15
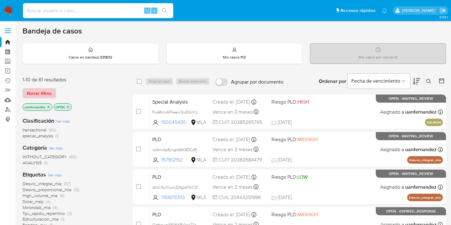
click at [46, 92] on span "Borrar filtros" at bounding box center [39, 93] width 25 height 9
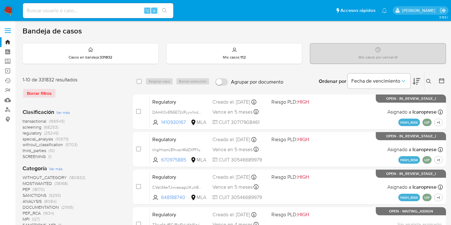
click at [431, 80] on button at bounding box center [429, 82] width 10 height 8
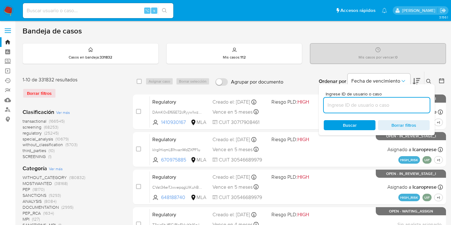
click at [376, 106] on input at bounding box center [376, 105] width 106 height 8
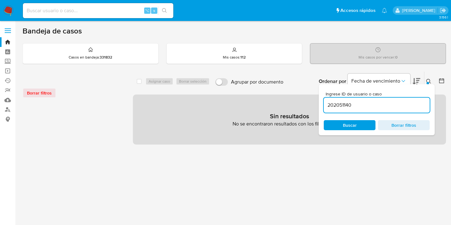
click at [428, 80] on icon at bounding box center [428, 81] width 5 height 5
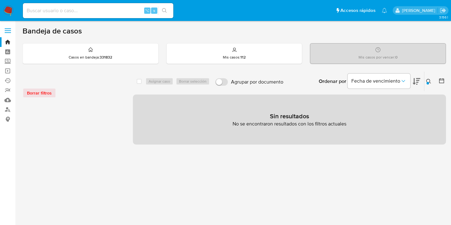
click at [428, 80] on icon at bounding box center [428, 81] width 5 height 5
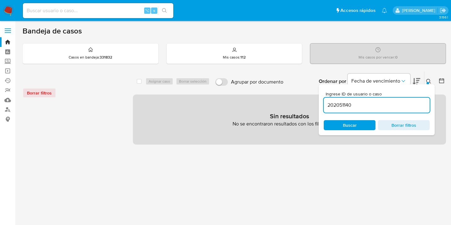
click at [394, 106] on input "202051140" at bounding box center [376, 105] width 106 height 8
type input "202051140"
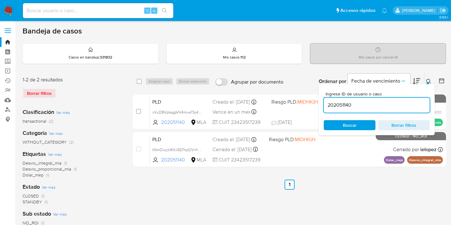
click at [427, 80] on icon at bounding box center [428, 81] width 5 height 5
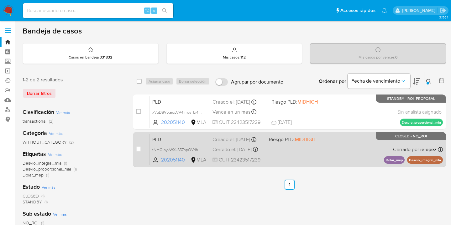
click at [327, 145] on div "PLD tNmOioykWXJS57hpOVrihpwW 202051140 MLA Riesgo PLD: MIDHIGH Creado el: 12/03…" at bounding box center [296, 150] width 293 height 32
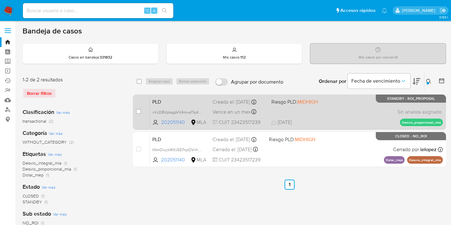
click at [362, 114] on div "PLD xVuD8VptagpVV4mwsTbj4sjJ 202051140 MLA Riesgo PLD: MIDHIGH Creado el: 12/07…" at bounding box center [296, 112] width 293 height 32
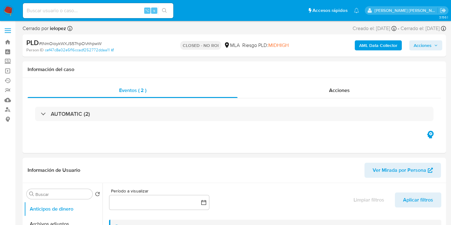
select select "10"
click at [350, 91] on div "Acciones" at bounding box center [338, 90] width 203 height 15
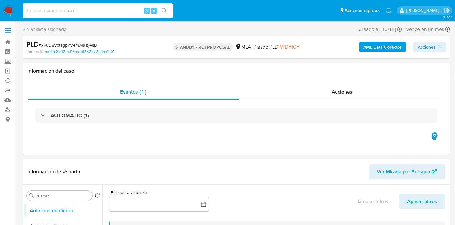
select select "10"
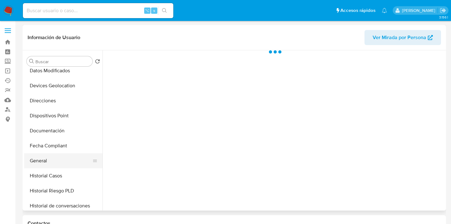
scroll to position [100, 0]
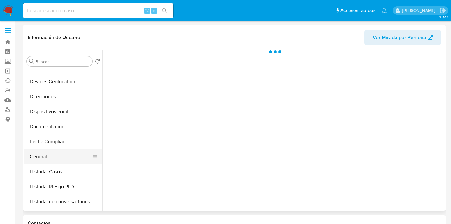
click at [74, 158] on button "General" at bounding box center [60, 156] width 73 height 15
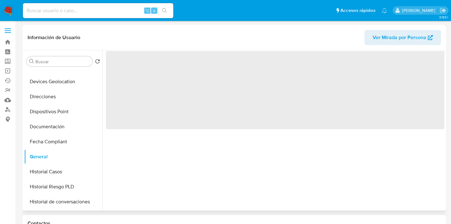
select select "10"
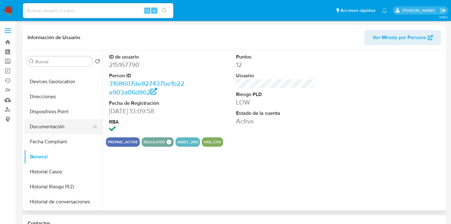
click at [79, 128] on button "Documentación" at bounding box center [60, 126] width 73 height 15
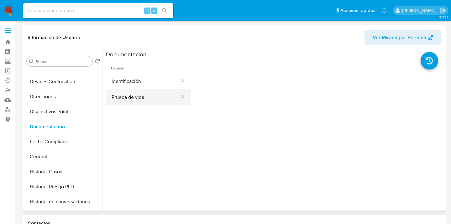
click at [136, 93] on button "Prueba de vida" at bounding box center [143, 97] width 75 height 16
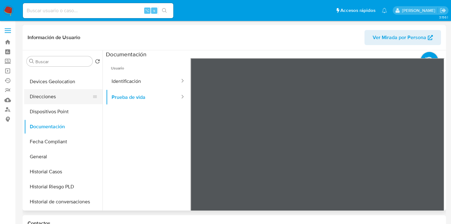
click at [70, 101] on button "Direcciones" at bounding box center [60, 96] width 73 height 15
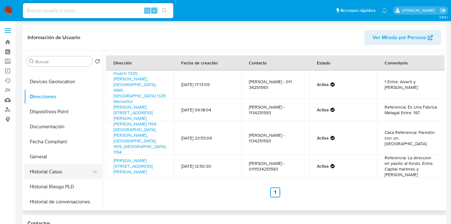
click at [68, 169] on button "Historial Casos" at bounding box center [60, 171] width 73 height 15
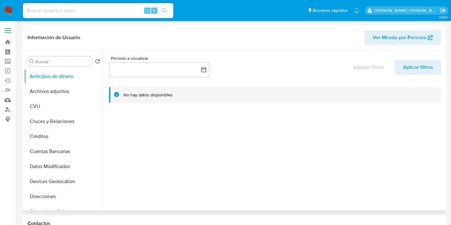
click at [390, 40] on span "Ver Mirada por Persona" at bounding box center [399, 37] width 54 height 15
select select "10"
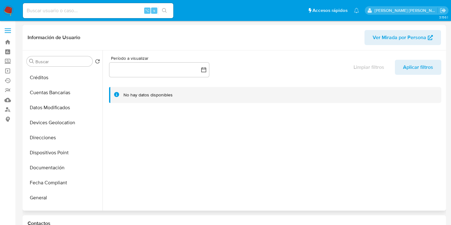
scroll to position [108, 0]
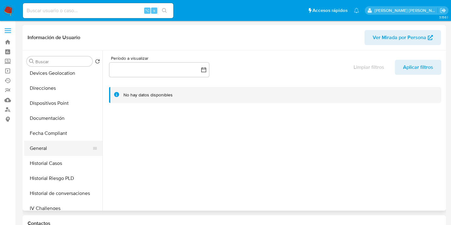
click at [75, 151] on button "General" at bounding box center [60, 148] width 73 height 15
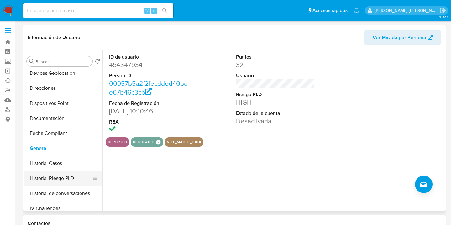
drag, startPoint x: 97, startPoint y: 142, endPoint x: 95, endPoint y: 152, distance: 10.9
click at [95, 183] on ul "Anticipos de dinero Archivos adjuntos CVU Cruces y Relaciones Créditos Cuentas …" at bounding box center [63, 139] width 78 height 141
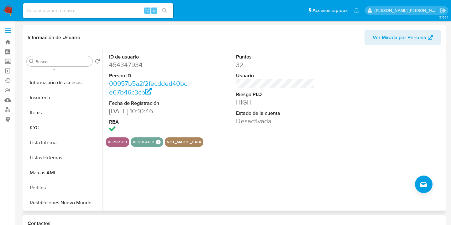
scroll to position [295, 0]
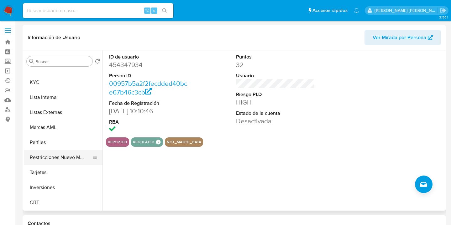
click at [79, 160] on button "Restricciones Nuevo Mundo" at bounding box center [60, 157] width 73 height 15
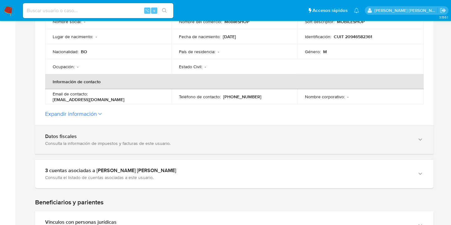
scroll to position [192, 0]
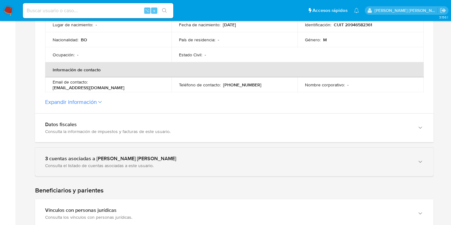
click at [419, 161] on icon "button" at bounding box center [420, 162] width 6 height 6
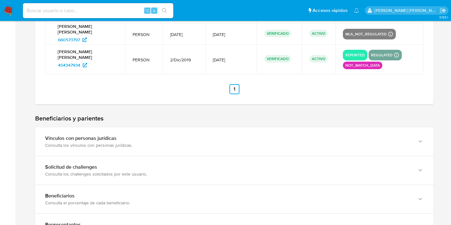
scroll to position [507, 0]
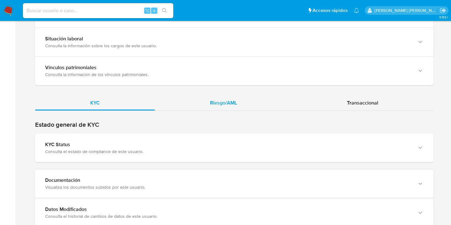
click at [231, 100] on span "Riesgo/AML" at bounding box center [223, 102] width 27 height 7
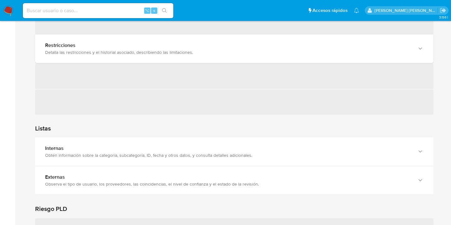
scroll to position [701, 0]
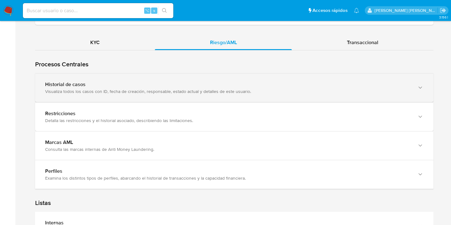
click at [418, 88] on icon "button" at bounding box center [420, 88] width 6 height 6
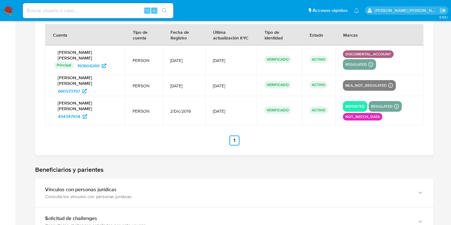
scroll to position [345, 0]
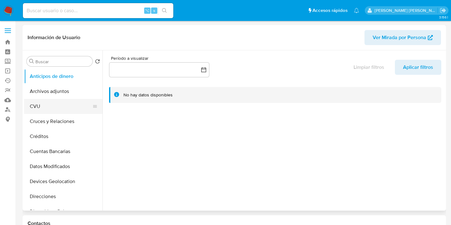
select select "10"
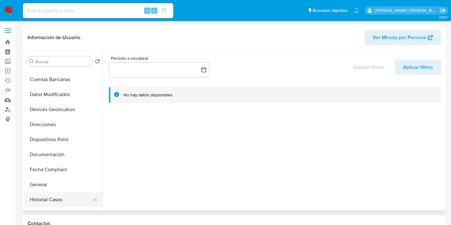
scroll to position [104, 0]
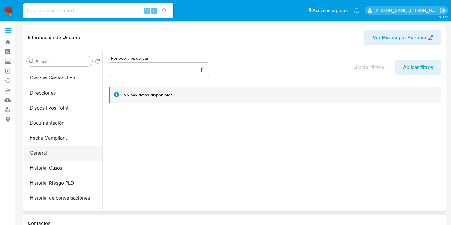
click at [73, 158] on button "General" at bounding box center [60, 153] width 73 height 15
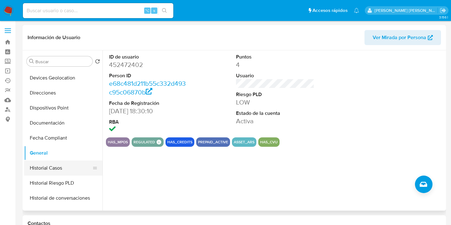
click at [70, 168] on button "Historial Casos" at bounding box center [60, 168] width 73 height 15
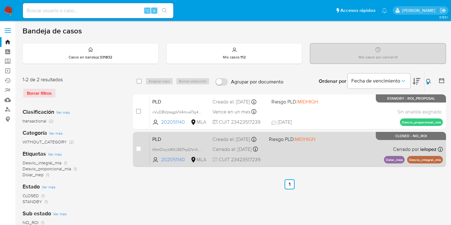
click at [362, 146] on div "PLD tNmOioykWXJS57hpOVrihpwW 202051140 MLA Riesgo PLD: MIDHIGH Creado el: [DATE…" at bounding box center [296, 150] width 293 height 32
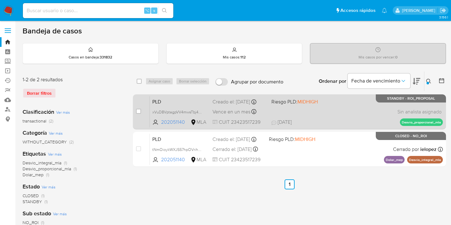
click at [349, 113] on div "PLD xVuD8VptagpVV4mwsTbj4sjJ 202051140 MLA Riesgo PLD: MIDHIGH Creado el: [DATE…" at bounding box center [296, 112] width 293 height 32
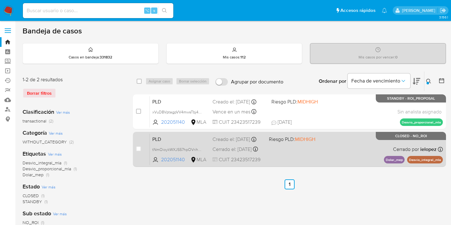
click at [353, 157] on div "PLD tNmOioykWXJS57hpOVrihpwW 202051140 MLA Riesgo PLD: MIDHIGH Creado el: [DATE…" at bounding box center [296, 150] width 293 height 32
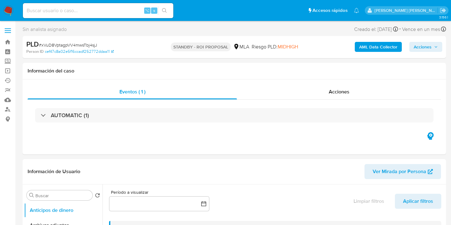
select select "10"
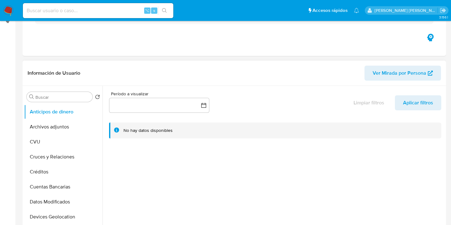
scroll to position [125, 0]
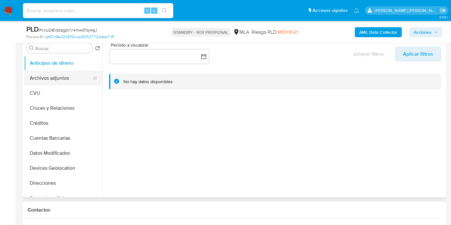
click at [82, 78] on button "Archivos adjuntos" at bounding box center [60, 78] width 73 height 15
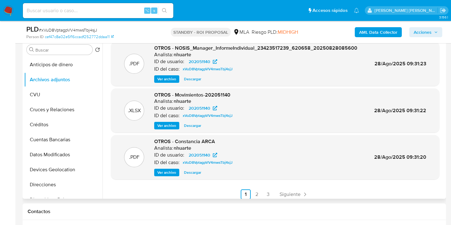
scroll to position [53, 0]
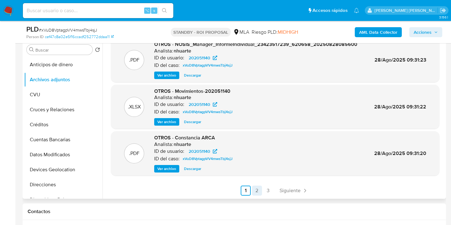
click at [255, 192] on link "2" at bounding box center [257, 191] width 10 height 10
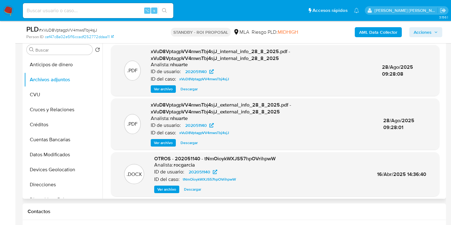
scroll to position [66, 0]
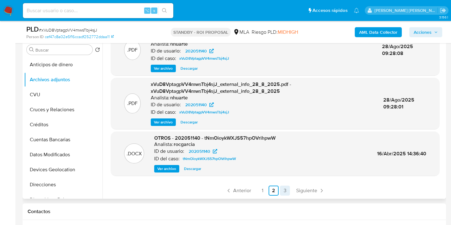
click at [282, 191] on link "3" at bounding box center [285, 191] width 10 height 10
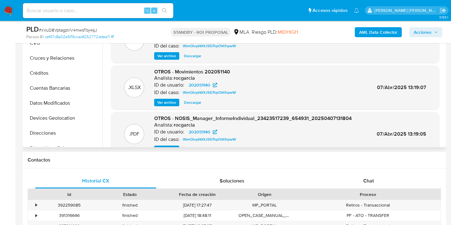
scroll to position [31, 0]
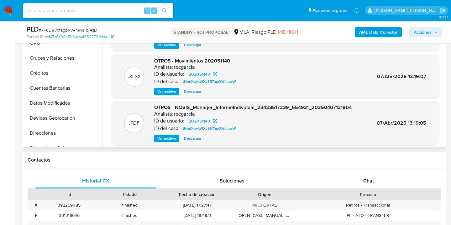
click at [169, 136] on span "Ver archivo" at bounding box center [166, 139] width 19 height 6
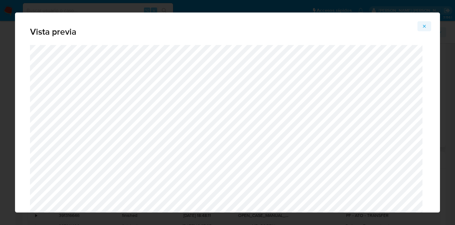
click at [426, 27] on icon "Attachment preview" at bounding box center [424, 26] width 5 height 5
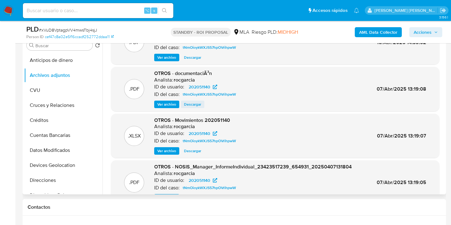
scroll to position [18, 0]
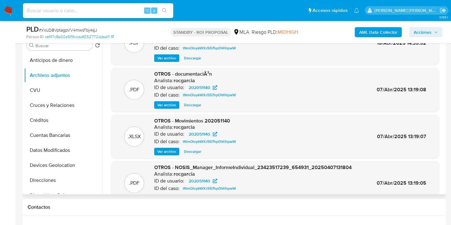
click at [173, 105] on span "Ver archivo" at bounding box center [166, 105] width 19 height 6
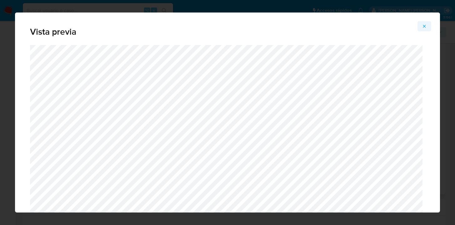
click at [426, 26] on icon "Attachment preview" at bounding box center [424, 26] width 5 height 5
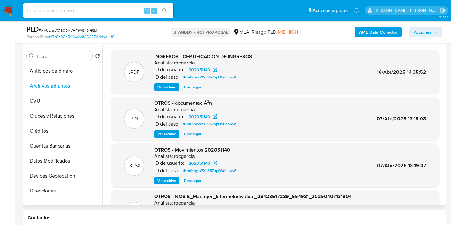
scroll to position [116, 0]
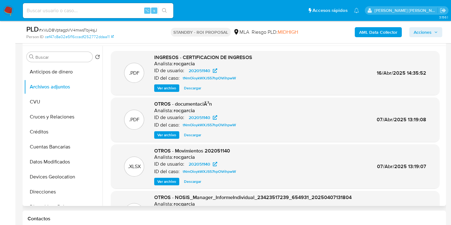
click at [168, 90] on span "Ver archivo" at bounding box center [166, 88] width 19 height 6
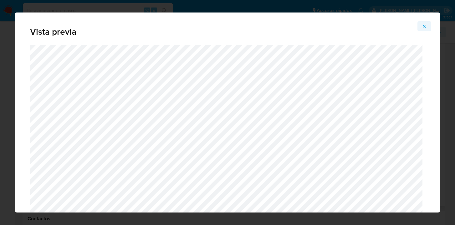
click at [428, 26] on button "Attachment preview" at bounding box center [425, 26] width 14 height 10
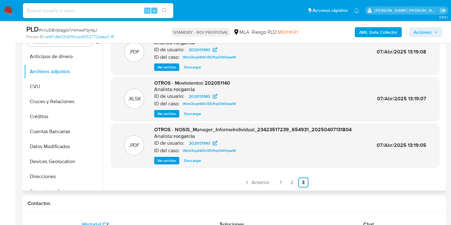
scroll to position [136, 0]
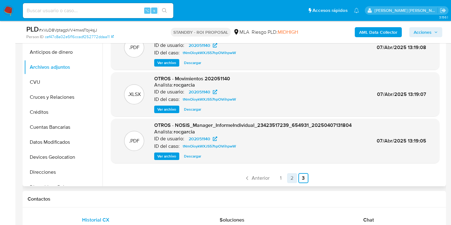
click at [290, 178] on link "2" at bounding box center [292, 178] width 10 height 10
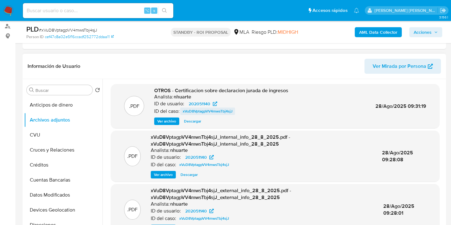
scroll to position [81, 0]
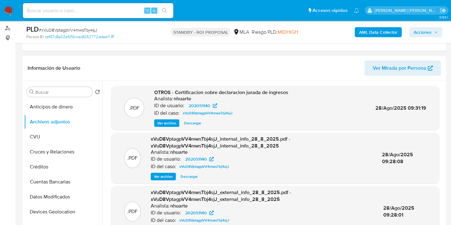
click at [172, 123] on span "Ver archivo" at bounding box center [166, 123] width 19 height 6
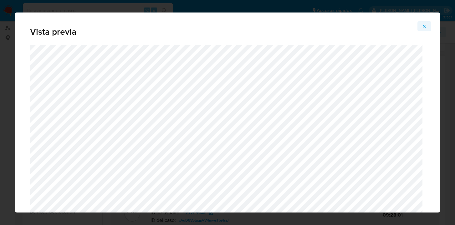
click at [425, 27] on icon "Attachment preview" at bounding box center [424, 26] width 5 height 5
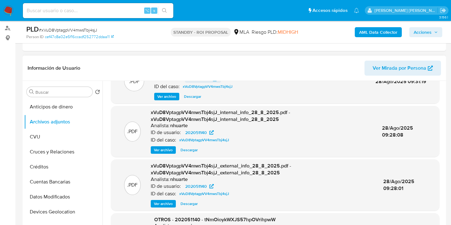
scroll to position [0, 0]
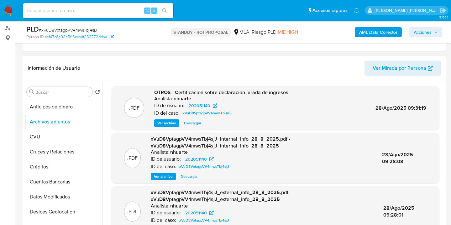
click at [171, 125] on span "Ver archivo" at bounding box center [166, 123] width 19 height 6
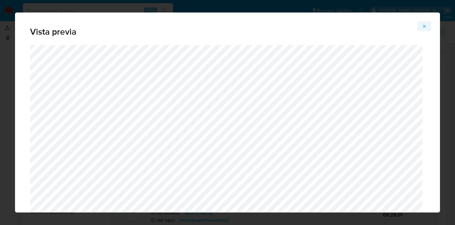
click at [425, 26] on icon "Attachment preview" at bounding box center [424, 26] width 5 height 5
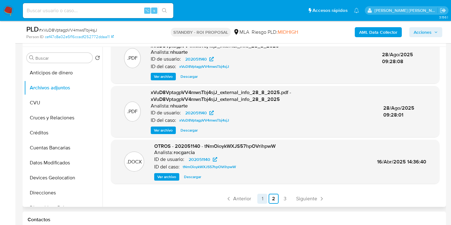
scroll to position [150, 0]
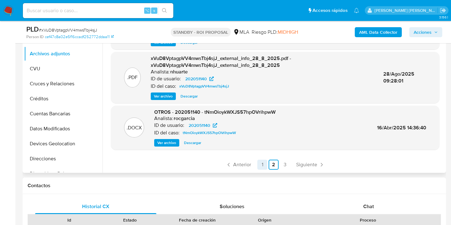
click at [261, 167] on link "1" at bounding box center [262, 165] width 10 height 10
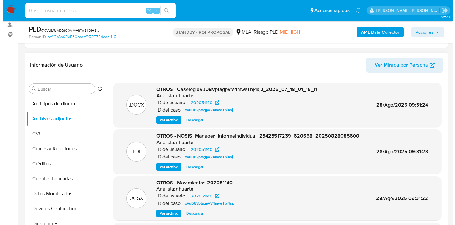
scroll to position [71, 0]
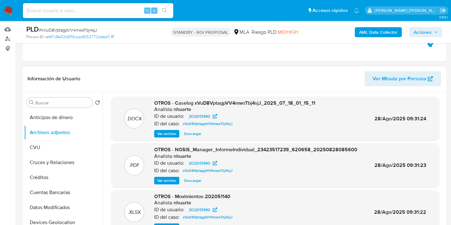
click at [165, 134] on span "Ver archivo" at bounding box center [166, 134] width 19 height 6
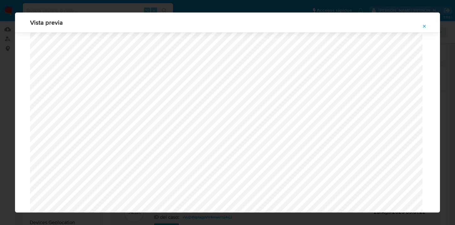
scroll to position [199, 0]
click at [425, 24] on icon "Attachment preview" at bounding box center [424, 26] width 5 height 5
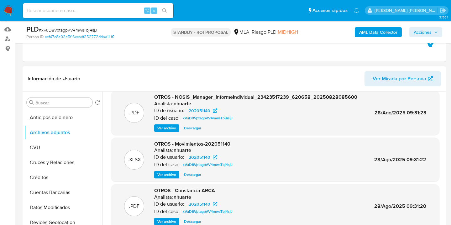
scroll to position [127, 0]
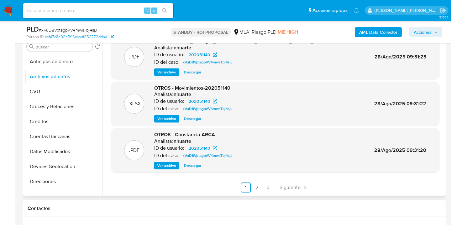
click at [166, 167] on span "Ver archivo" at bounding box center [166, 166] width 19 height 6
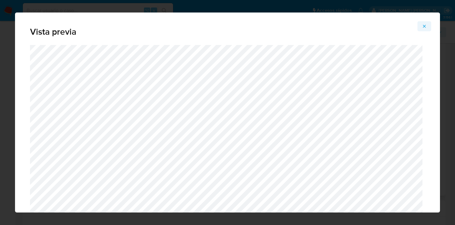
click at [426, 25] on icon "Attachment preview" at bounding box center [424, 26] width 5 height 5
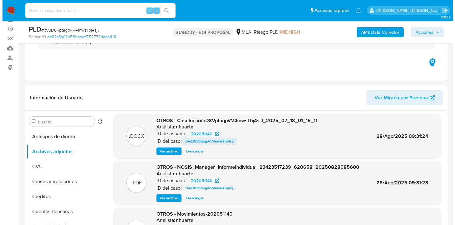
scroll to position [0, 0]
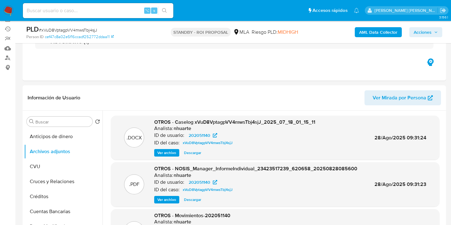
click at [165, 153] on span "Ver archivo" at bounding box center [166, 153] width 19 height 6
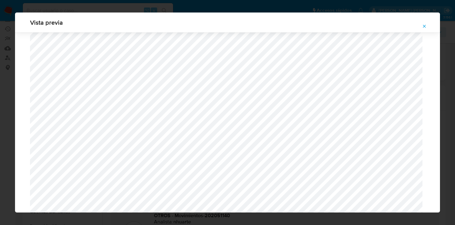
scroll to position [245, 0]
click at [424, 28] on icon "Attachment preview" at bounding box center [424, 26] width 5 height 5
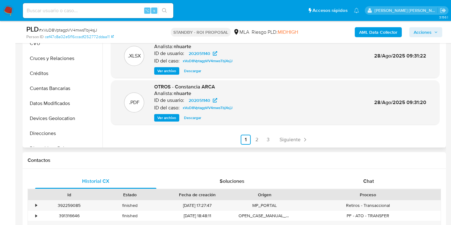
scroll to position [53, 0]
click at [266, 142] on link "3" at bounding box center [268, 140] width 10 height 10
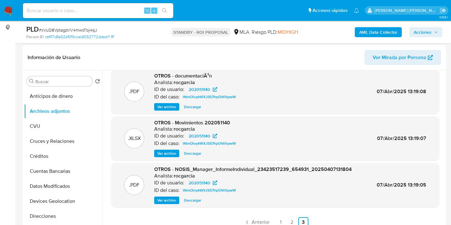
click at [290, 220] on link "2" at bounding box center [292, 223] width 10 height 10
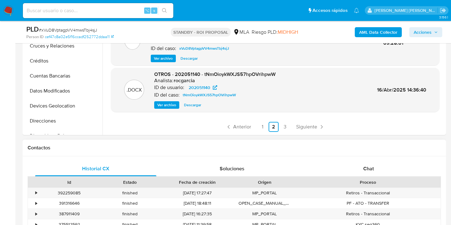
scroll to position [188, 0]
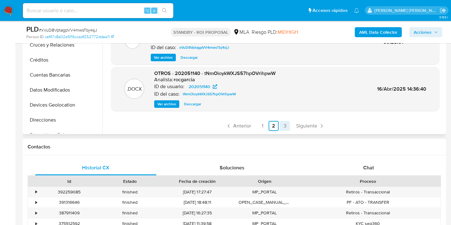
click at [285, 129] on link "3" at bounding box center [285, 126] width 10 height 10
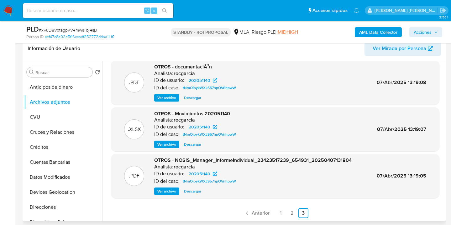
scroll to position [220, 0]
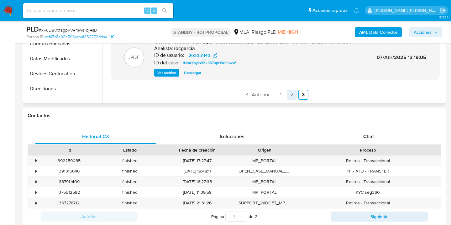
click at [291, 96] on link "2" at bounding box center [292, 95] width 10 height 10
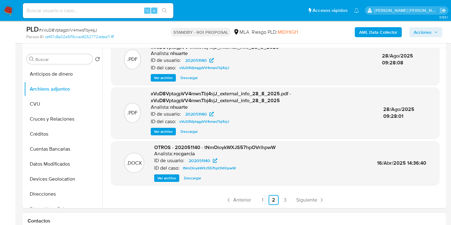
scroll to position [193, 0]
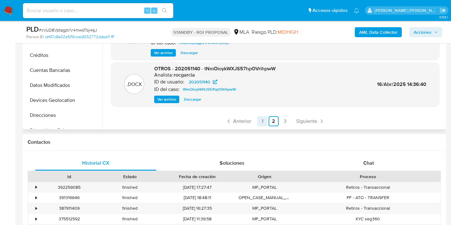
click at [259, 122] on link "1" at bounding box center [262, 121] width 10 height 10
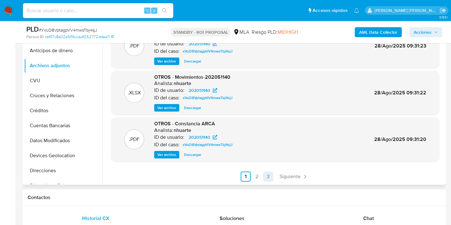
click at [266, 176] on link "3" at bounding box center [268, 177] width 10 height 10
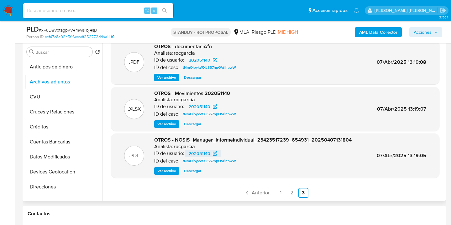
scroll to position [95, 0]
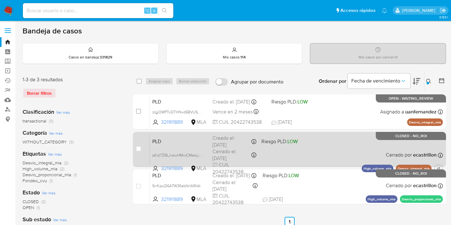
scroll to position [49, 0]
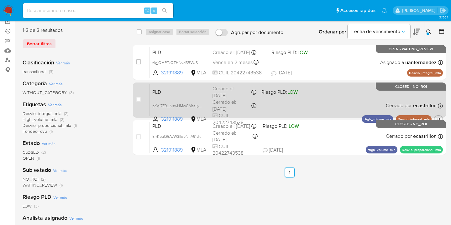
click at [319, 104] on div "PLD pKq17Z9LJvswHMwCMssLyzcc 321911889 MLA Riesgo PLD: LOW Creado el: [DATE] Cr…" at bounding box center [296, 100] width 293 height 32
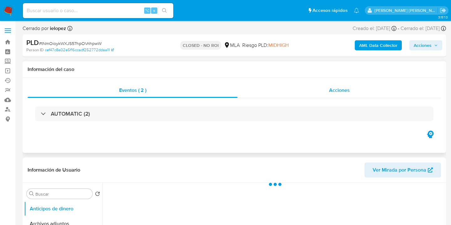
click at [338, 91] on span "Acciones" at bounding box center [339, 90] width 21 height 7
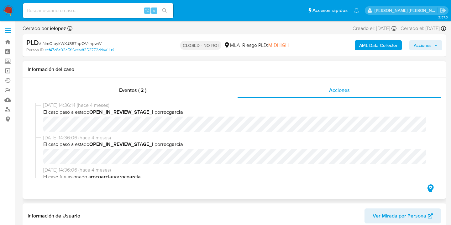
select select "10"
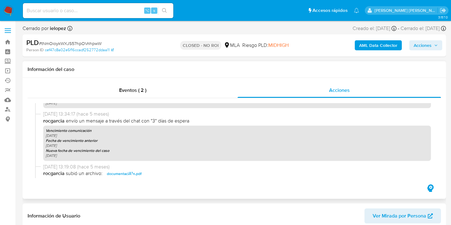
scroll to position [663, 0]
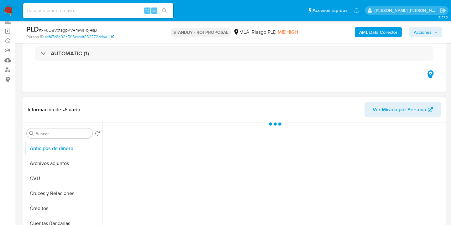
scroll to position [119, 0]
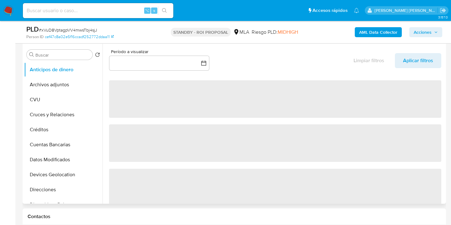
select select "10"
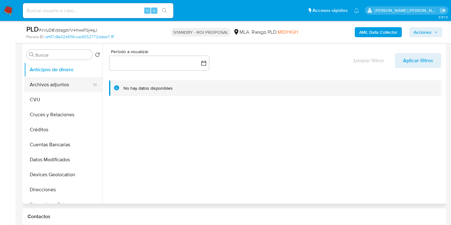
click at [82, 87] on button "Archivos adjuntos" at bounding box center [60, 84] width 73 height 15
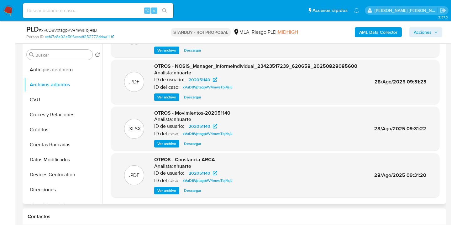
scroll to position [53, 0]
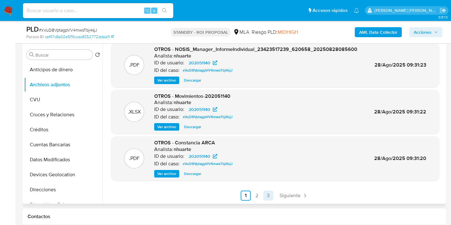
click at [266, 196] on link "3" at bounding box center [268, 196] width 10 height 10
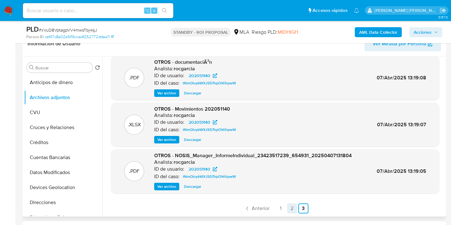
click at [290, 210] on link "2" at bounding box center [292, 209] width 10 height 10
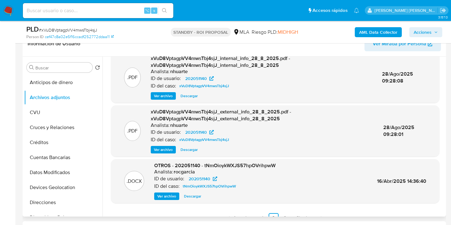
scroll to position [66, 0]
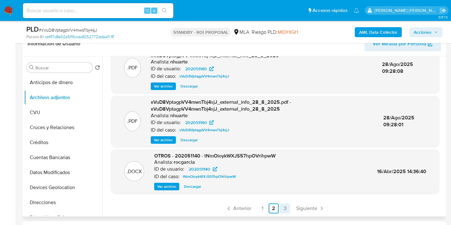
click at [285, 209] on link "3" at bounding box center [285, 209] width 10 height 10
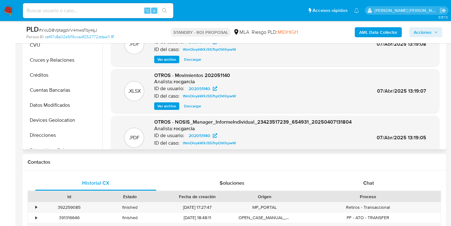
scroll to position [53, 0]
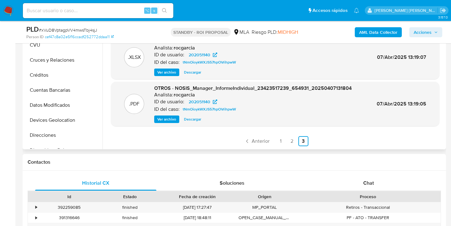
click at [278, 140] on link "1" at bounding box center [281, 141] width 10 height 10
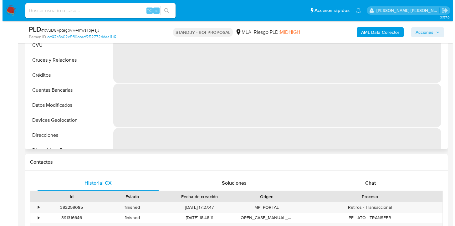
scroll to position [116, 0]
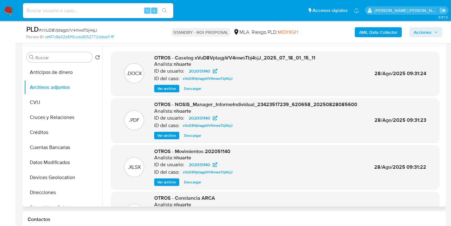
click at [169, 89] on span "Ver archivo" at bounding box center [166, 88] width 19 height 6
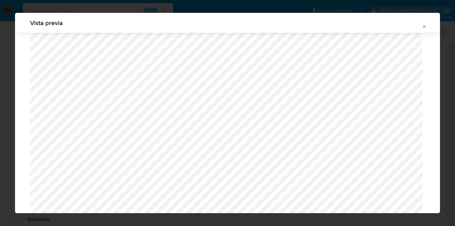
scroll to position [625, 0]
click at [426, 28] on icon "Attachment preview" at bounding box center [424, 26] width 5 height 5
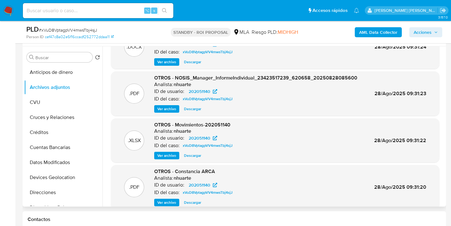
scroll to position [53, 0]
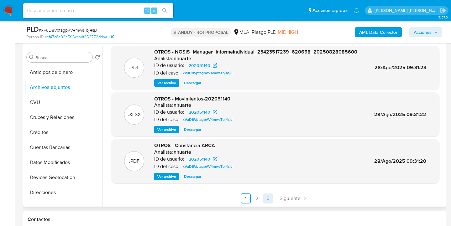
click at [267, 199] on link "3" at bounding box center [268, 198] width 10 height 10
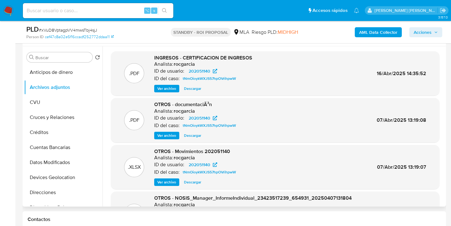
click at [170, 87] on span "Ver archivo" at bounding box center [166, 88] width 19 height 6
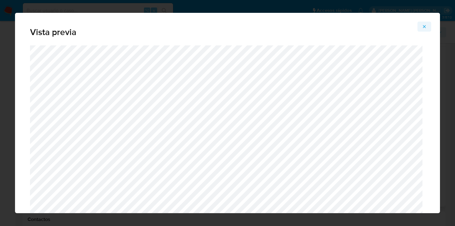
click at [425, 27] on icon "Attachment preview" at bounding box center [424, 26] width 3 height 3
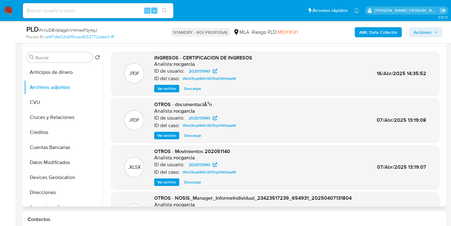
click at [164, 88] on span "Ver archivo" at bounding box center [166, 88] width 19 height 6
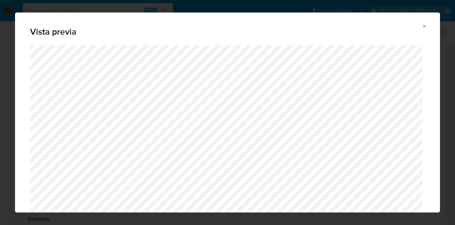
click at [424, 27] on icon "Attachment preview" at bounding box center [424, 26] width 3 height 3
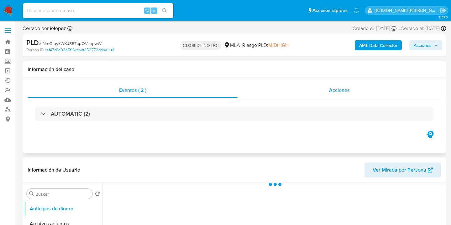
click at [334, 93] on span "Acciones" at bounding box center [339, 90] width 21 height 7
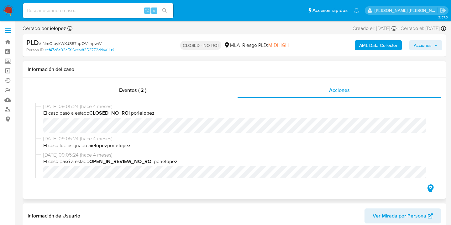
select select "10"
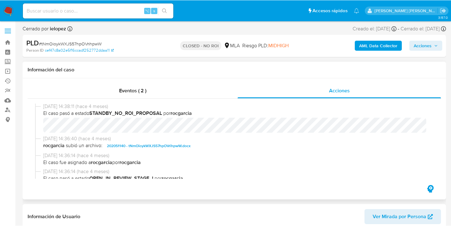
scroll to position [81, 0]
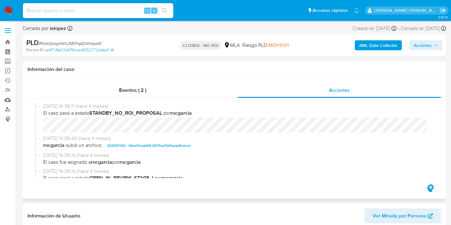
click at [162, 146] on span "202051140 - tNmOioykWXJS57hpOVrihpwW.docx" at bounding box center [149, 146] width 84 height 8
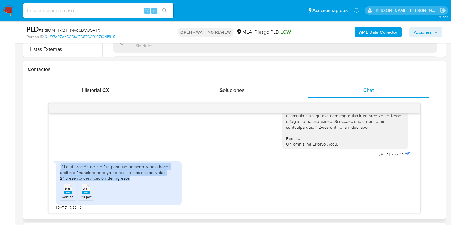
scroll to position [258, 0]
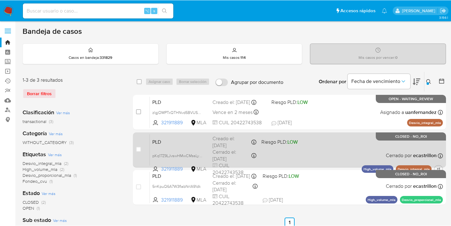
scroll to position [49, 0]
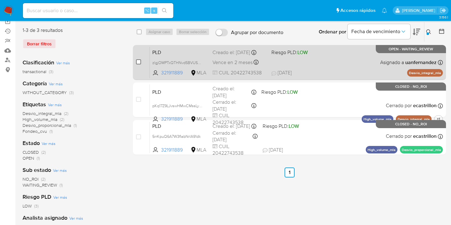
click at [138, 62] on input "checkbox" at bounding box center [138, 61] width 5 height 5
checkbox input "true"
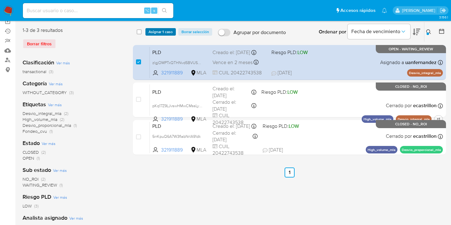
click at [153, 30] on span "Asignar 1 caso" at bounding box center [160, 32] width 24 height 6
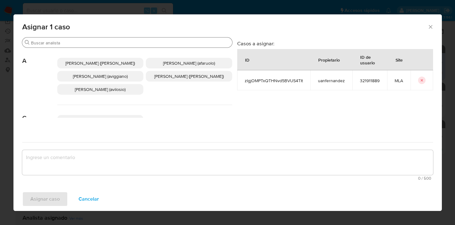
click at [82, 40] on input "Buscar" at bounding box center [130, 43] width 199 height 6
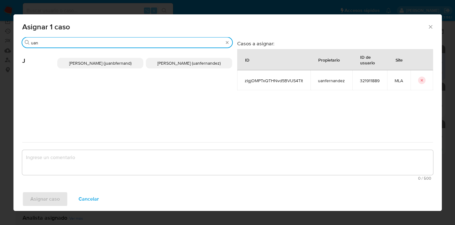
type input "uan"
click at [168, 63] on span "[PERSON_NAME] (uanfernandez)" at bounding box center [188, 63] width 63 height 6
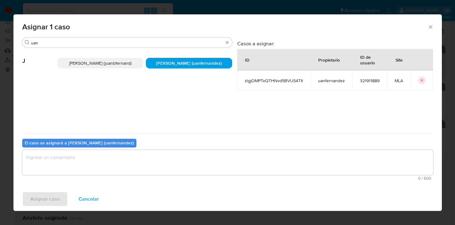
click at [138, 160] on textarea "assign-modal" at bounding box center [227, 162] width 411 height 25
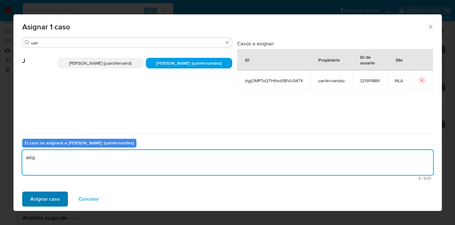
type textarea "asig"
click at [56, 193] on span "Asignar caso" at bounding box center [44, 200] width 29 height 14
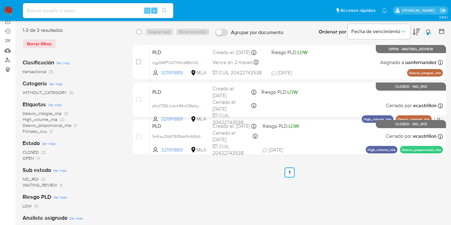
click at [426, 33] on div at bounding box center [427, 34] width 3 height 3
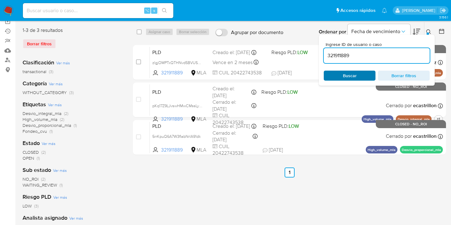
click at [356, 80] on span "Buscar" at bounding box center [350, 76] width 14 height 10
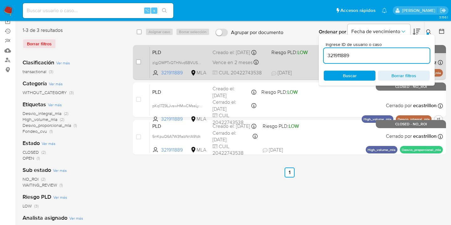
drag, startPoint x: 428, startPoint y: 30, endPoint x: 379, endPoint y: 59, distance: 57.5
click at [428, 30] on icon at bounding box center [428, 31] width 5 height 5
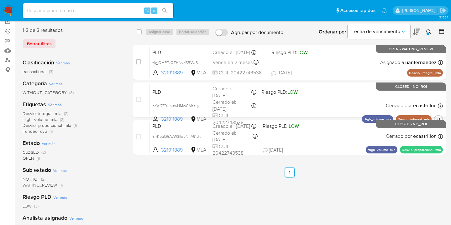
click at [427, 30] on icon at bounding box center [428, 31] width 5 height 5
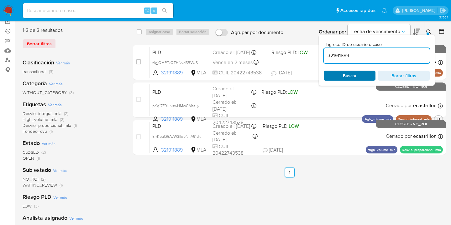
click at [348, 75] on span "Buscar" at bounding box center [350, 76] width 14 height 10
click at [429, 31] on icon at bounding box center [428, 31] width 5 height 5
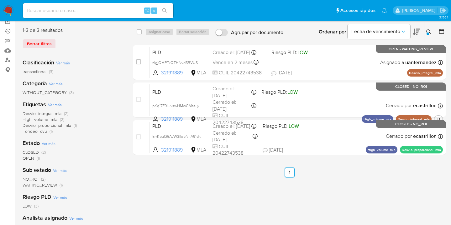
click at [428, 31] on icon at bounding box center [428, 31] width 5 height 5
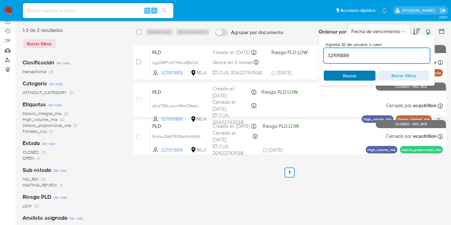
click at [363, 75] on span "Buscar" at bounding box center [349, 75] width 43 height 9
click at [428, 31] on icon at bounding box center [428, 31] width 5 height 5
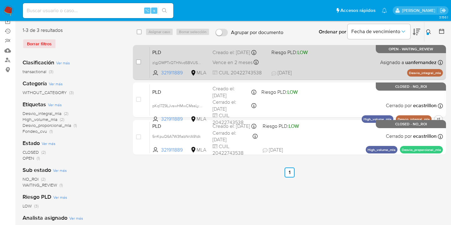
click at [349, 67] on div "PLD zlgjOMPTxQTHNvd5BVUS4TIt 321911889 MLA Riesgo PLD: LOW Creado el: [DATE] Cr…" at bounding box center [296, 63] width 293 height 32
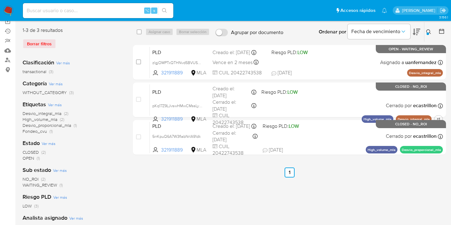
click at [427, 31] on icon at bounding box center [428, 31] width 5 height 5
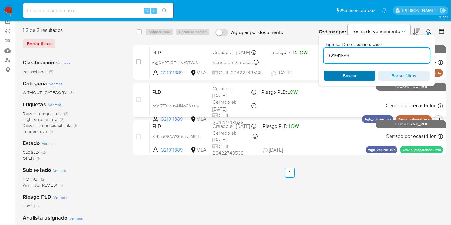
click at [356, 75] on span "Buscar" at bounding box center [349, 75] width 43 height 9
click at [428, 31] on icon at bounding box center [428, 31] width 5 height 5
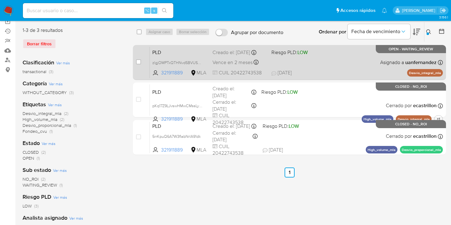
click at [326, 63] on div "PLD zlgjOMPTxQTHNvd5BVUS4TIt 321911889 MLA Riesgo PLD: LOW Creado el: 12/08/202…" at bounding box center [296, 63] width 293 height 32
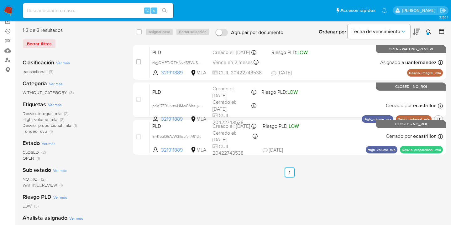
drag, startPoint x: 429, startPoint y: 31, endPoint x: 415, endPoint y: 44, distance: 19.3
click at [429, 31] on icon at bounding box center [428, 31] width 5 height 5
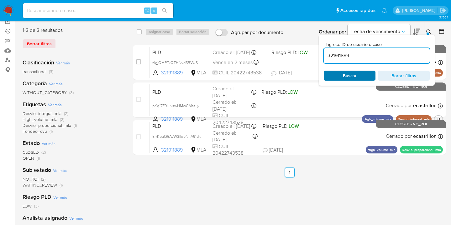
click at [357, 72] on span "Buscar" at bounding box center [349, 75] width 43 height 9
click at [427, 31] on icon at bounding box center [428, 31] width 5 height 5
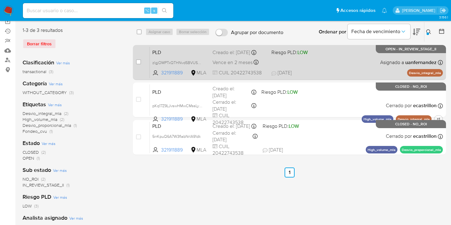
click at [356, 61] on div "PLD zlgjOMPTxQTHNvd5BVUS4TIt 321911889 MLA Riesgo PLD: LOW Creado el: 12/08/202…" at bounding box center [296, 63] width 293 height 32
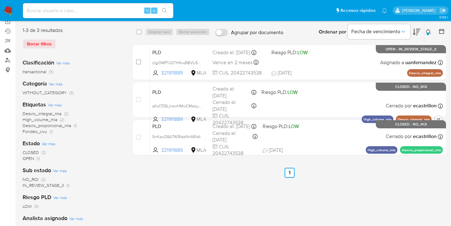
drag, startPoint x: 430, startPoint y: 34, endPoint x: 410, endPoint y: 44, distance: 22.1
click at [430, 34] on icon at bounding box center [428, 31] width 5 height 5
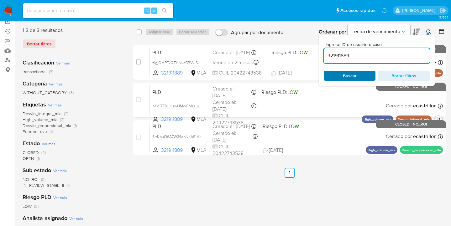
click at [358, 73] on span "Buscar" at bounding box center [349, 75] width 43 height 9
click at [428, 31] on icon at bounding box center [428, 31] width 5 height 5
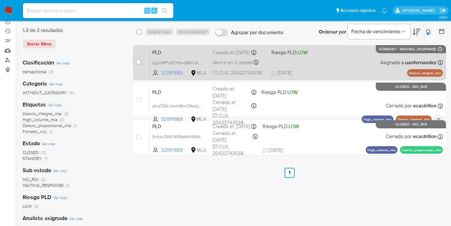
click at [390, 57] on div "PLD zlgjOMPTxQTHNvd5BVUS4TIt 321911889 MLA Riesgo PLD: LOW Creado el: 12/08/202…" at bounding box center [296, 63] width 293 height 32
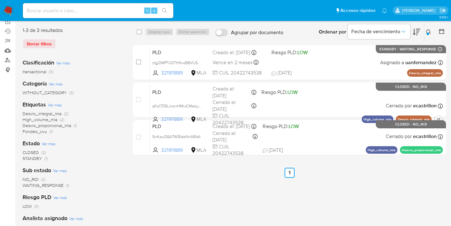
click at [429, 31] on icon at bounding box center [428, 31] width 5 height 5
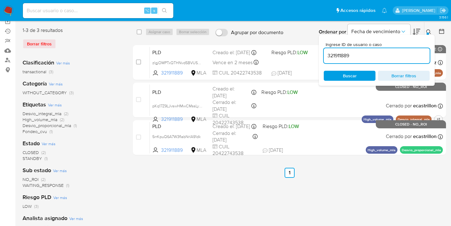
drag, startPoint x: 354, startPoint y: 57, endPoint x: 319, endPoint y: 49, distance: 36.2
click at [319, 49] on div "Ingrese ID de usuario o caso 321911889 Buscar Borrar filtros" at bounding box center [376, 60] width 116 height 51
type input "157912152"
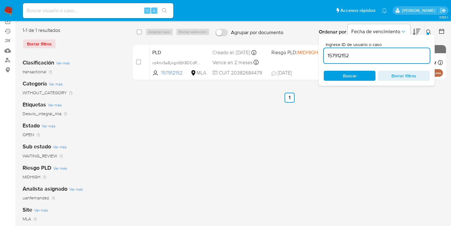
click at [427, 31] on icon at bounding box center [428, 31] width 5 height 5
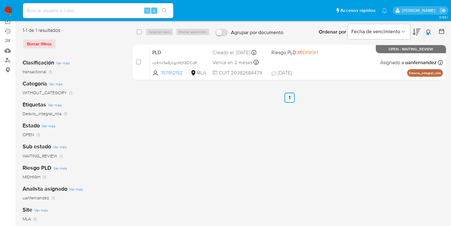
drag, startPoint x: 141, startPoint y: 32, endPoint x: 155, endPoint y: 33, distance: 14.1
click at [141, 32] on input "checkbox" at bounding box center [139, 31] width 5 height 5
checkbox input "true"
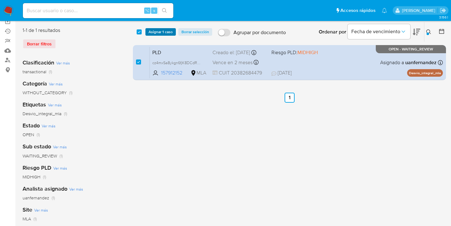
click at [155, 33] on span "Asignar 1 caso" at bounding box center [160, 32] width 24 height 6
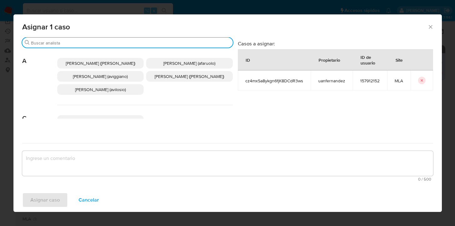
click at [111, 41] on input "Buscar" at bounding box center [130, 43] width 199 height 6
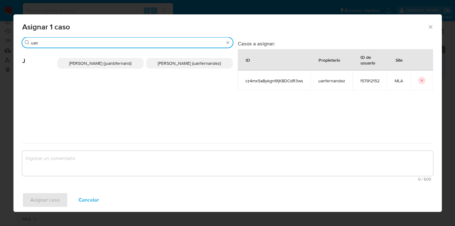
type input "uan"
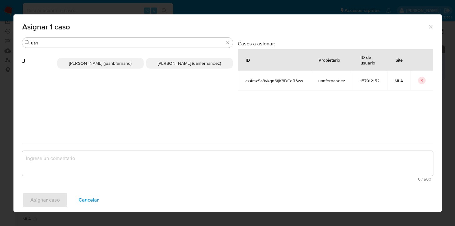
click at [188, 64] on span "Juan Pablo Fernandez (uanfernandez)" at bounding box center [189, 63] width 63 height 6
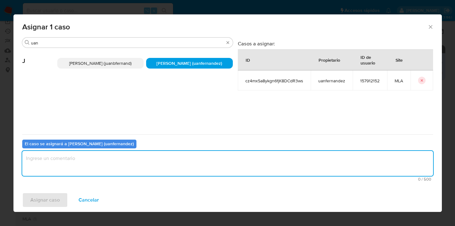
click at [169, 158] on textarea "assign-modal" at bounding box center [227, 163] width 411 height 25
type textarea "asig"
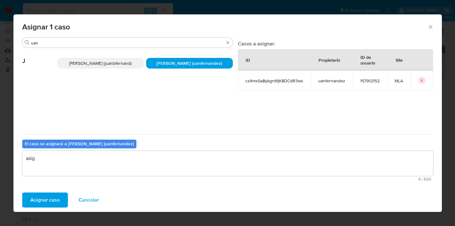
click at [52, 203] on span "Asignar caso" at bounding box center [44, 200] width 29 height 14
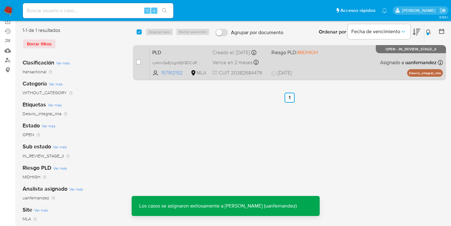
click at [320, 71] on span "26/08/2025 26/08/2025 19:07" at bounding box center [327, 73] width 112 height 7
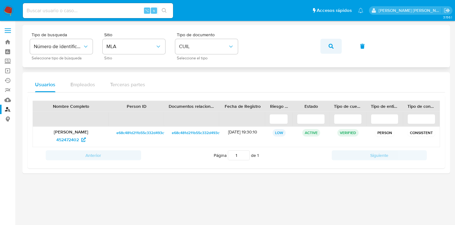
click at [334, 43] on button "button" at bounding box center [331, 46] width 21 height 15
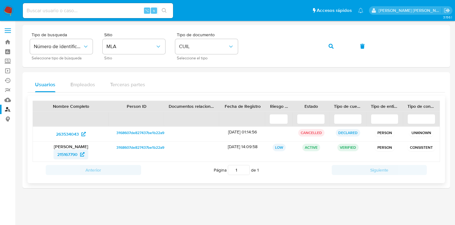
click at [59, 157] on span "215167790" at bounding box center [67, 155] width 20 height 10
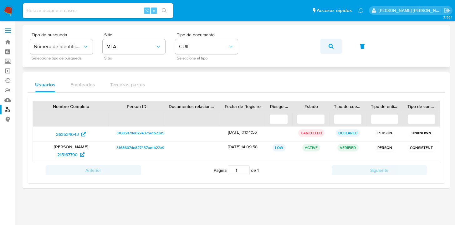
click at [328, 47] on button "button" at bounding box center [331, 46] width 21 height 15
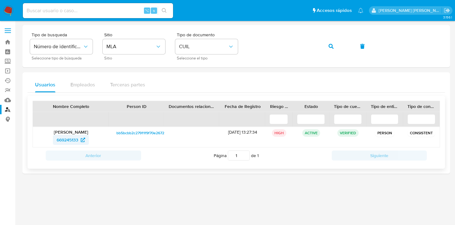
click at [66, 140] on span "669245133" at bounding box center [68, 140] width 22 height 10
click at [246, 44] on div "Tipo de busqueda Número de identificación Seleccione tipo de búsqueda Sitio MLA…" at bounding box center [236, 46] width 413 height 27
click at [333, 49] on span "button" at bounding box center [331, 46] width 5 height 14
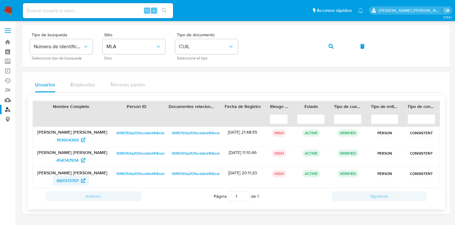
click at [71, 179] on span "660573797" at bounding box center [68, 181] width 22 height 10
click at [70, 160] on span "454347934" at bounding box center [67, 160] width 22 height 10
click at [70, 162] on span "454347934" at bounding box center [67, 160] width 22 height 10
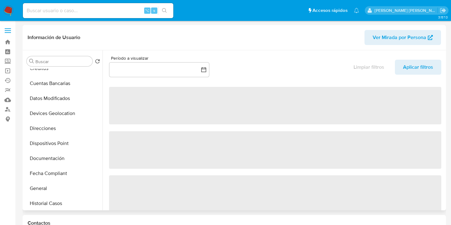
select select "10"
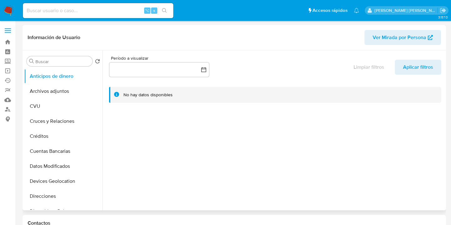
drag, startPoint x: 59, startPoint y: 91, endPoint x: 188, endPoint y: 107, distance: 130.0
click at [59, 91] on button "Archivos adjuntos" at bounding box center [63, 91] width 78 height 15
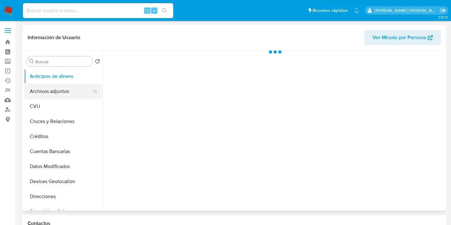
click at [52, 93] on button "Archivos adjuntos" at bounding box center [60, 91] width 73 height 15
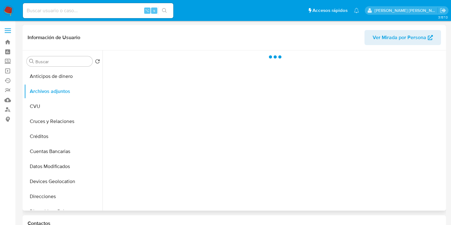
select select "10"
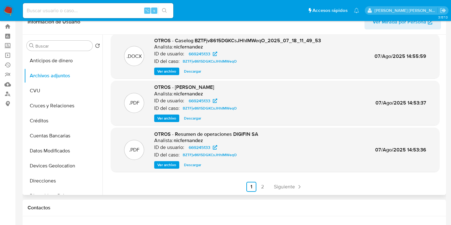
scroll to position [48, 0]
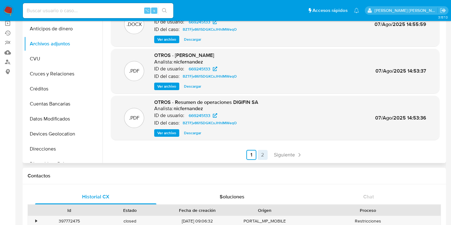
click at [261, 157] on link "2" at bounding box center [262, 155] width 10 height 10
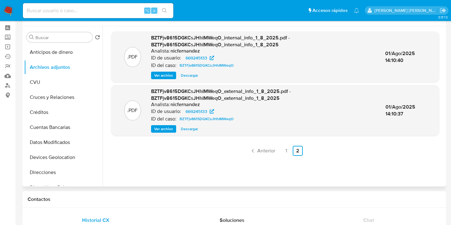
scroll to position [0, 0]
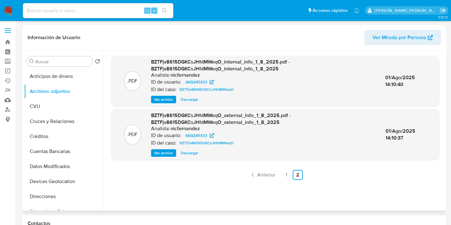
click at [286, 178] on link "1" at bounding box center [286, 175] width 10 height 10
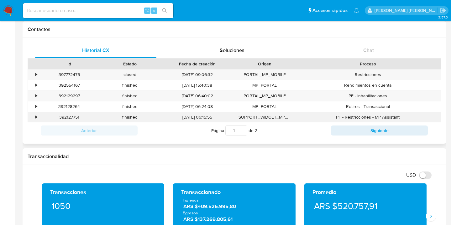
scroll to position [193, 0]
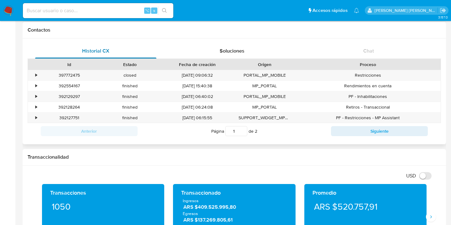
click at [97, 51] on span "Historial CX" at bounding box center [95, 50] width 27 height 7
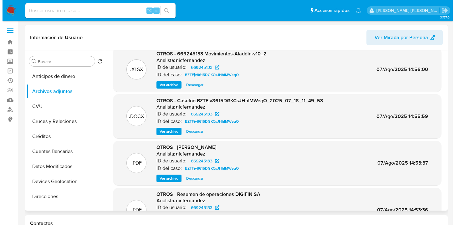
scroll to position [13, 0]
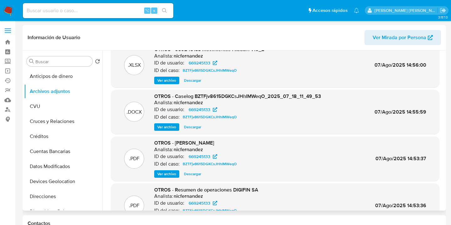
click at [167, 128] on span "Ver archivo" at bounding box center [166, 127] width 19 height 6
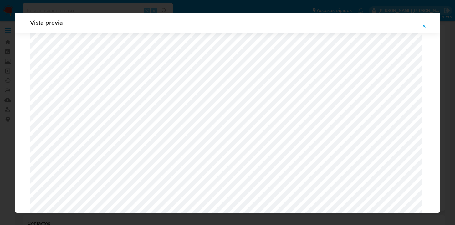
scroll to position [198, 0]
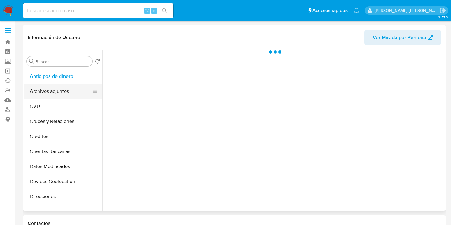
click at [64, 95] on button "Archivos adjuntos" at bounding box center [60, 91] width 73 height 15
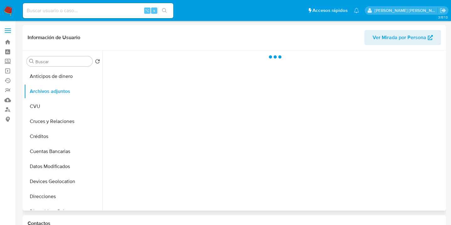
select select "10"
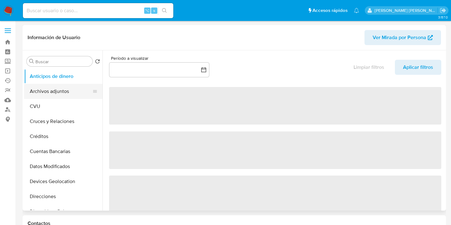
click at [63, 90] on button "Archivos adjuntos" at bounding box center [60, 91] width 73 height 15
select select "10"
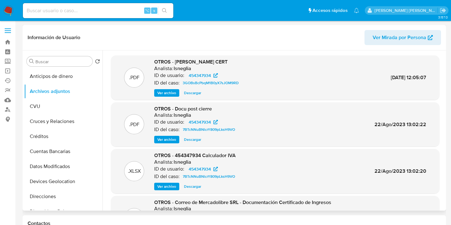
click at [164, 94] on span "Ver archivo" at bounding box center [166, 93] width 19 height 6
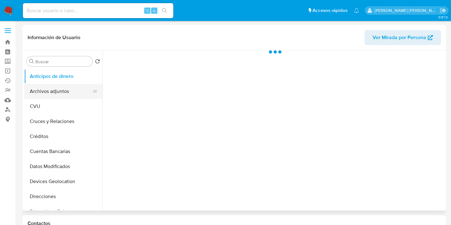
drag, startPoint x: 46, startPoint y: 95, endPoint x: 59, endPoint y: 96, distance: 13.2
click at [46, 95] on button "Archivos adjuntos" at bounding box center [60, 91] width 73 height 15
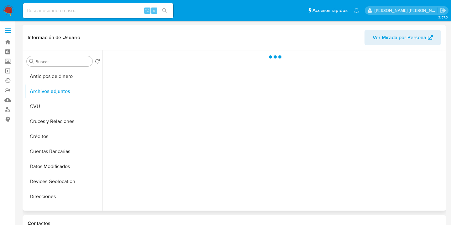
select select "10"
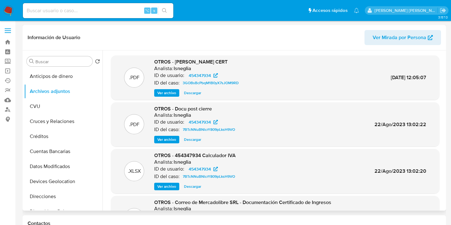
click at [170, 140] on span "Ver archivo" at bounding box center [166, 140] width 19 height 6
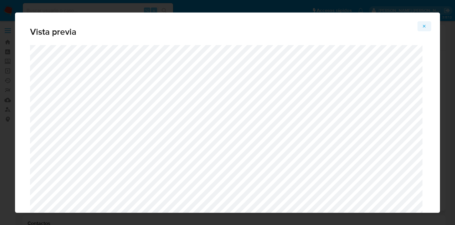
click at [426, 25] on icon "Attachment preview" at bounding box center [424, 26] width 5 height 5
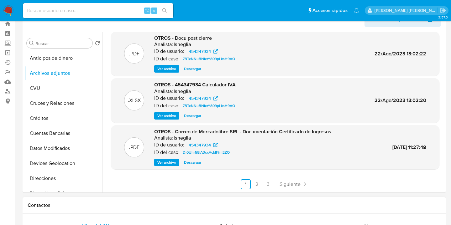
scroll to position [56, 0]
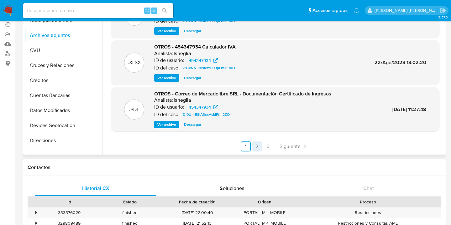
click at [255, 148] on link "2" at bounding box center [257, 147] width 10 height 10
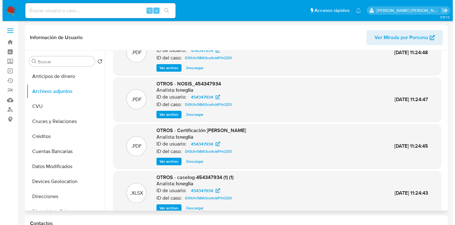
scroll to position [53, 0]
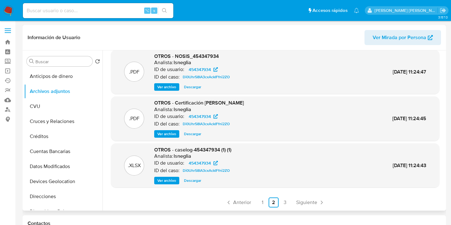
click at [169, 135] on span "Ver archivo" at bounding box center [166, 134] width 19 height 6
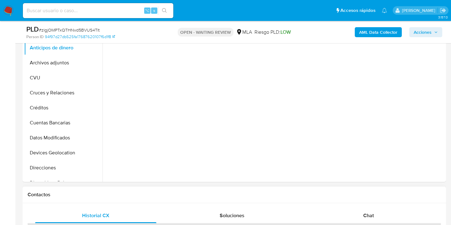
scroll to position [271, 0]
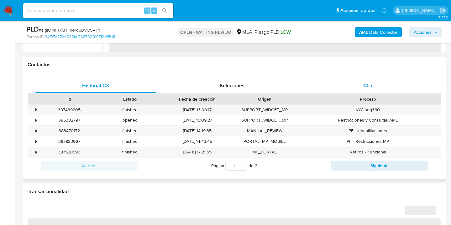
select select "10"
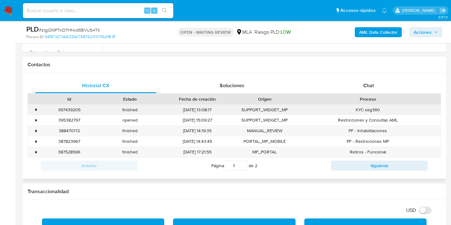
click at [36, 110] on div "•" at bounding box center [36, 110] width 2 height 6
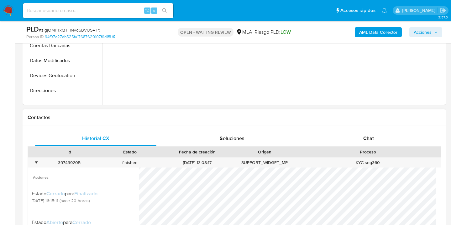
scroll to position [218, 0]
click at [35, 162] on div "•" at bounding box center [36, 163] width 2 height 6
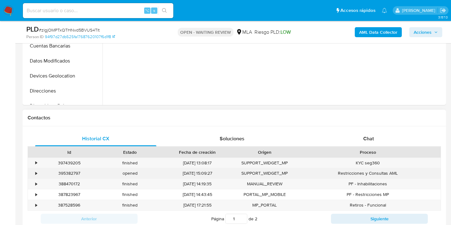
click at [37, 174] on div "•" at bounding box center [36, 174] width 2 height 6
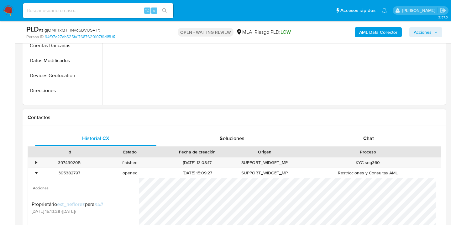
scroll to position [262, 0]
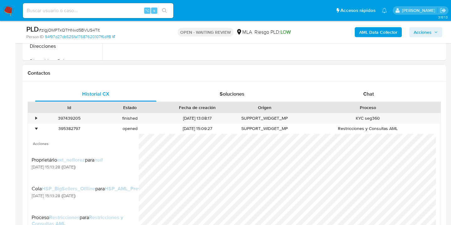
drag, startPoint x: 182, startPoint y: 71, endPoint x: 165, endPoint y: 79, distance: 19.3
click at [182, 71] on h1 "Contactos" at bounding box center [234, 73] width 413 height 6
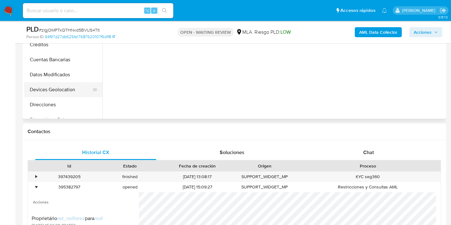
scroll to position [198, 0]
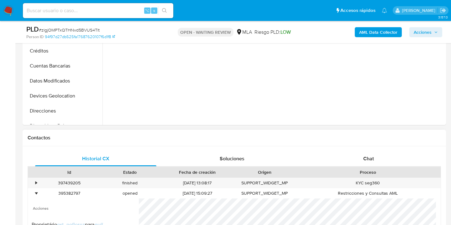
drag, startPoint x: 36, startPoint y: 194, endPoint x: 79, endPoint y: 135, distance: 72.8
click at [36, 194] on div "•" at bounding box center [36, 194] width 2 height 6
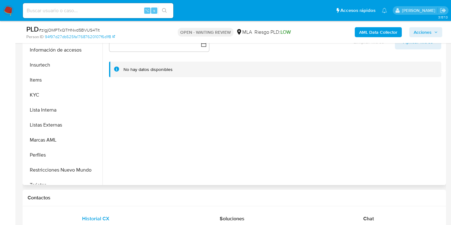
scroll to position [257, 0]
click at [74, 168] on button "Restricciones Nuevo Mundo" at bounding box center [60, 169] width 73 height 15
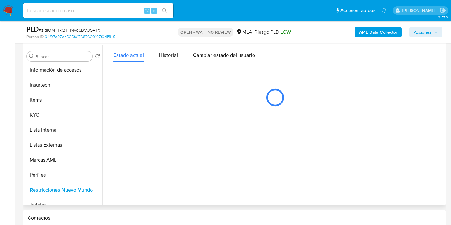
scroll to position [113, 0]
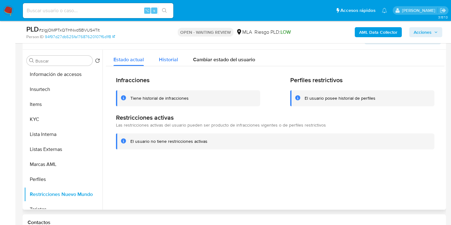
click at [173, 59] on span "Historial" at bounding box center [168, 59] width 19 height 7
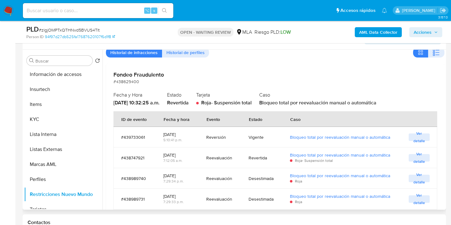
scroll to position [51, 0]
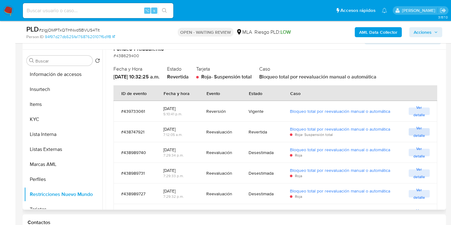
click at [419, 135] on span "Ver detalle" at bounding box center [418, 132] width 15 height 6
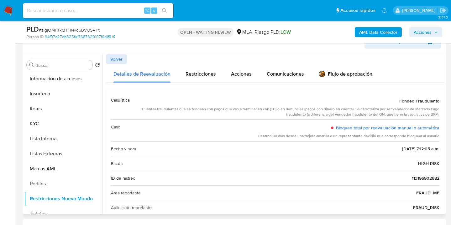
scroll to position [95, 0]
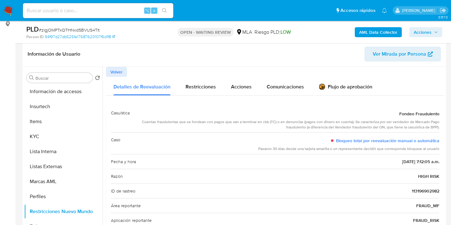
click at [110, 70] on button "Volver" at bounding box center [116, 72] width 21 height 10
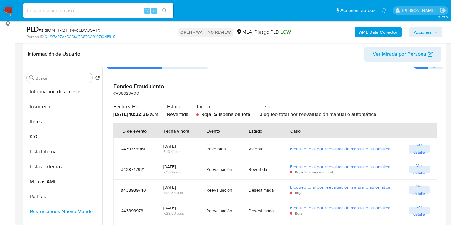
scroll to position [58, 0]
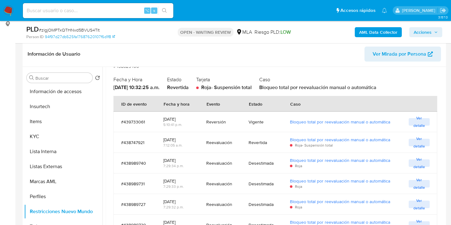
click at [417, 121] on span "Ver detalle" at bounding box center [418, 122] width 15 height 6
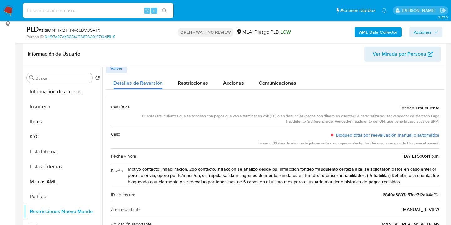
scroll to position [0, 0]
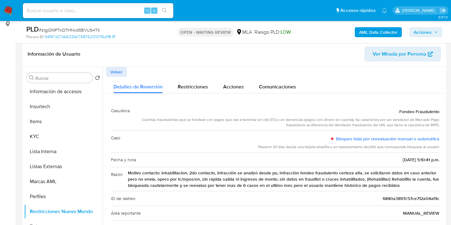
click at [118, 74] on span "Volver" at bounding box center [116, 72] width 12 height 9
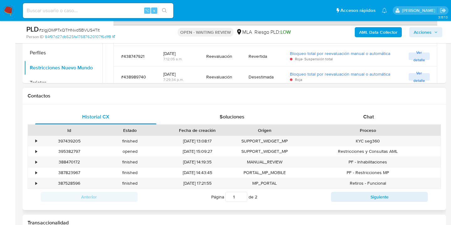
scroll to position [272, 0]
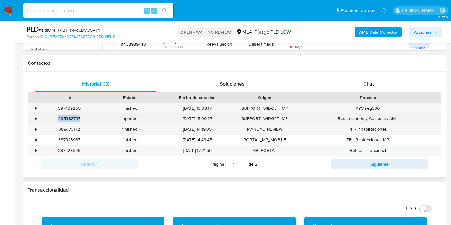
drag, startPoint x: 84, startPoint y: 119, endPoint x: 57, endPoint y: 116, distance: 27.1
click at [57, 116] on div "395382797" at bounding box center [69, 119] width 61 height 10
copy div "395382797"
click at [36, 118] on div "•" at bounding box center [36, 119] width 2 height 6
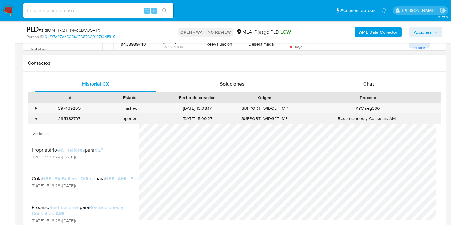
click at [36, 119] on div "•" at bounding box center [36, 119] width 2 height 6
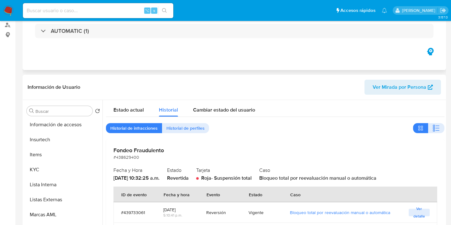
scroll to position [0, 0]
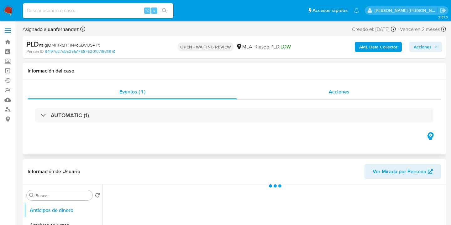
click at [343, 93] on span "Acciones" at bounding box center [338, 91] width 21 height 7
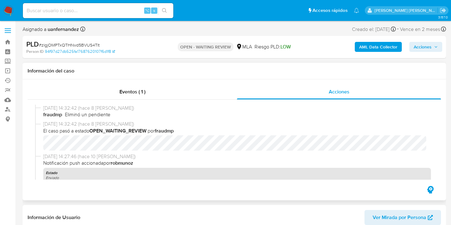
select select "10"
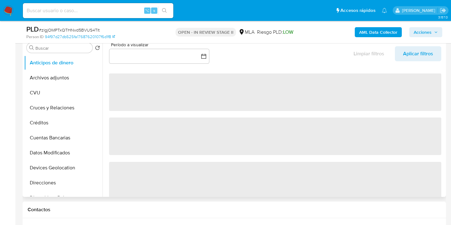
scroll to position [25, 0]
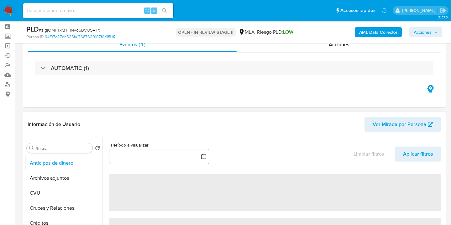
select select "10"
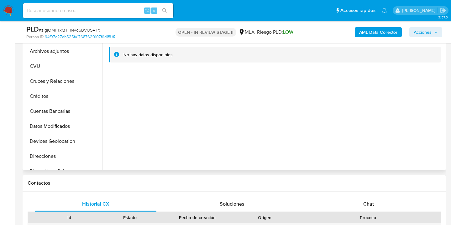
scroll to position [153, 0]
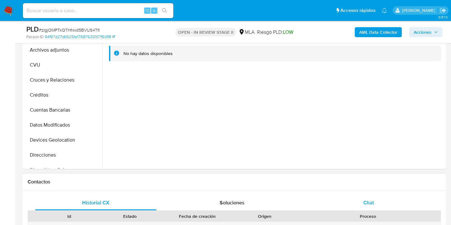
click at [366, 199] on div "Chat" at bounding box center [368, 203] width 121 height 15
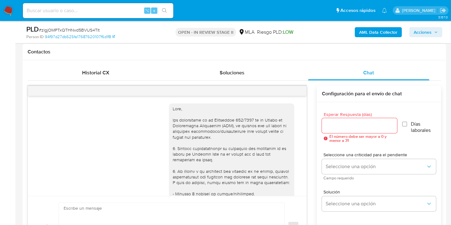
scroll to position [312, 0]
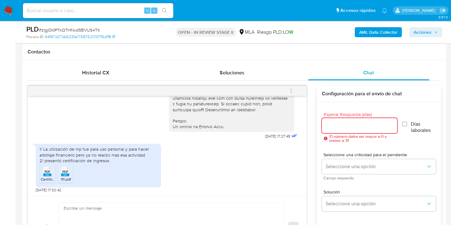
click at [326, 125] on input "Esperar Respuesta (días)" at bounding box center [359, 126] width 75 height 8
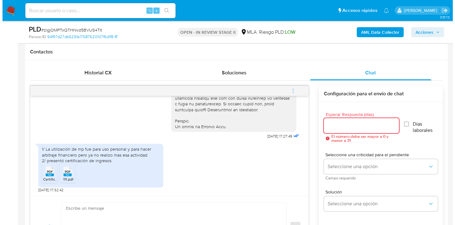
scroll to position [342, 0]
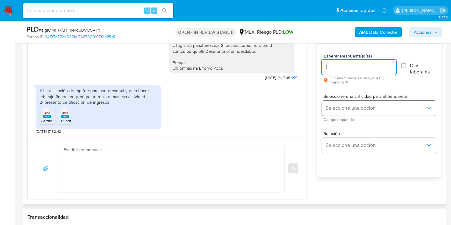
type input "1"
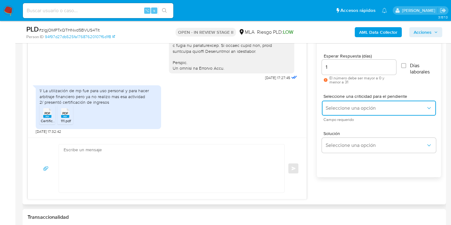
click at [343, 109] on span "Seleccione una opción" at bounding box center [375, 108] width 100 height 6
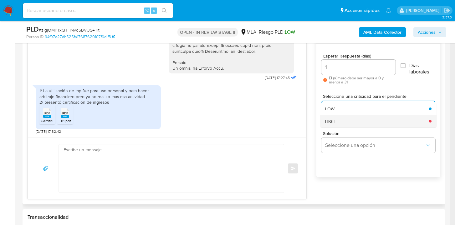
click at [346, 117] on div "HIGH" at bounding box center [375, 121] width 100 height 13
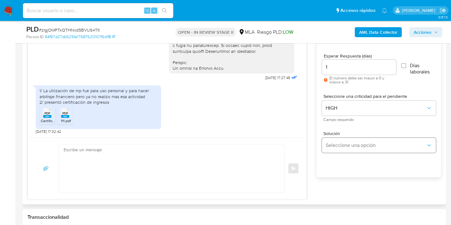
click at [344, 137] on div "Solución Seleccione una opción" at bounding box center [379, 142] width 114 height 22
click at [345, 143] on span "Seleccione una opción" at bounding box center [375, 145] width 100 height 6
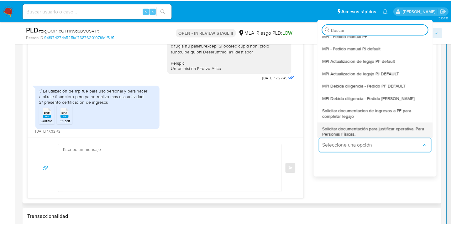
scroll to position [45, 0]
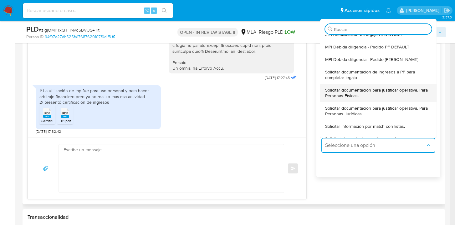
click at [381, 93] on span "Solicitar documentación para justificar operativa. Para Personas Físicas." at bounding box center [376, 92] width 103 height 11
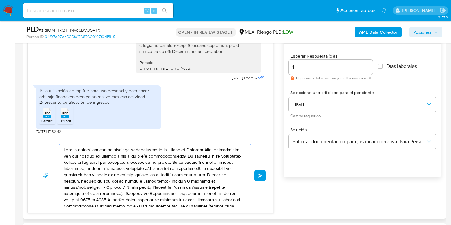
drag, startPoint x: 212, startPoint y: 191, endPoint x: 107, endPoint y: 154, distance: 111.6
click at [106, 156] on textarea at bounding box center [153, 176] width 179 height 63
drag, startPoint x: 190, startPoint y: 194, endPoint x: 61, endPoint y: 157, distance: 133.8
click at [61, 157] on div at bounding box center [153, 176] width 189 height 63
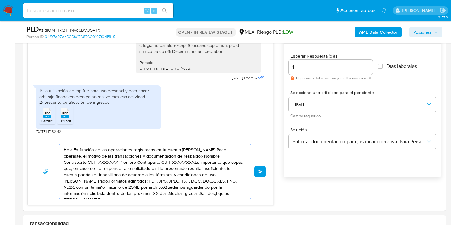
drag, startPoint x: 171, startPoint y: 191, endPoint x: 15, endPoint y: 146, distance: 161.7
type textarea "ercado Pago."
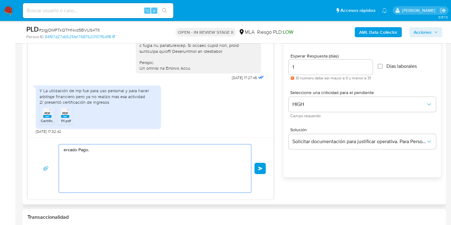
drag, startPoint x: 122, startPoint y: 157, endPoint x: 48, endPoint y: 149, distance: 74.7
click at [48, 149] on div "ercado Pago. Enviar" at bounding box center [150, 168] width 230 height 49
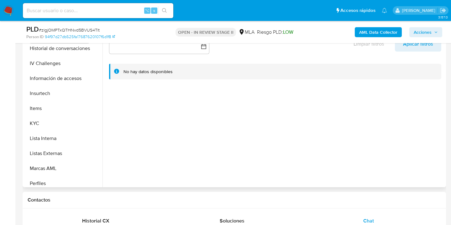
scroll to position [230, 0]
click at [78, 123] on button "KYC" at bounding box center [60, 123] width 73 height 15
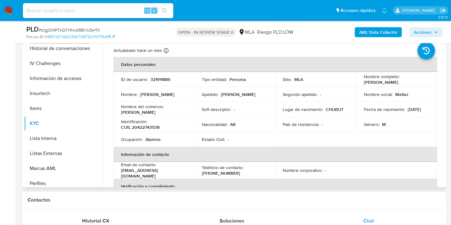
drag, startPoint x: 362, startPoint y: 83, endPoint x: 398, endPoint y: 85, distance: 36.4
click at [398, 85] on td "Nombre completo : Matias David Kühn" at bounding box center [396, 79] width 81 height 15
copy p "Matias David Kühn"
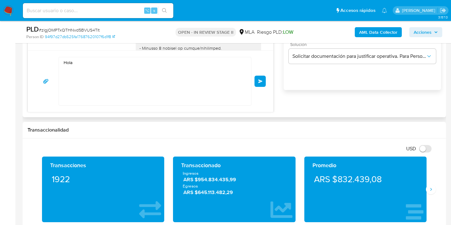
scroll to position [423, 0]
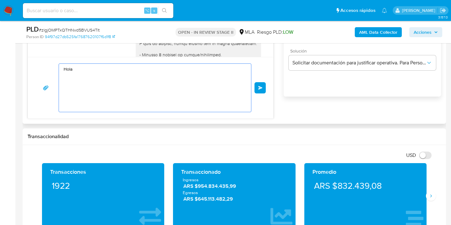
click at [85, 72] on textarea "Hola" at bounding box center [153, 88] width 179 height 48
paste textarea "Matias David Kühn"
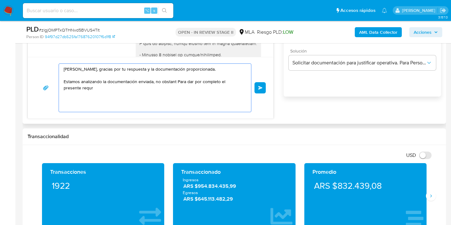
drag, startPoint x: 176, startPoint y: 81, endPoint x: 58, endPoint y: 82, distance: 118.7
click at [58, 82] on div "Hola Matias David Kühn, gracias por tu respuesta y la documentación proporciona…" at bounding box center [150, 88] width 230 height 49
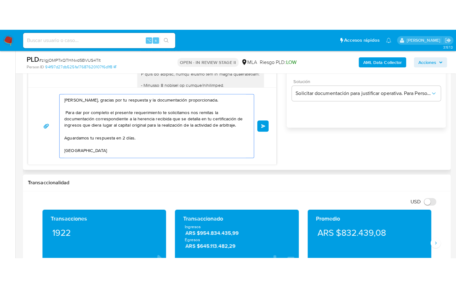
scroll to position [2, 0]
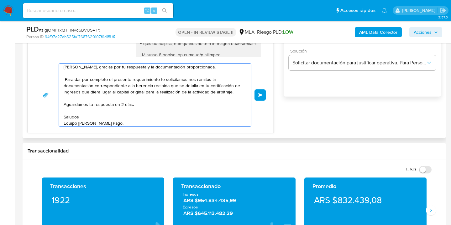
click at [65, 80] on textarea "Hola Matias David Kühn, gracias por tu respuesta y la documentación proporciona…" at bounding box center [153, 95] width 179 height 63
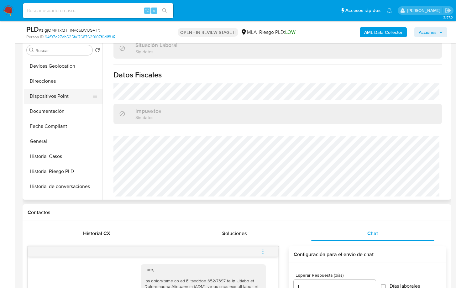
scroll to position [100, 0]
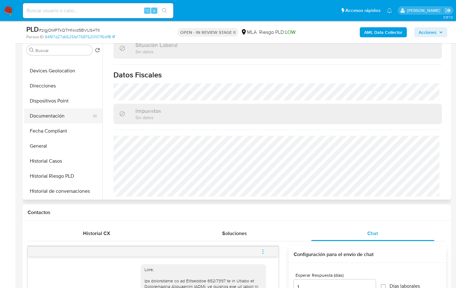
click at [66, 113] on button "Documentación" at bounding box center [60, 115] width 73 height 15
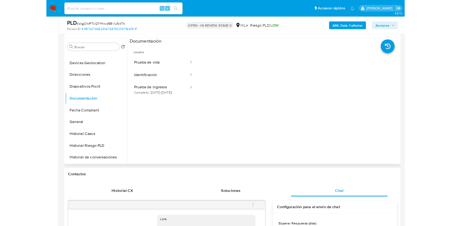
scroll to position [78, 0]
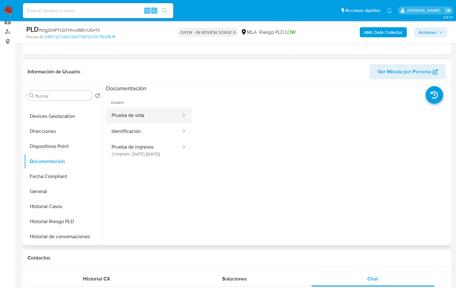
click at [140, 114] on button "Prueba de vida" at bounding box center [144, 115] width 76 height 16
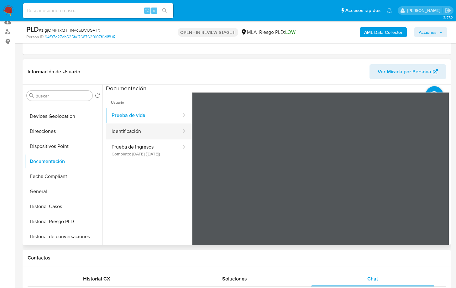
click at [150, 130] on button "Identificación" at bounding box center [144, 131] width 76 height 16
click at [436, 192] on icon at bounding box center [441, 194] width 13 height 13
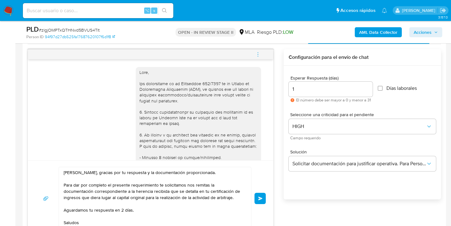
scroll to position [367, 0]
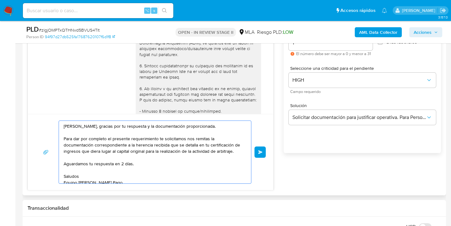
click at [194, 138] on textarea "Hola Matias David Kühn, gracias por tu respuesta y la documentación proporciona…" at bounding box center [153, 152] width 179 height 63
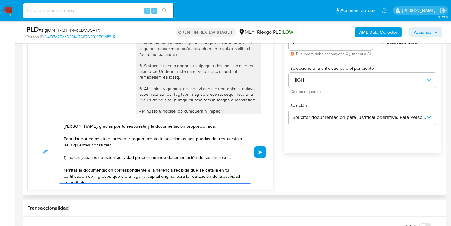
click at [134, 156] on textarea "Hola Matias David Kühn, gracias por tu respuesta y la documentación proporciona…" at bounding box center [153, 152] width 179 height 63
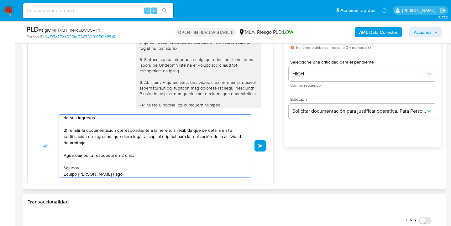
scroll to position [374, 0]
type textarea "Hola Matias David Kühn, gracias por tu respuesta y la documentación proporciona…"
click at [257, 143] on button "Enviar" at bounding box center [259, 145] width 11 height 11
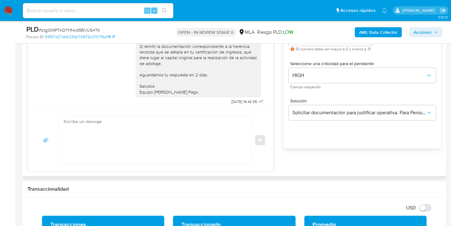
scroll to position [293, 0]
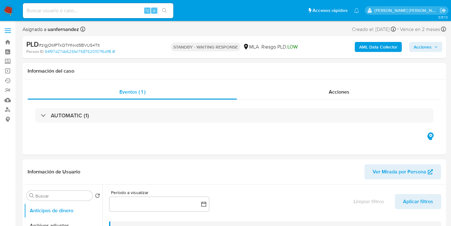
select select "10"
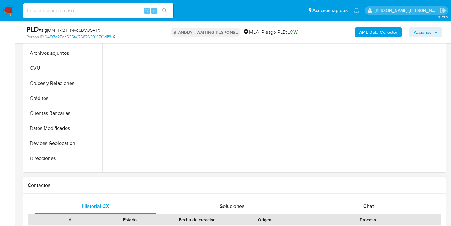
select select "10"
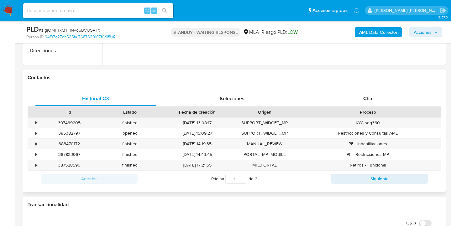
scroll to position [280, 0]
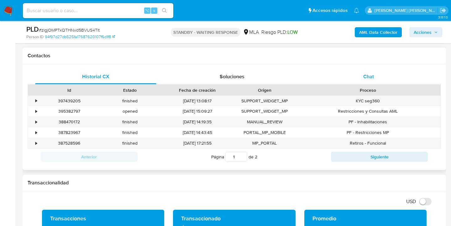
click at [372, 75] on span "Chat" at bounding box center [368, 76] width 11 height 7
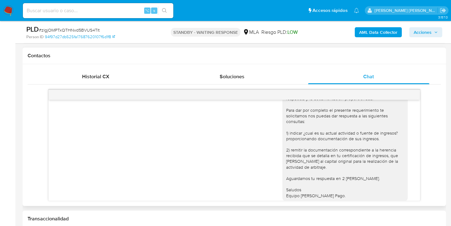
scroll to position [438, 0]
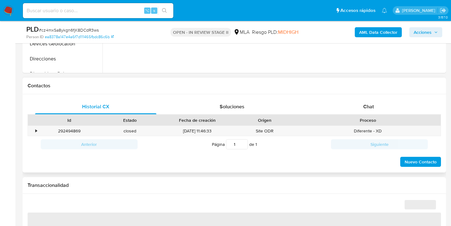
select select "10"
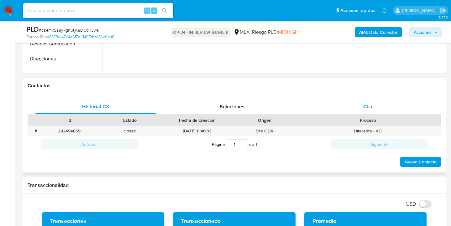
click at [372, 109] on span "Chat" at bounding box center [368, 106] width 11 height 7
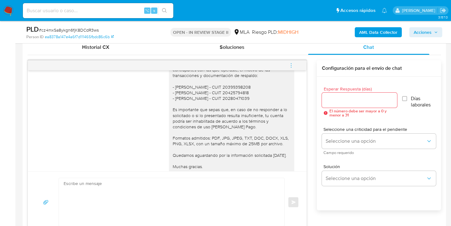
scroll to position [985, 0]
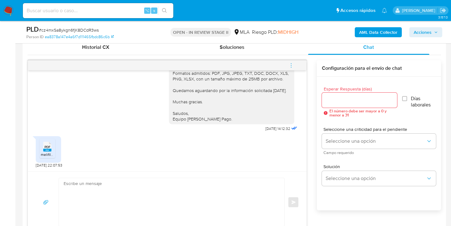
click at [48, 148] on span "PDF" at bounding box center [47, 147] width 6 height 4
